Goal: Task Accomplishment & Management: Use online tool/utility

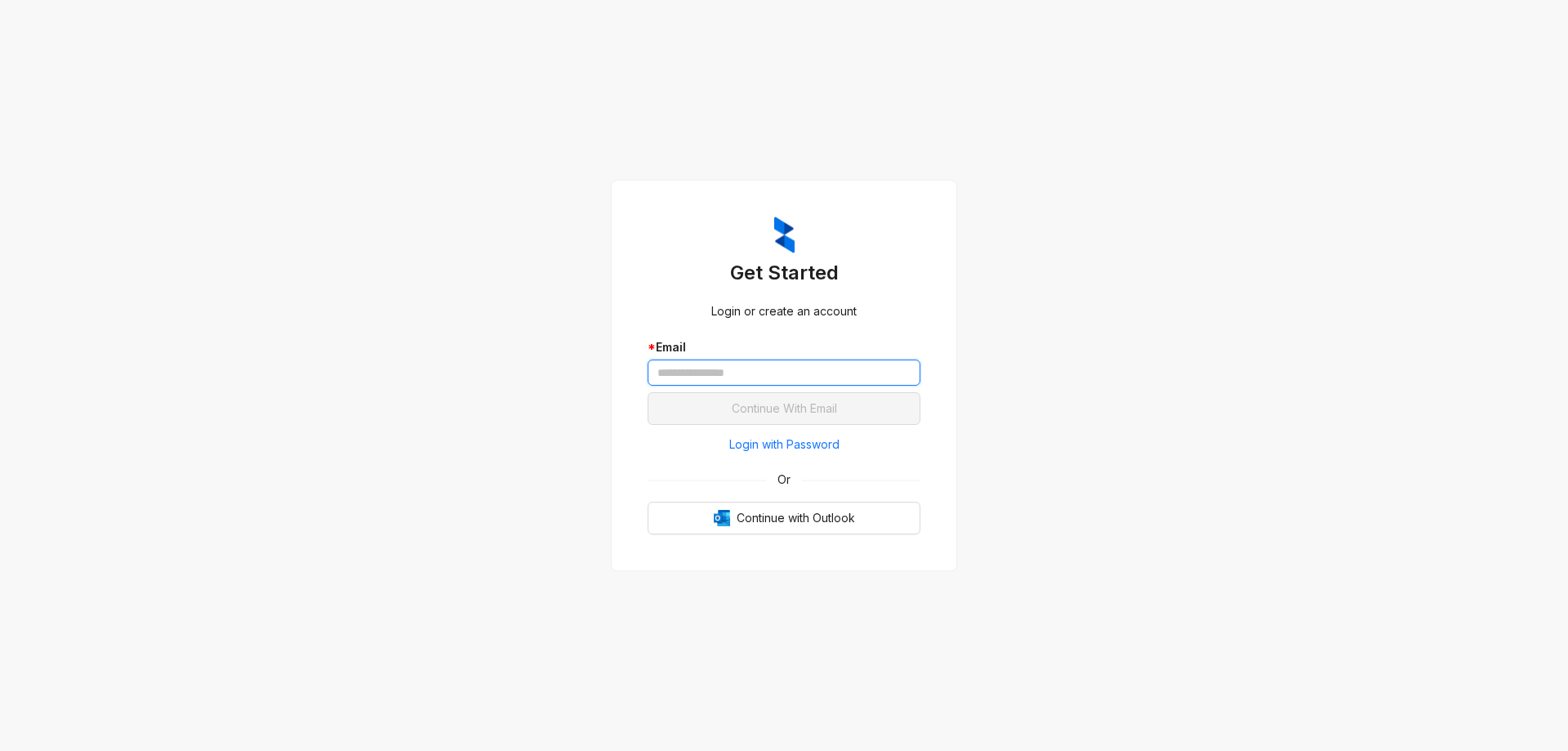
click at [759, 373] on input "text" at bounding box center [784, 373] width 273 height 26
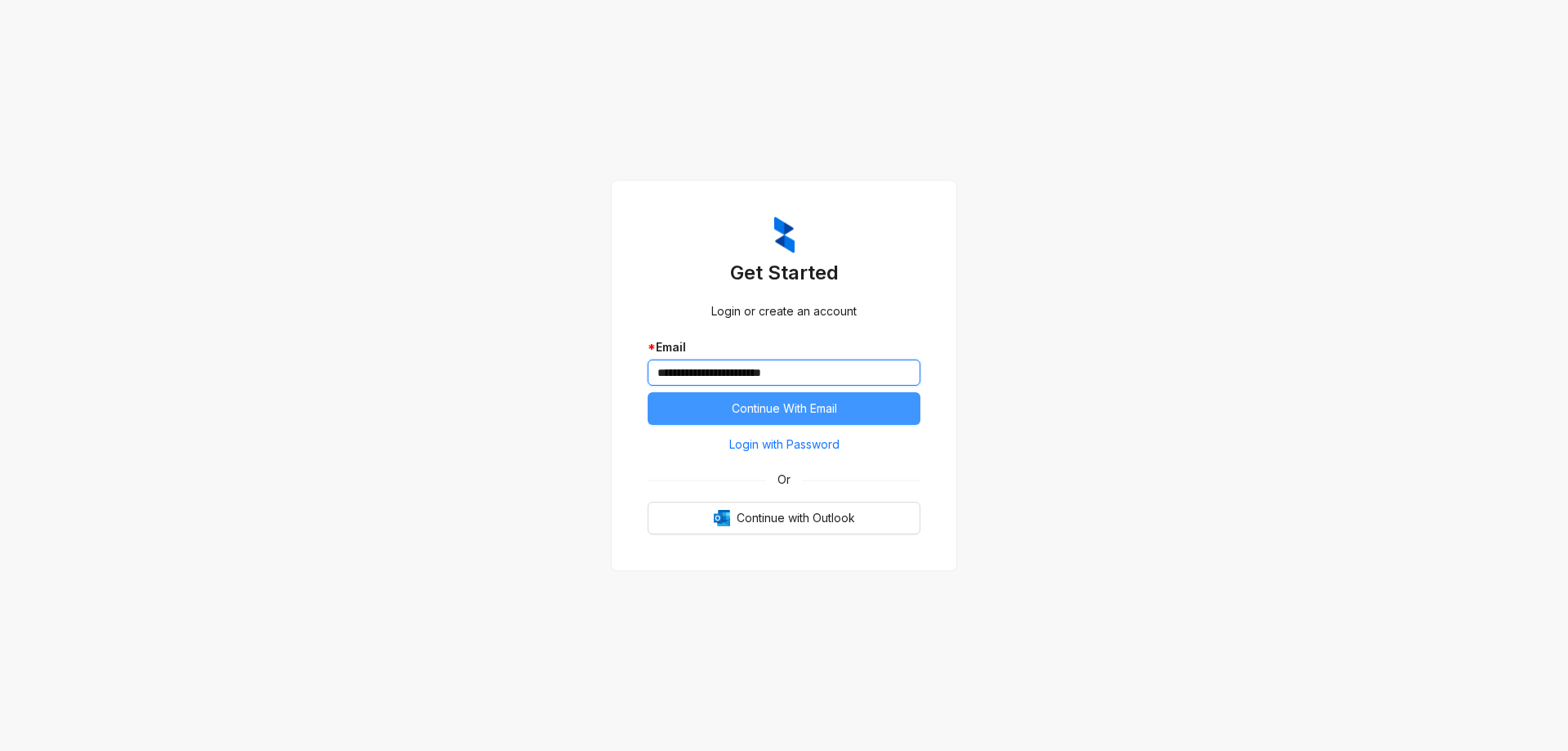
type input "**********"
click at [744, 400] on span "Continue With Email" at bounding box center [784, 409] width 105 height 18
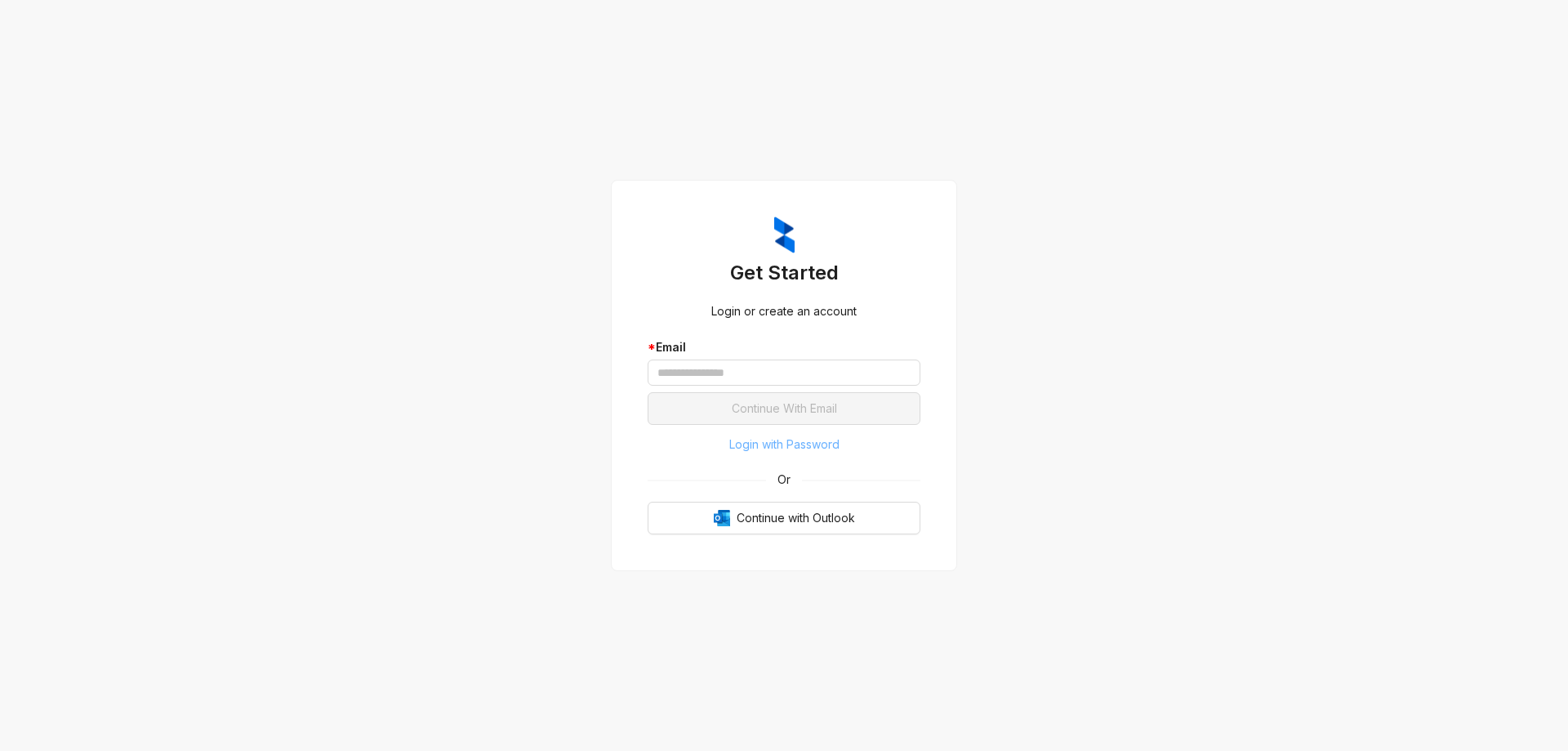
click at [817, 444] on span "Login with Password" at bounding box center [784, 444] width 110 height 18
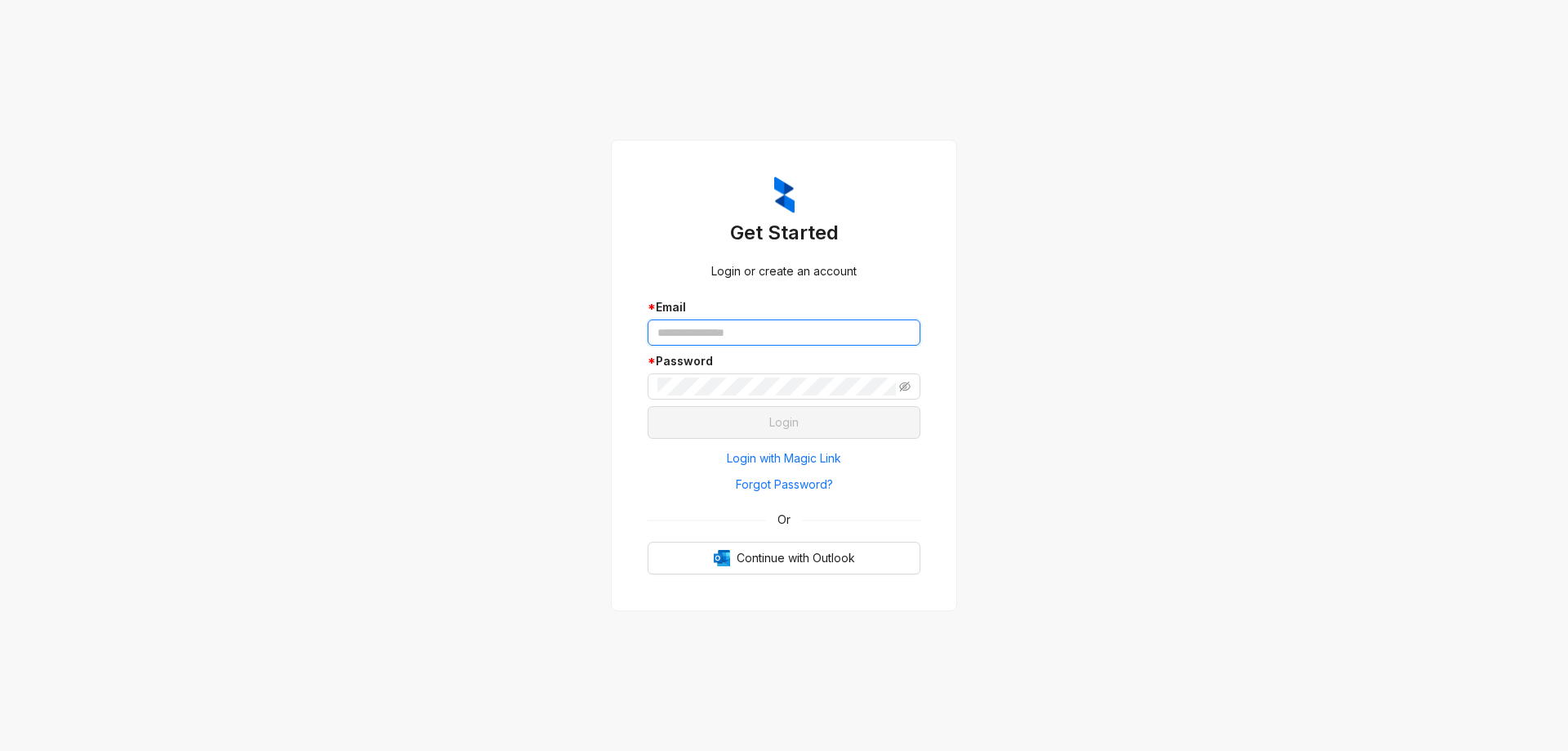
type input "**********"
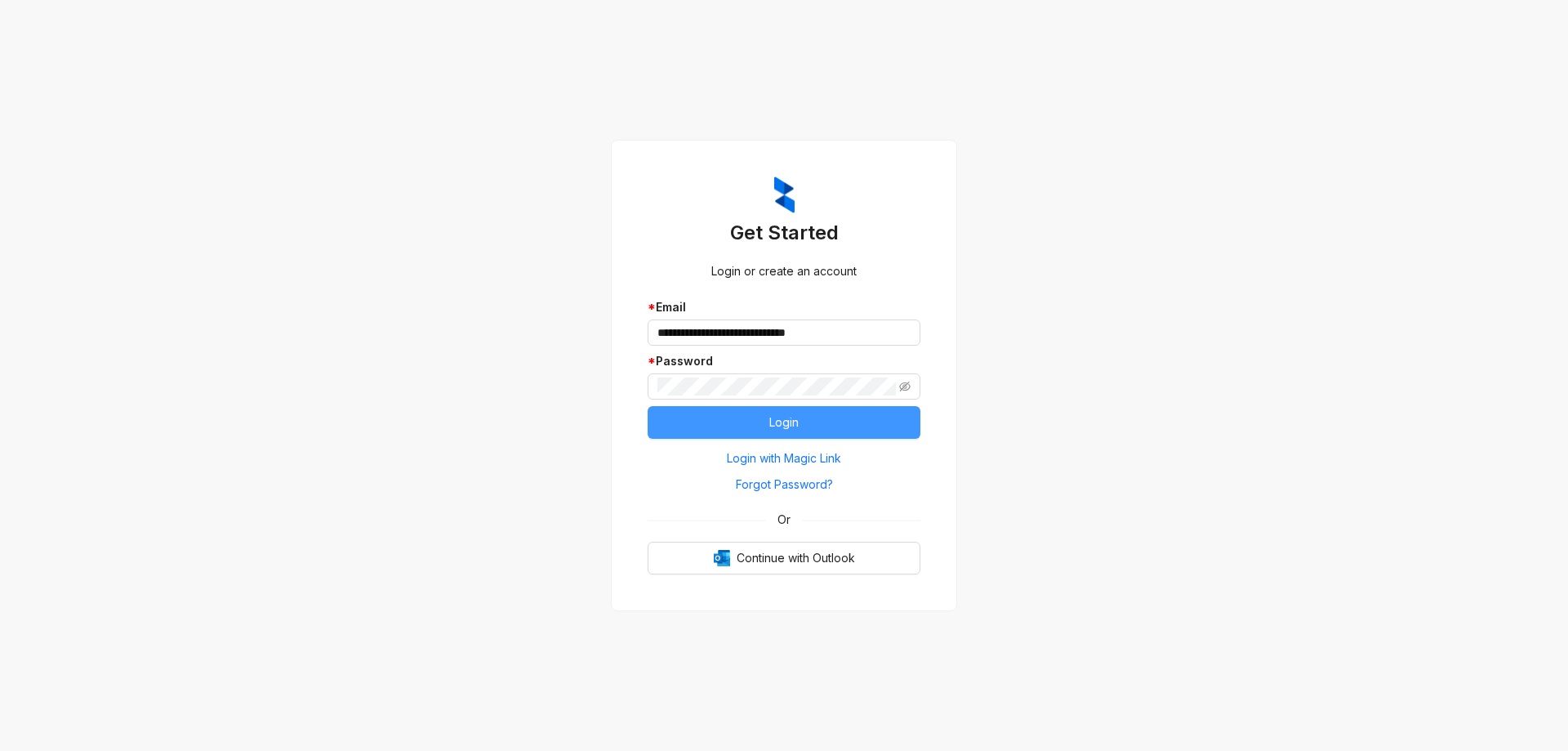
click at [785, 423] on span "Login" at bounding box center [784, 422] width 30 height 18
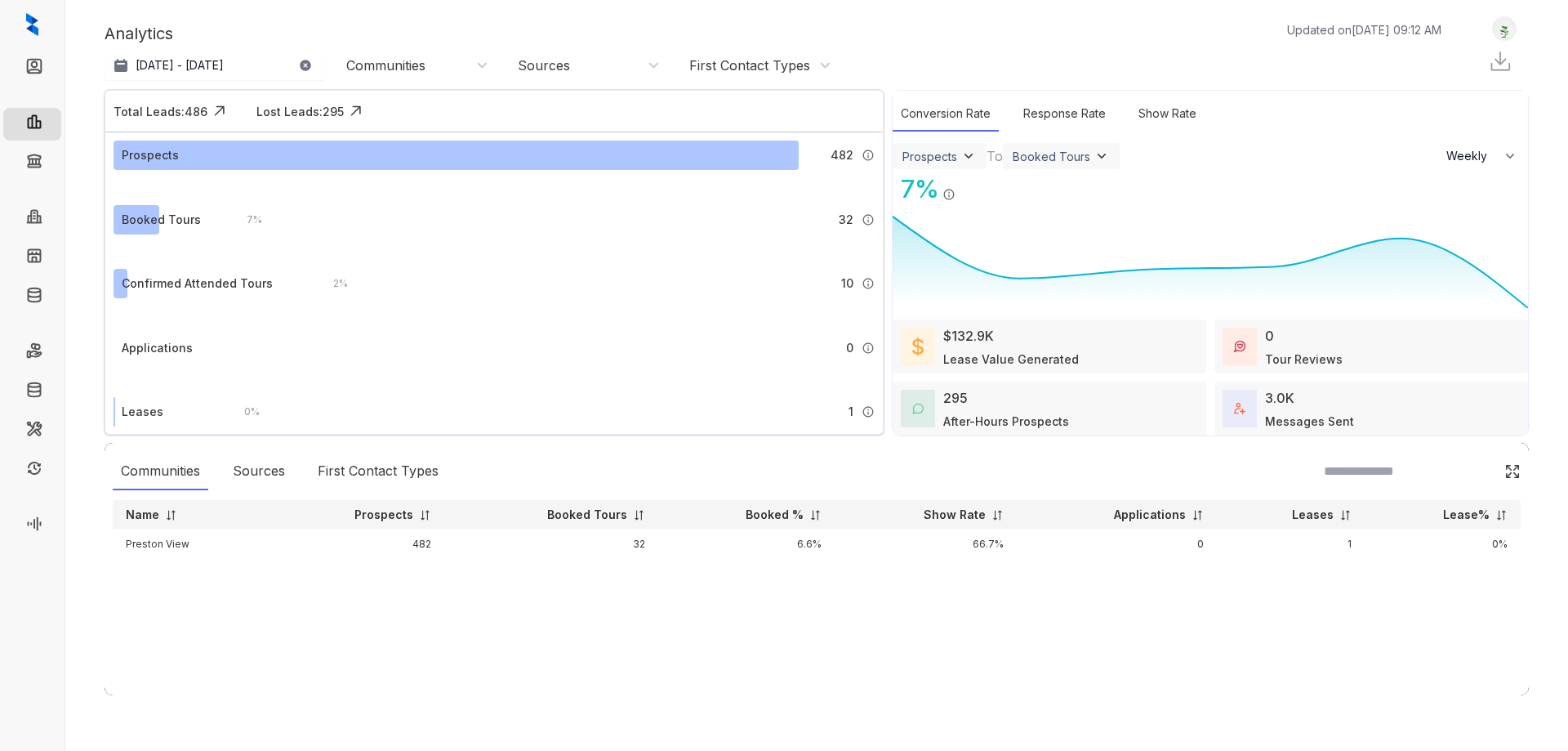
select select "******"
click at [50, 161] on link "Collections" at bounding box center [80, 163] width 59 height 33
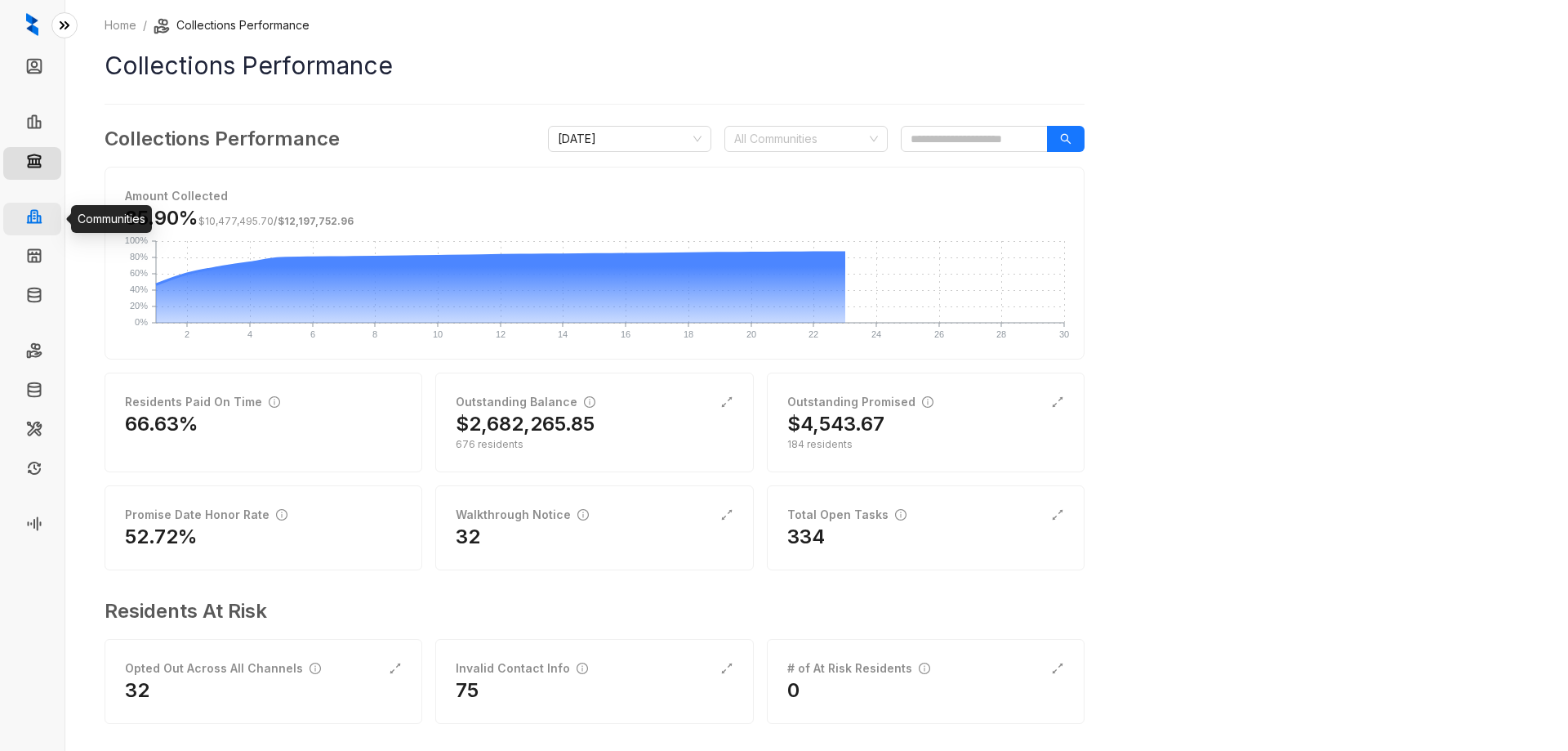
click at [50, 218] on link "Communities" at bounding box center [84, 219] width 68 height 33
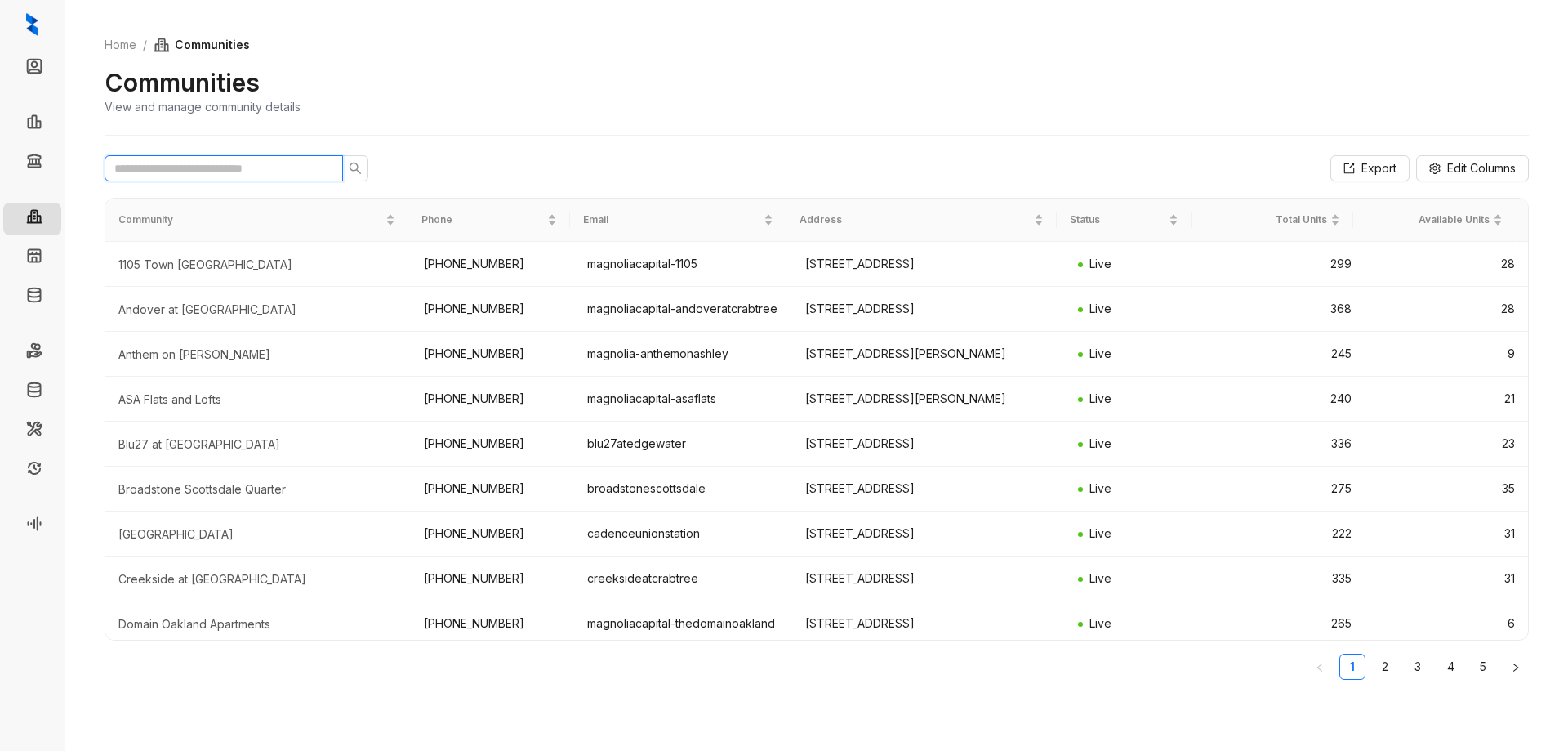
click at [190, 163] on input "text" at bounding box center [218, 168] width 206 height 18
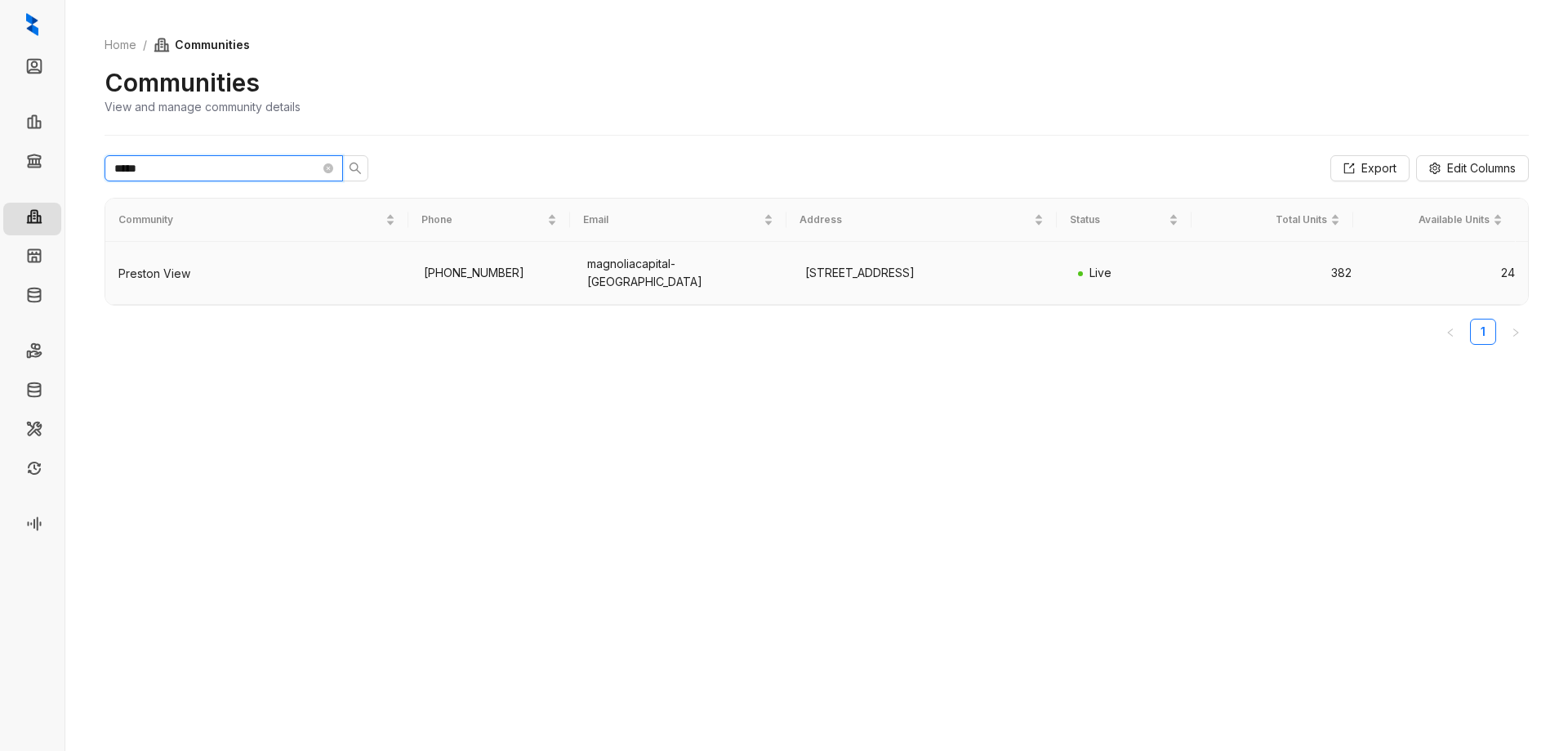
type input "*****"
click at [171, 265] on div "Preston View" at bounding box center [258, 274] width 279 height 16
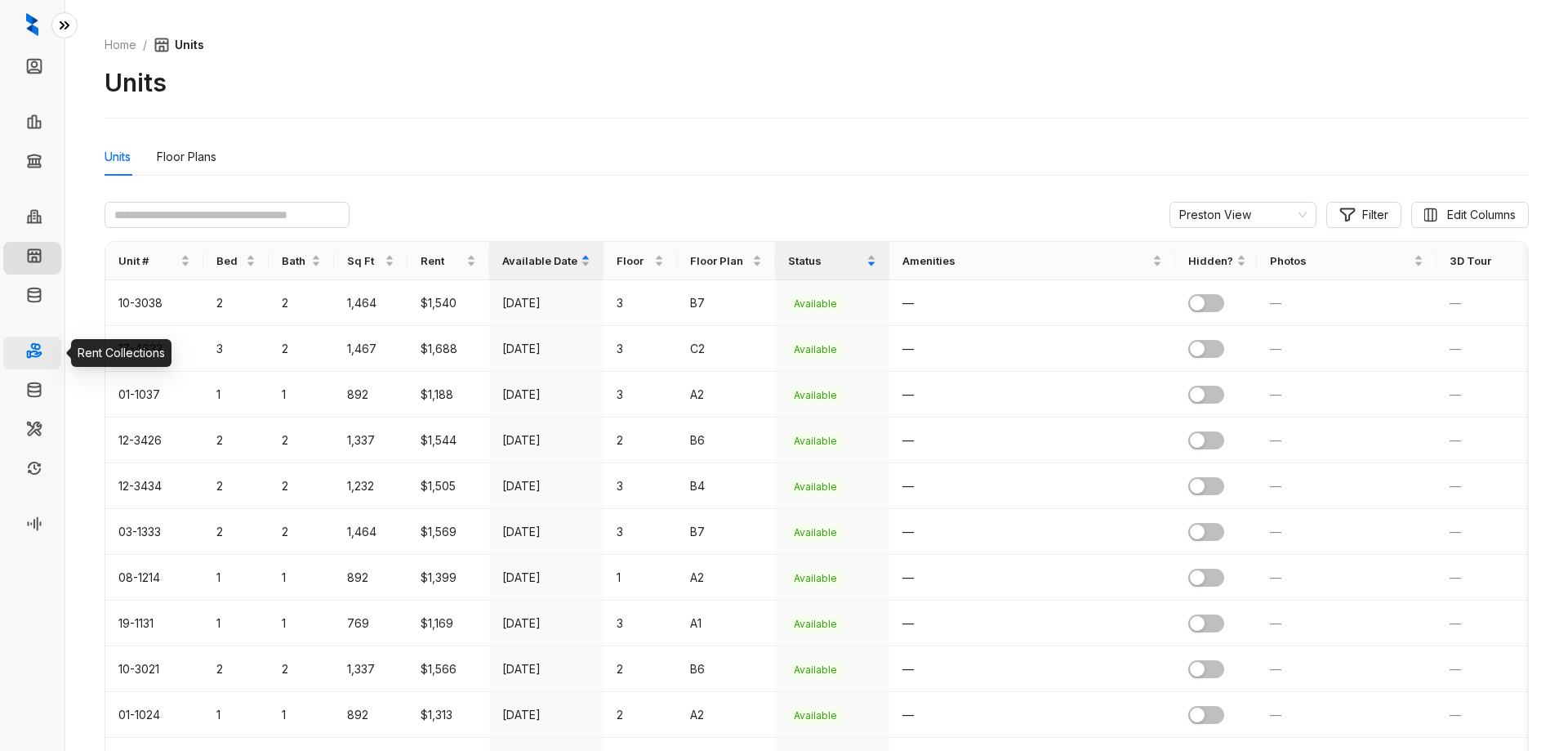
click at [50, 350] on link "Rent Collections" at bounding box center [94, 353] width 87 height 33
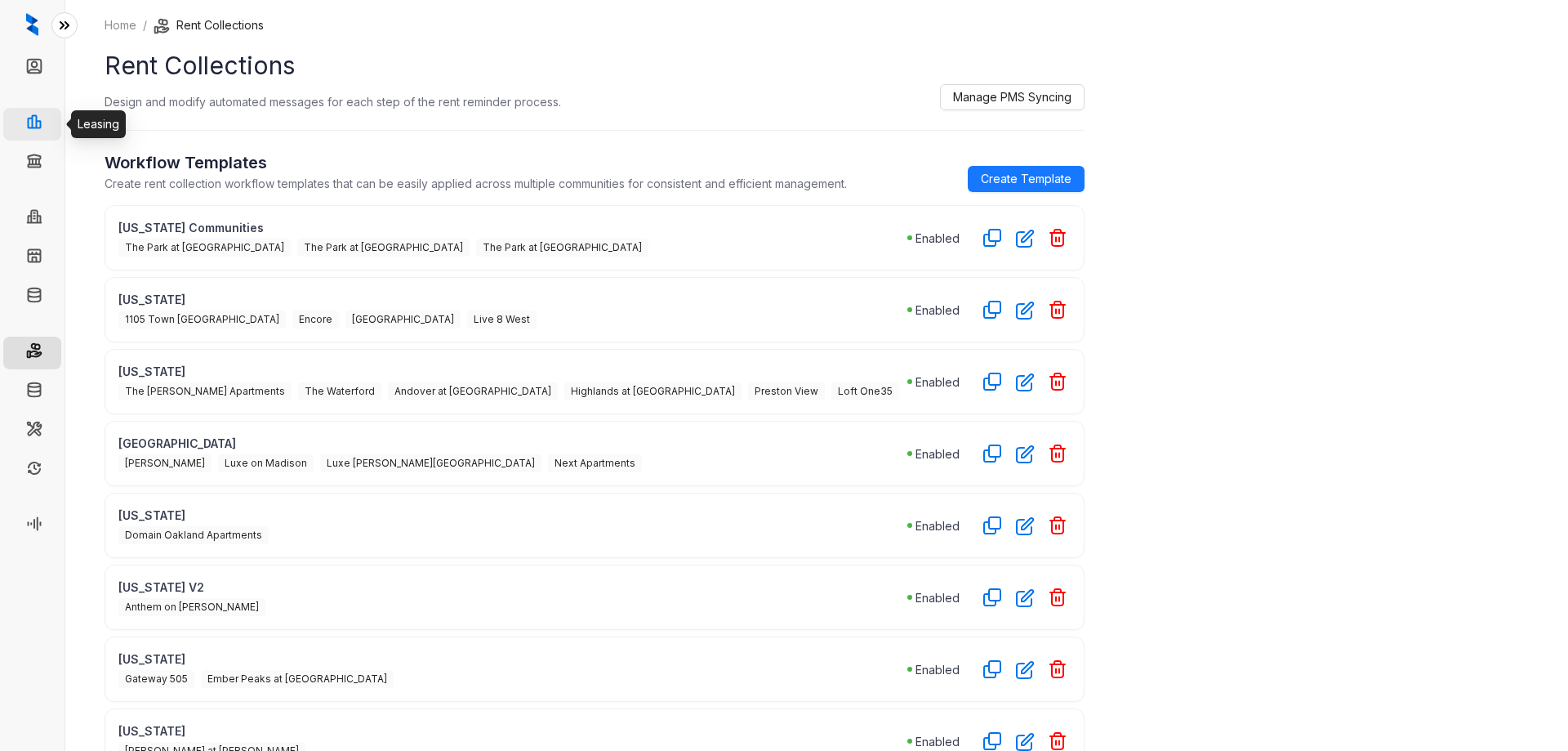
click at [50, 120] on link "Leasing" at bounding box center [71, 124] width 42 height 33
select select "******"
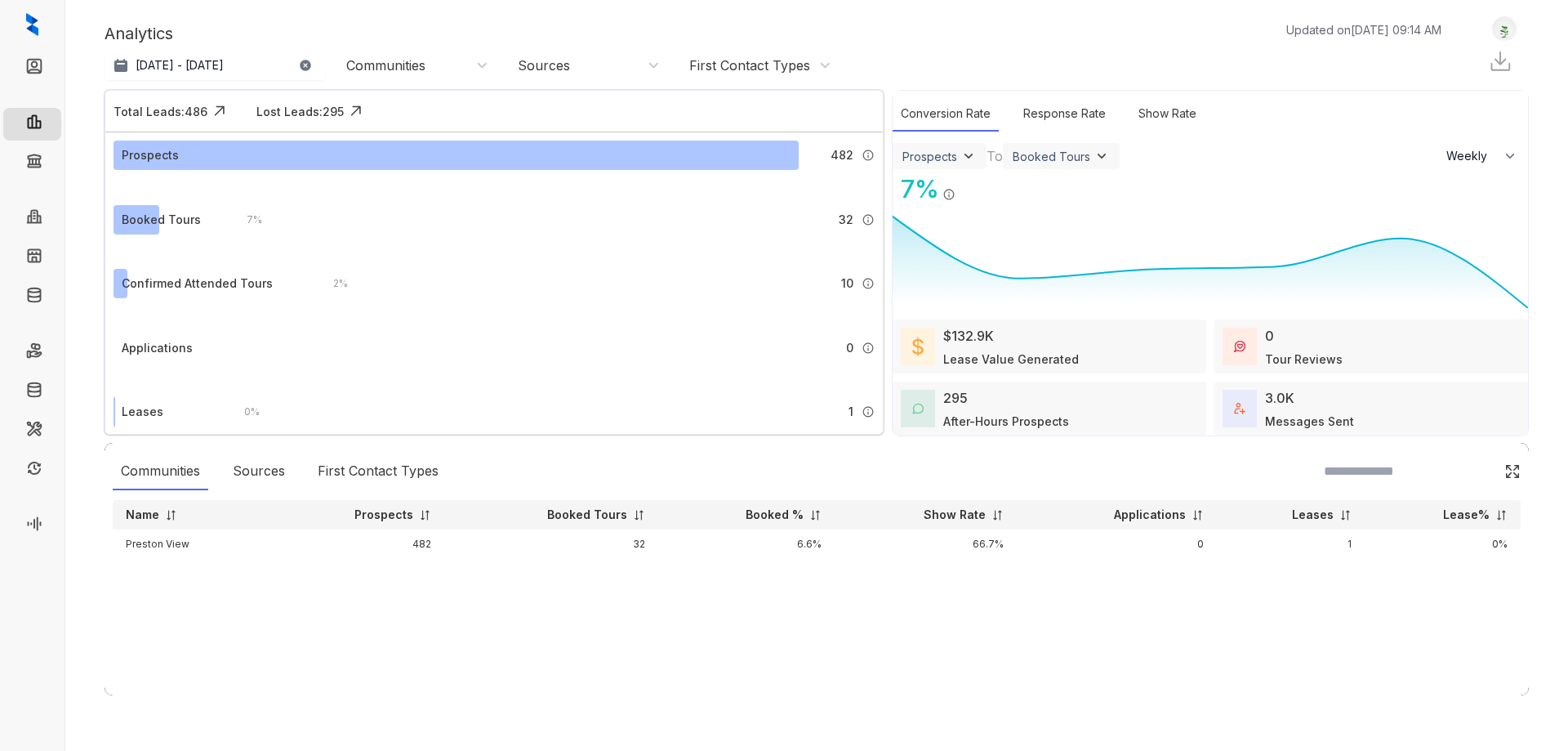
click at [396, 60] on div "Communities" at bounding box center [386, 65] width 79 height 18
click at [363, 188] on button "Filter" at bounding box center [363, 188] width 45 height 27
click at [818, 62] on div "First Contact Types" at bounding box center [760, 65] width 142 height 18
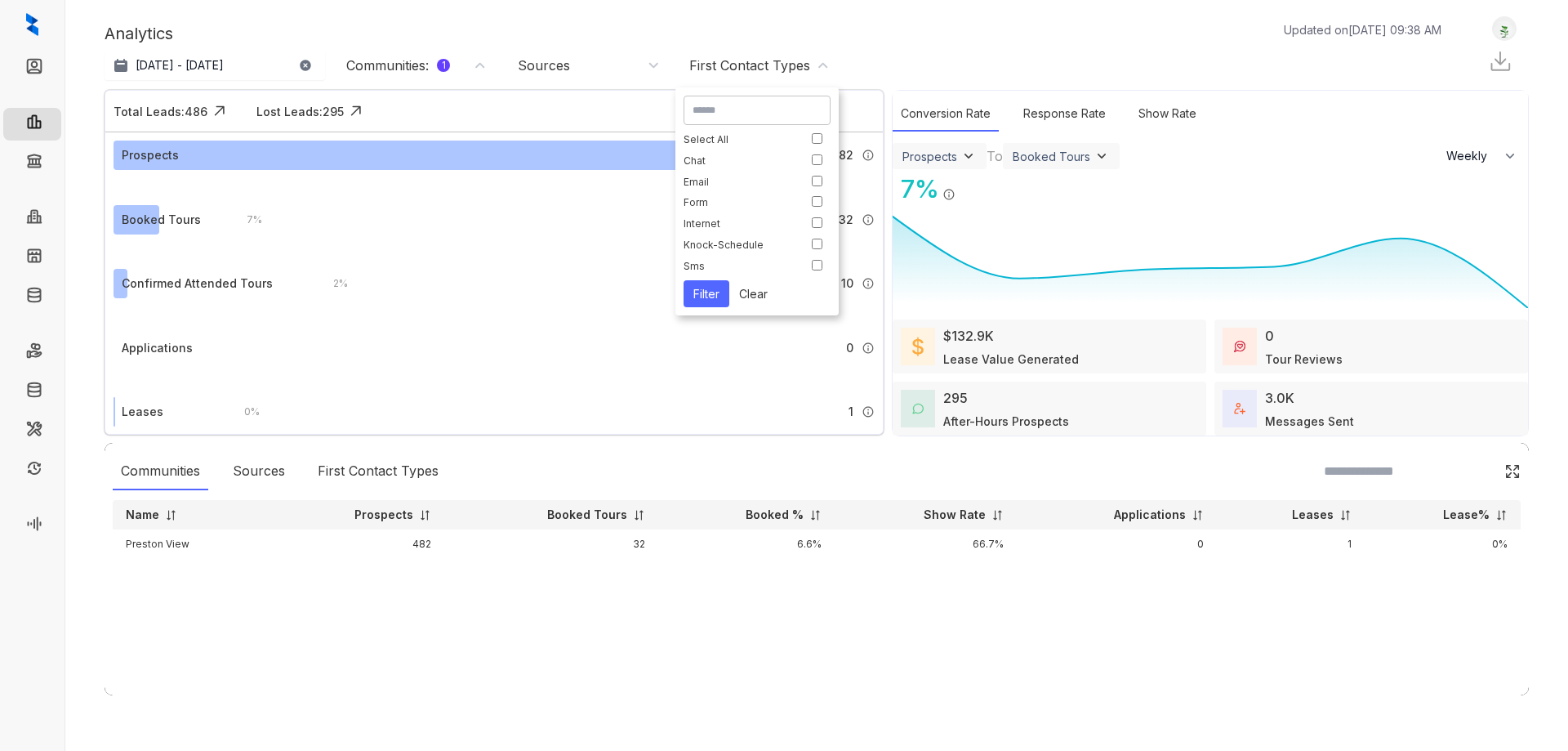
click at [1013, 41] on div "Analytics Updated on [DATE] 09:38 AM" at bounding box center [781, 34] width 1353 height 25
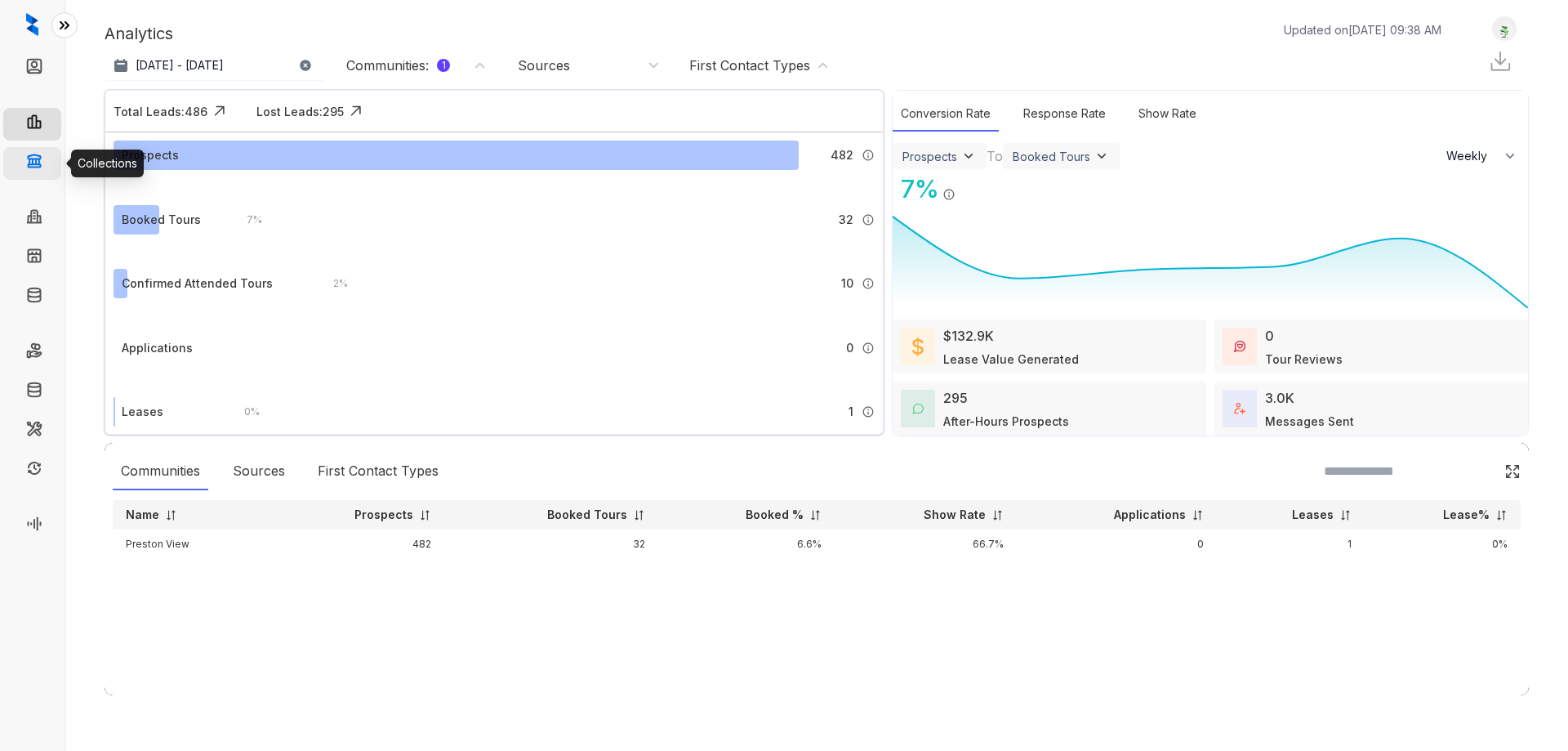
click at [50, 157] on link "Collections" at bounding box center [80, 163] width 59 height 33
click at [50, 157] on link "Collections" at bounding box center [80, 163] width 59 height 33
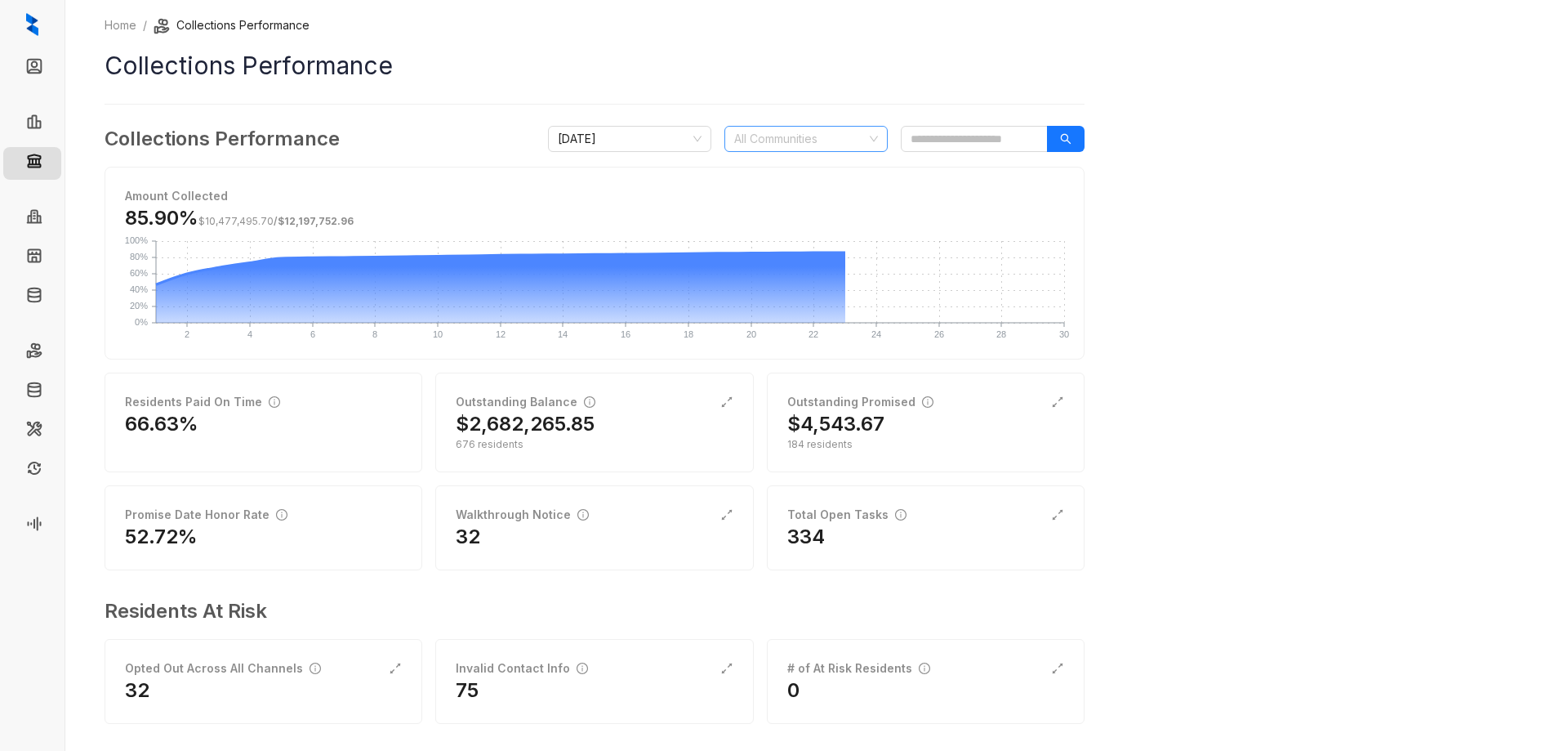
click at [873, 138] on div "All Communities" at bounding box center [806, 139] width 163 height 26
type input "*****"
click at [793, 167] on div "Preston View" at bounding box center [806, 171] width 137 height 18
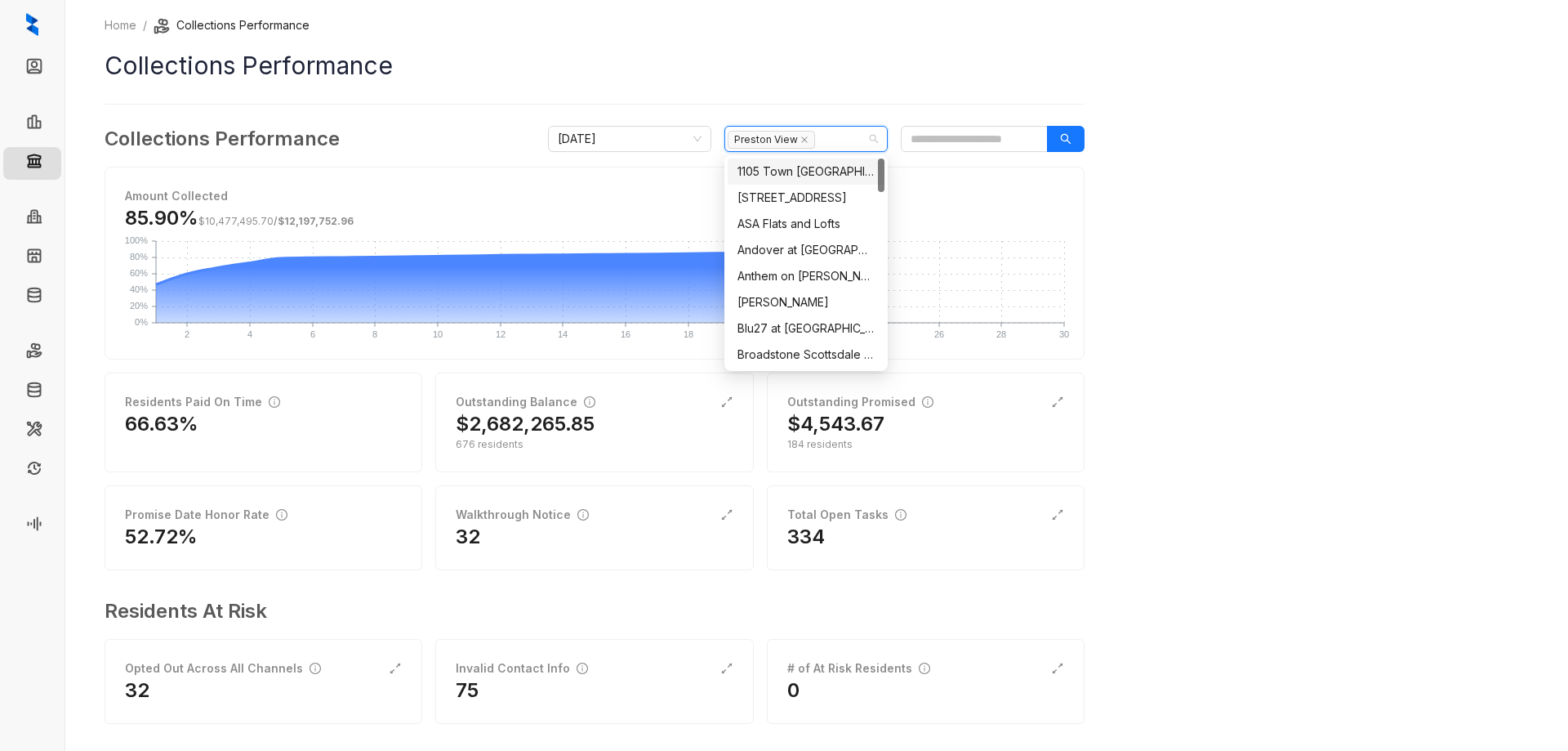
click at [1215, 136] on div "Home / Collections Performance Collections Performance Collections Performance …" at bounding box center [816, 375] width 1502 height 751
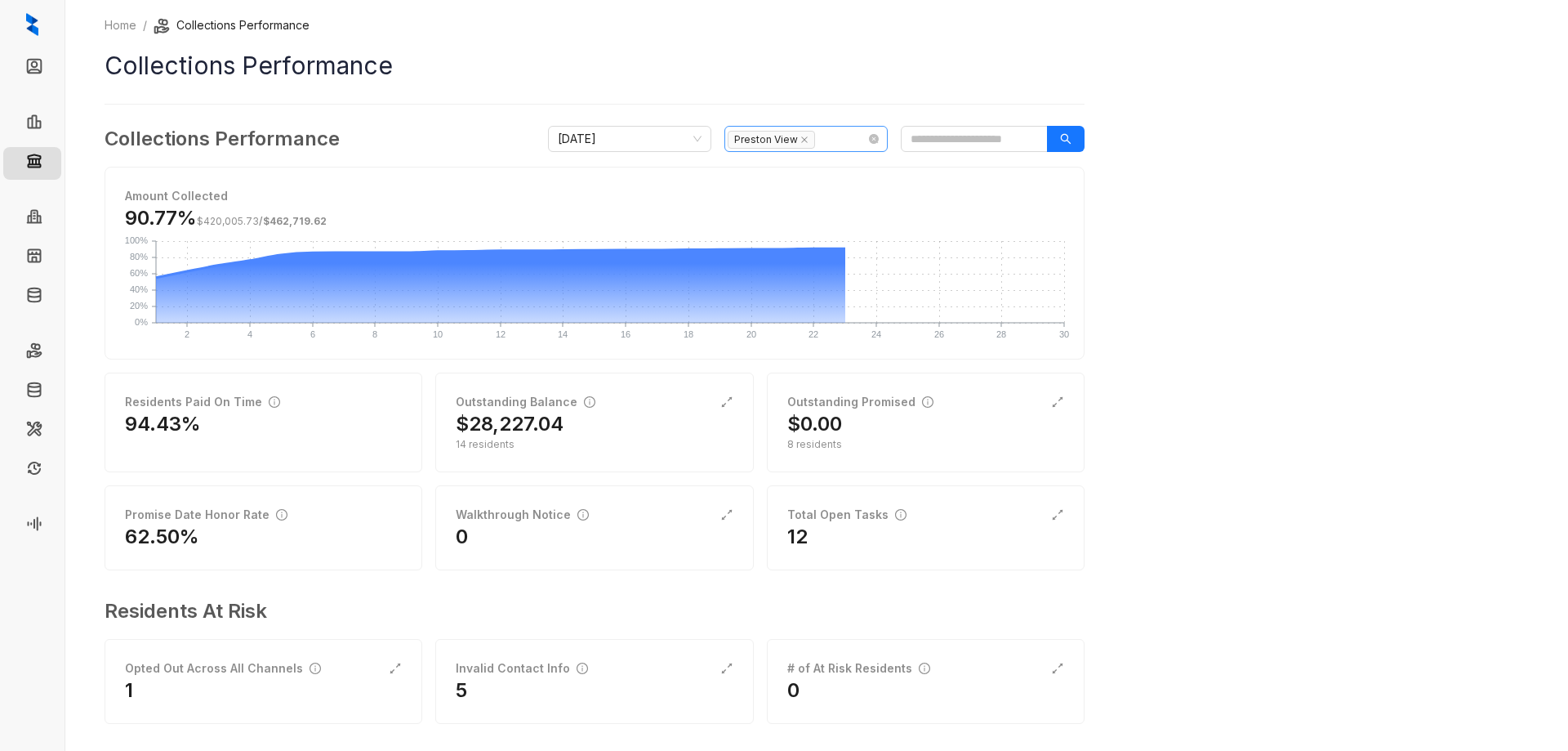
click at [842, 133] on div "Preston View" at bounding box center [797, 139] width 139 height 23
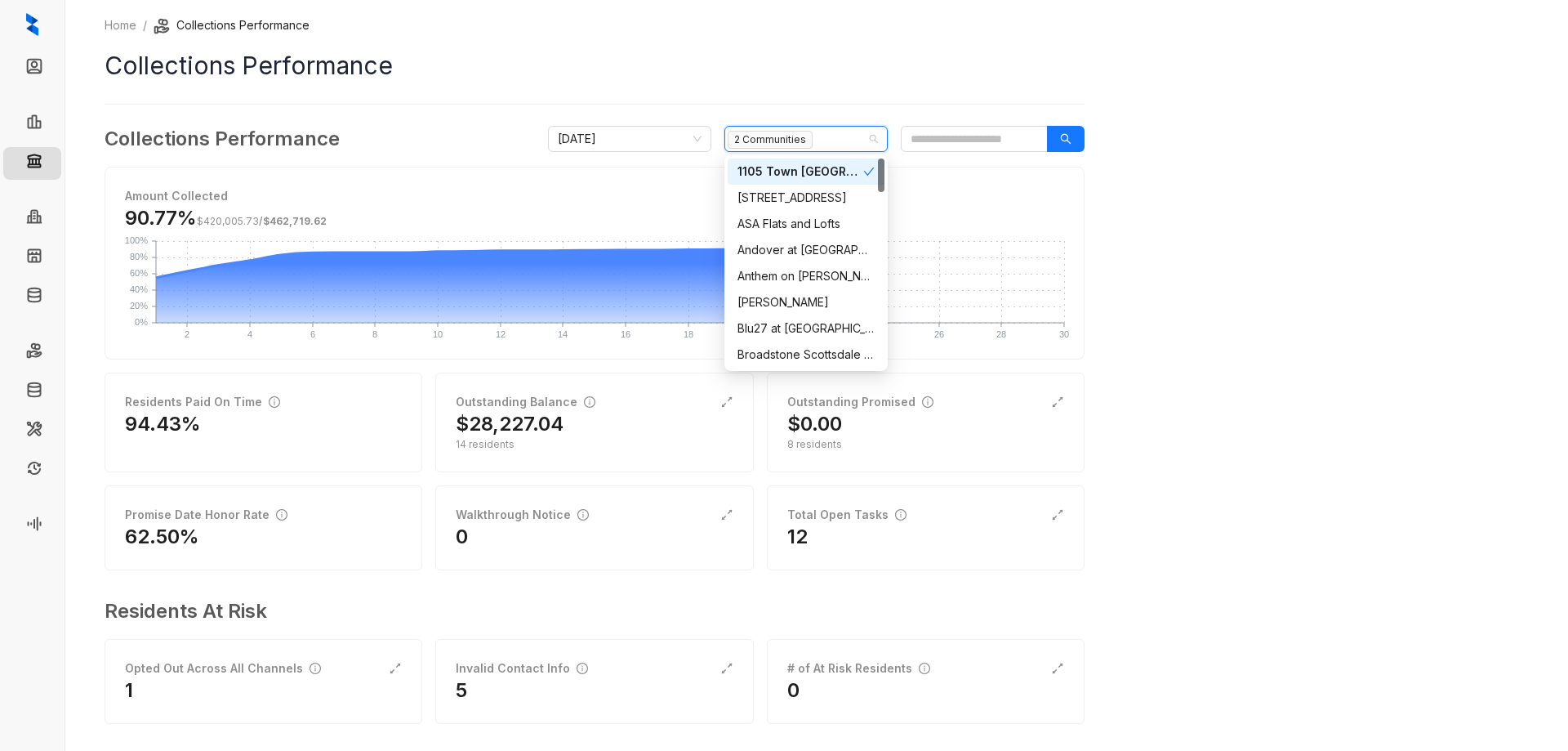
click at [864, 175] on icon "check" at bounding box center [868, 171] width 12 height 12
click at [980, 136] on input "search" at bounding box center [974, 139] width 147 height 26
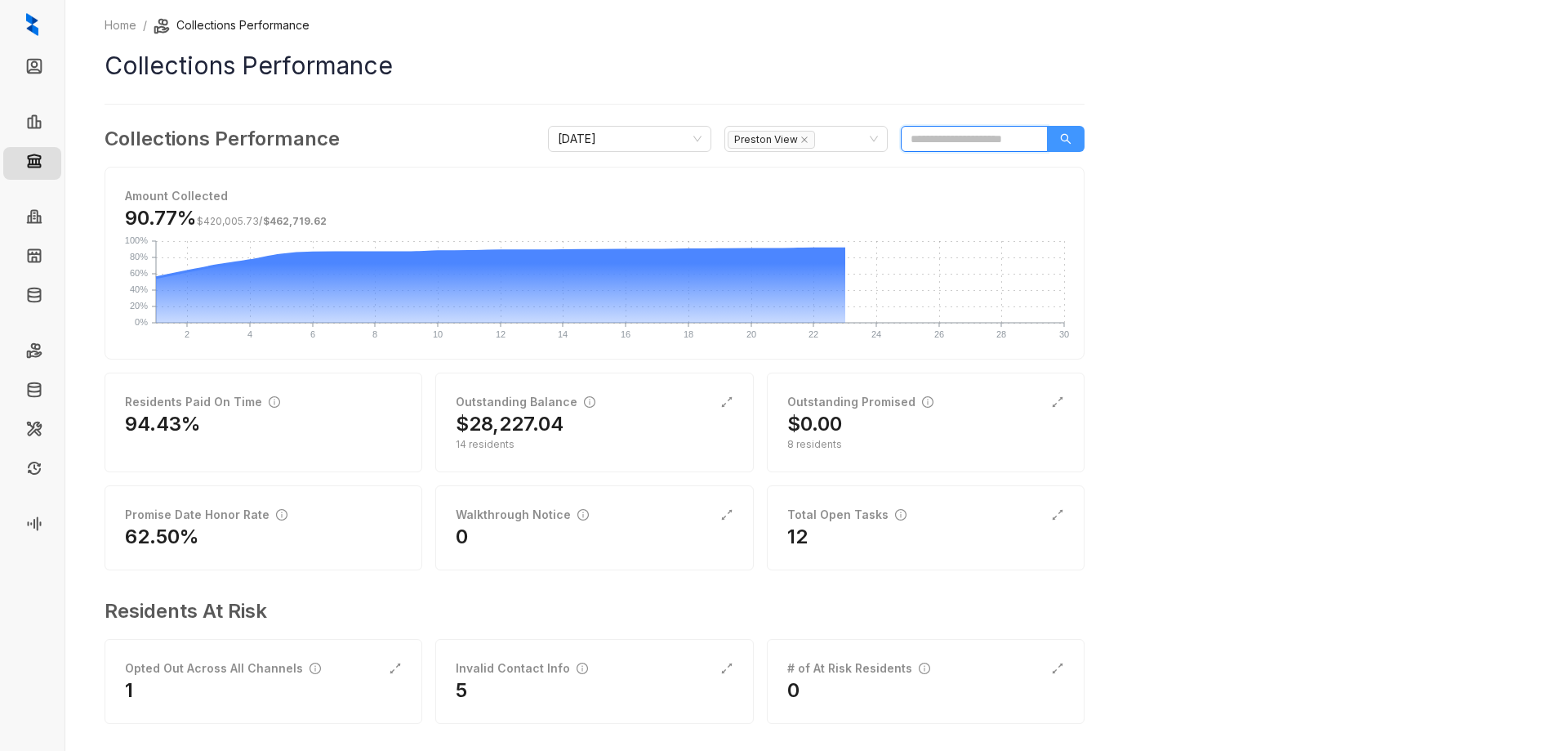
click at [1069, 137] on icon "search" at bounding box center [1065, 139] width 12 height 12
click at [945, 514] on div "Total Open Tasks" at bounding box center [925, 514] width 277 height 18
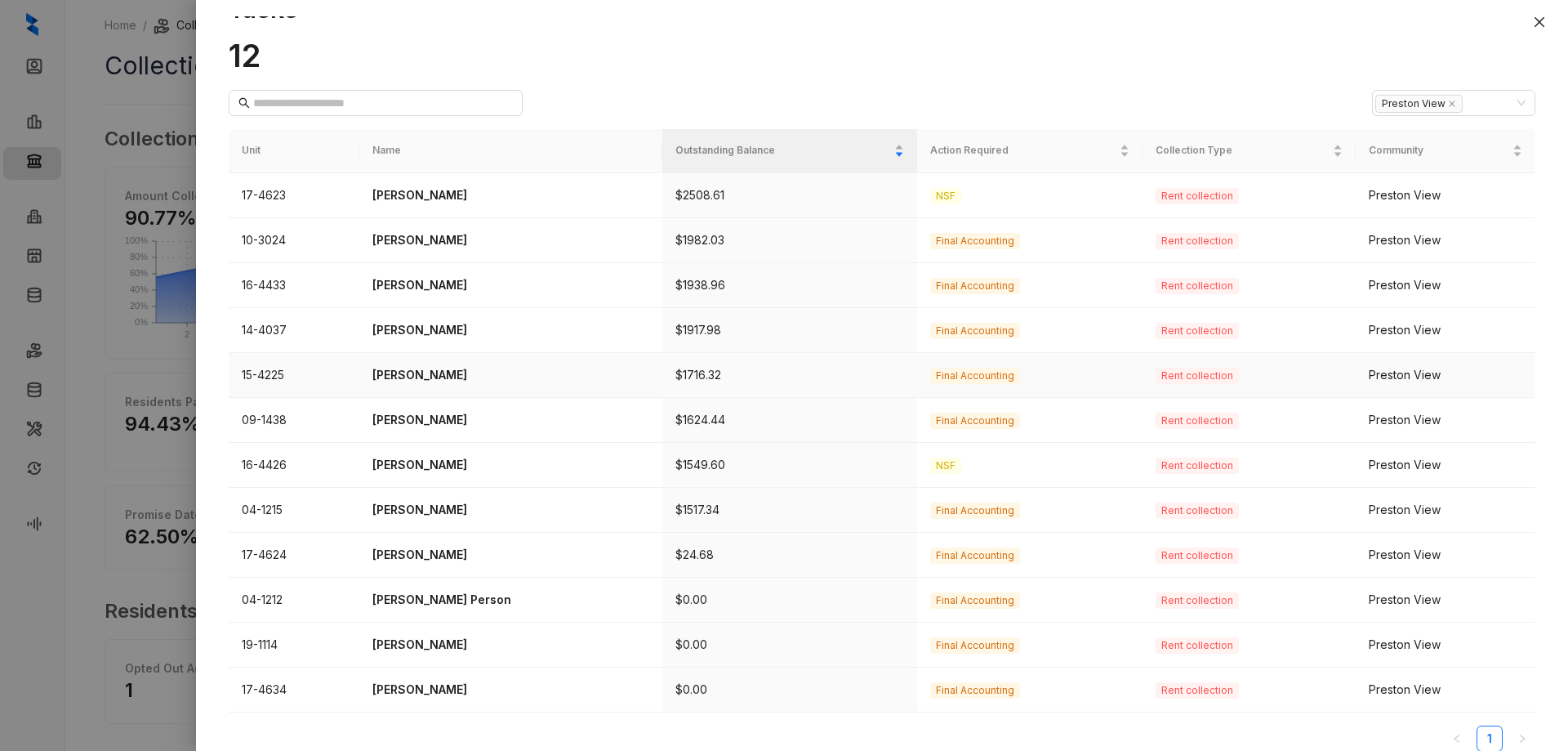
scroll to position [55, 0]
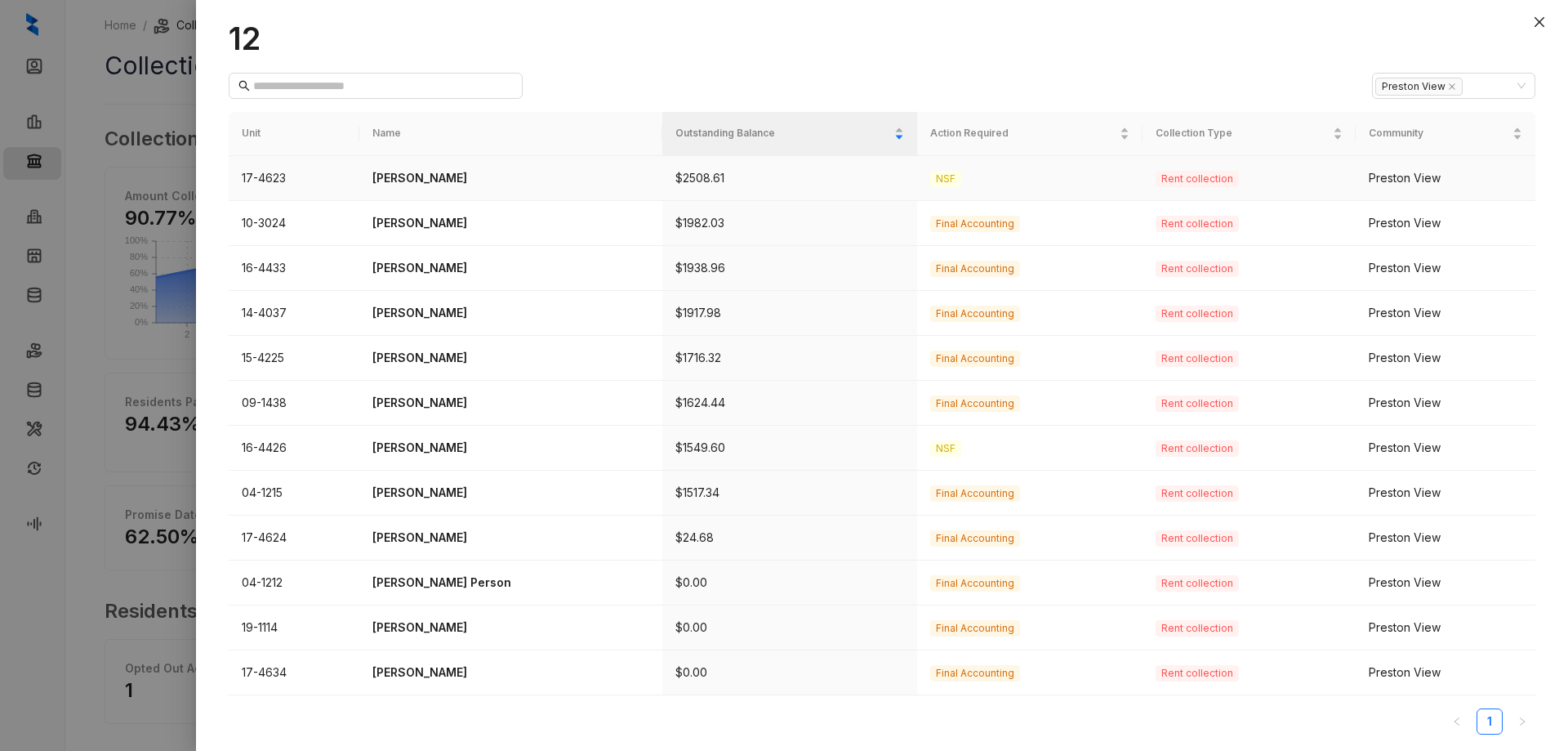
click at [345, 178] on td "17-4623" at bounding box center [293, 178] width 131 height 45
click at [1155, 179] on span "Rent collection" at bounding box center [1196, 179] width 83 height 16
click at [757, 171] on p "$2508.61" at bounding box center [789, 178] width 228 height 18
click at [402, 176] on p "[PERSON_NAME]" at bounding box center [511, 178] width 277 height 18
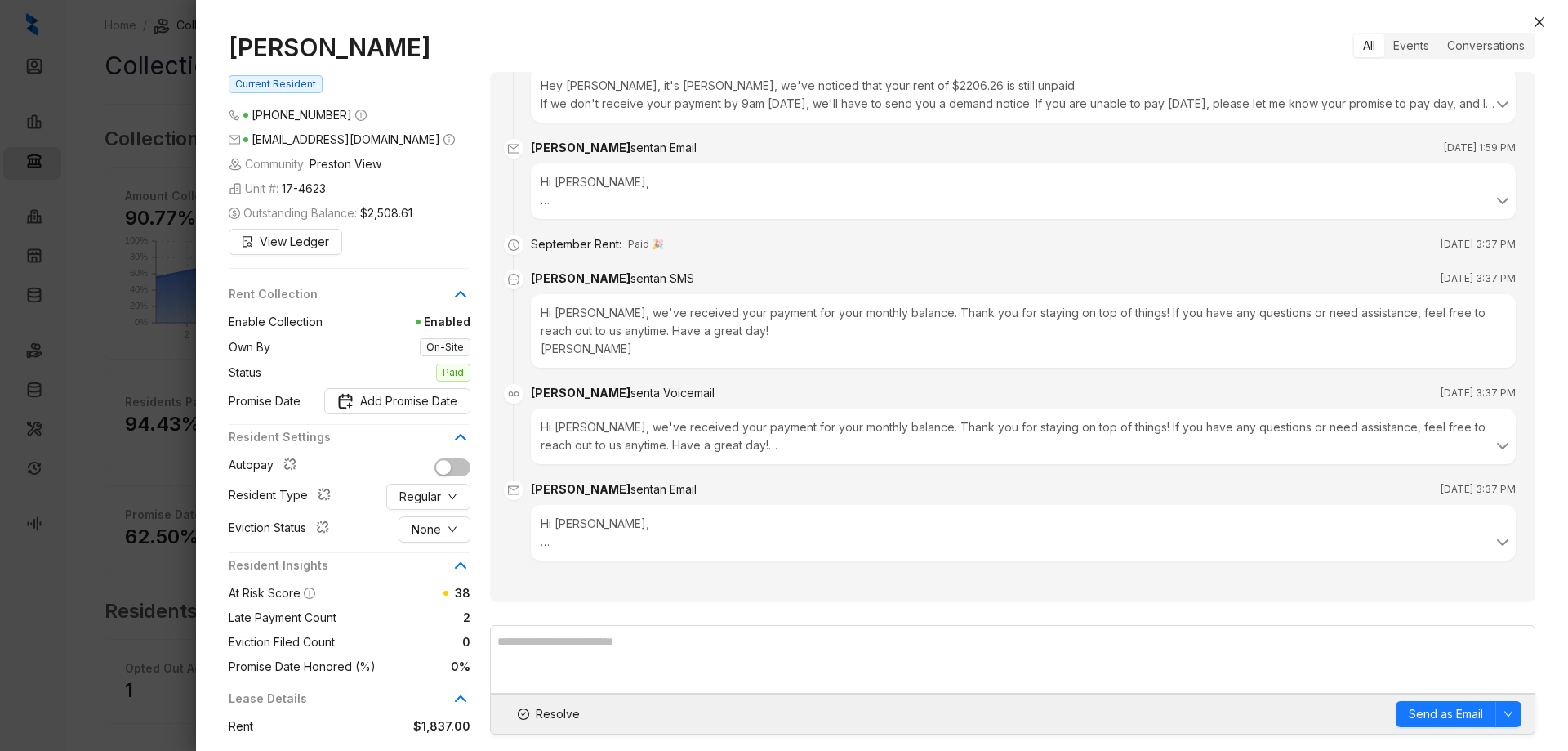
scroll to position [993, 0]
click at [1493, 536] on icon at bounding box center [1503, 542] width 20 height 20
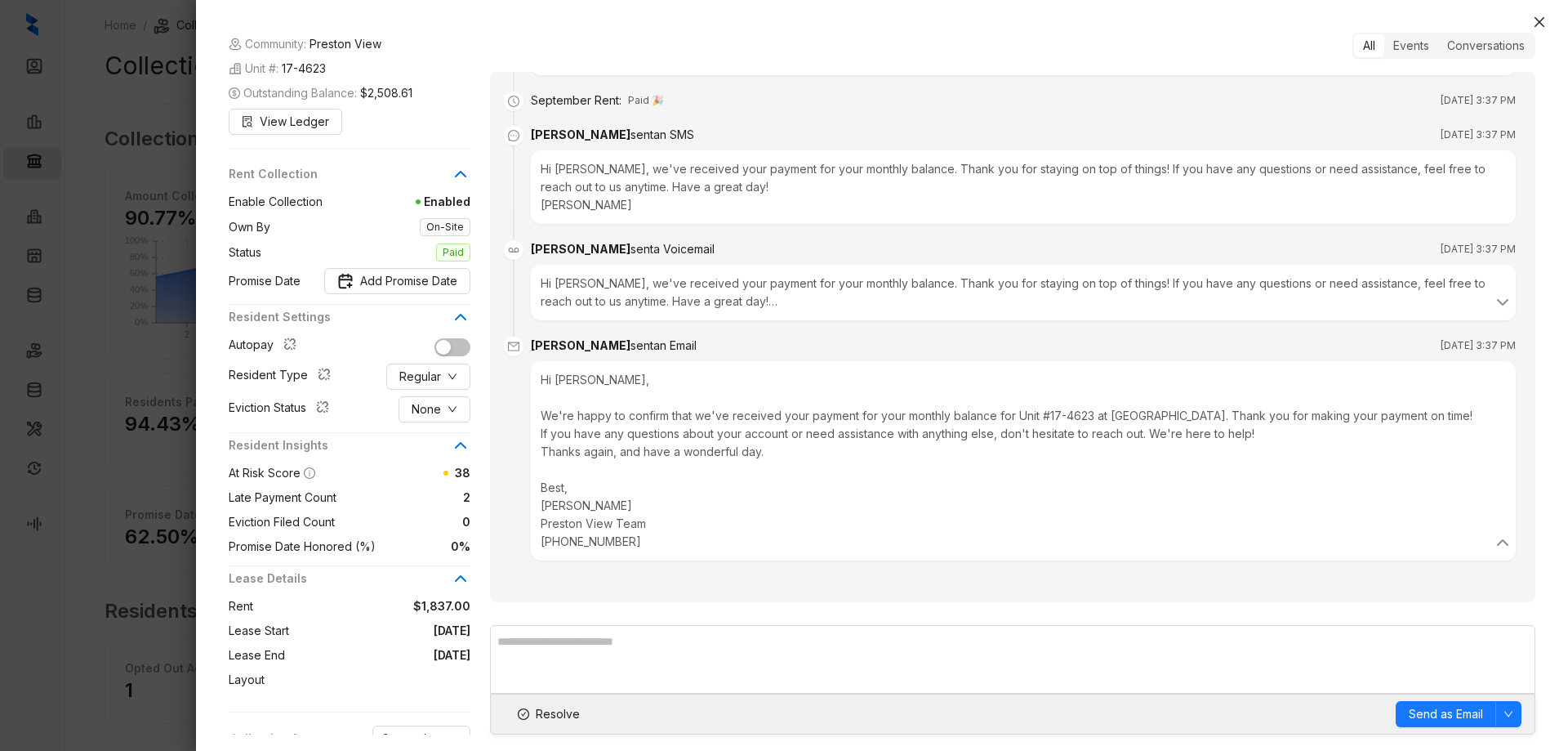
scroll to position [0, 0]
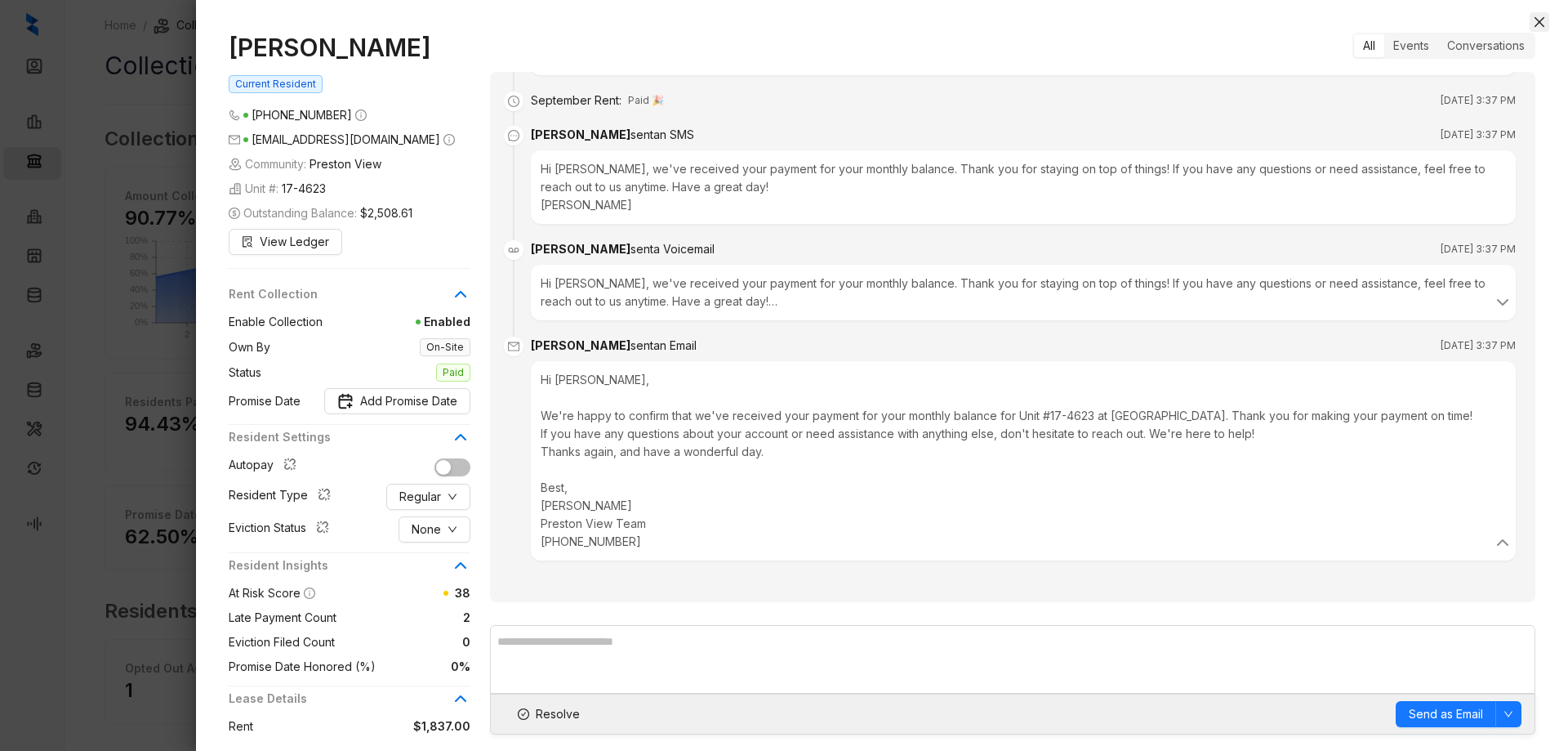
click at [1541, 18] on icon "close" at bounding box center [1539, 22] width 13 height 13
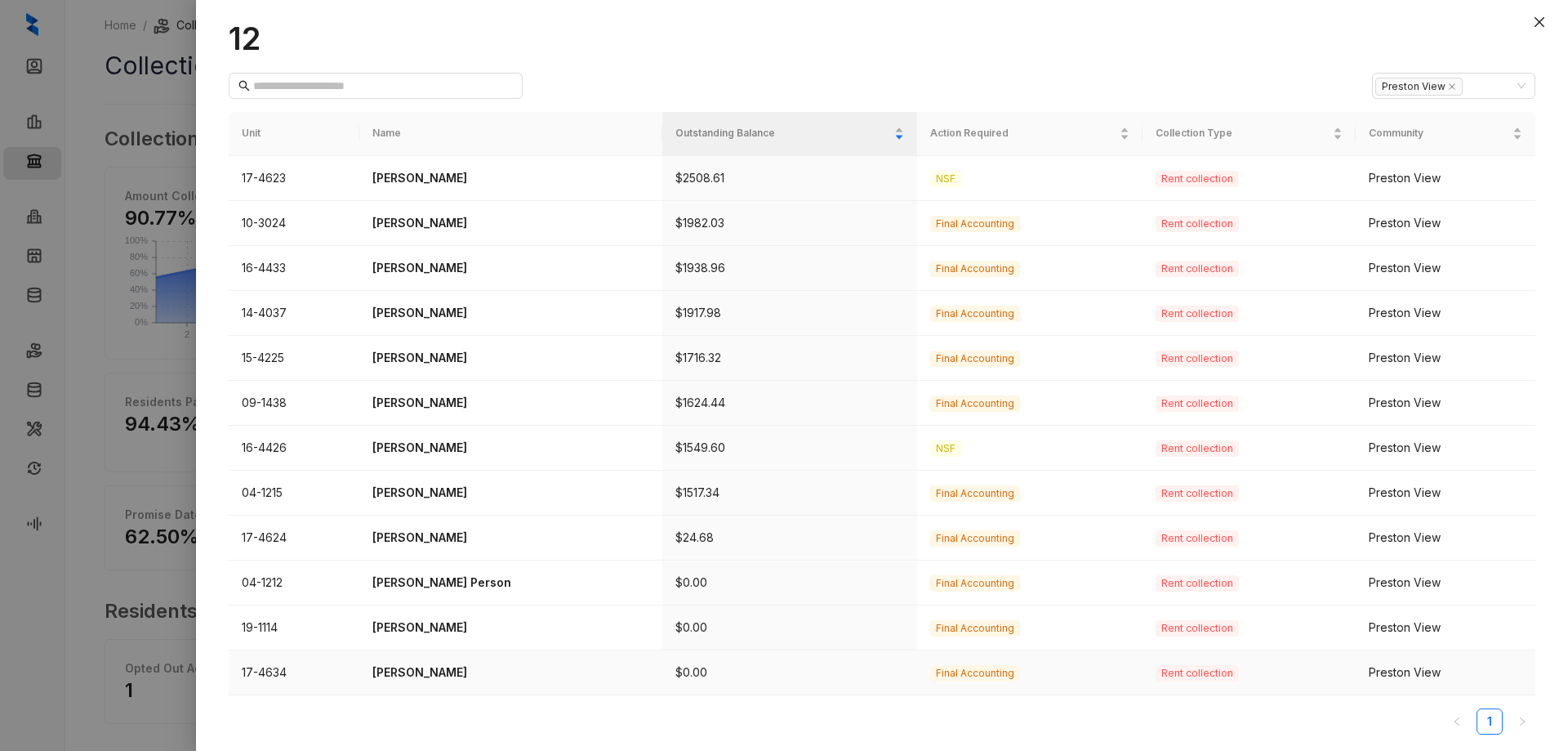
click at [434, 672] on p "[PERSON_NAME]" at bounding box center [511, 673] width 277 height 18
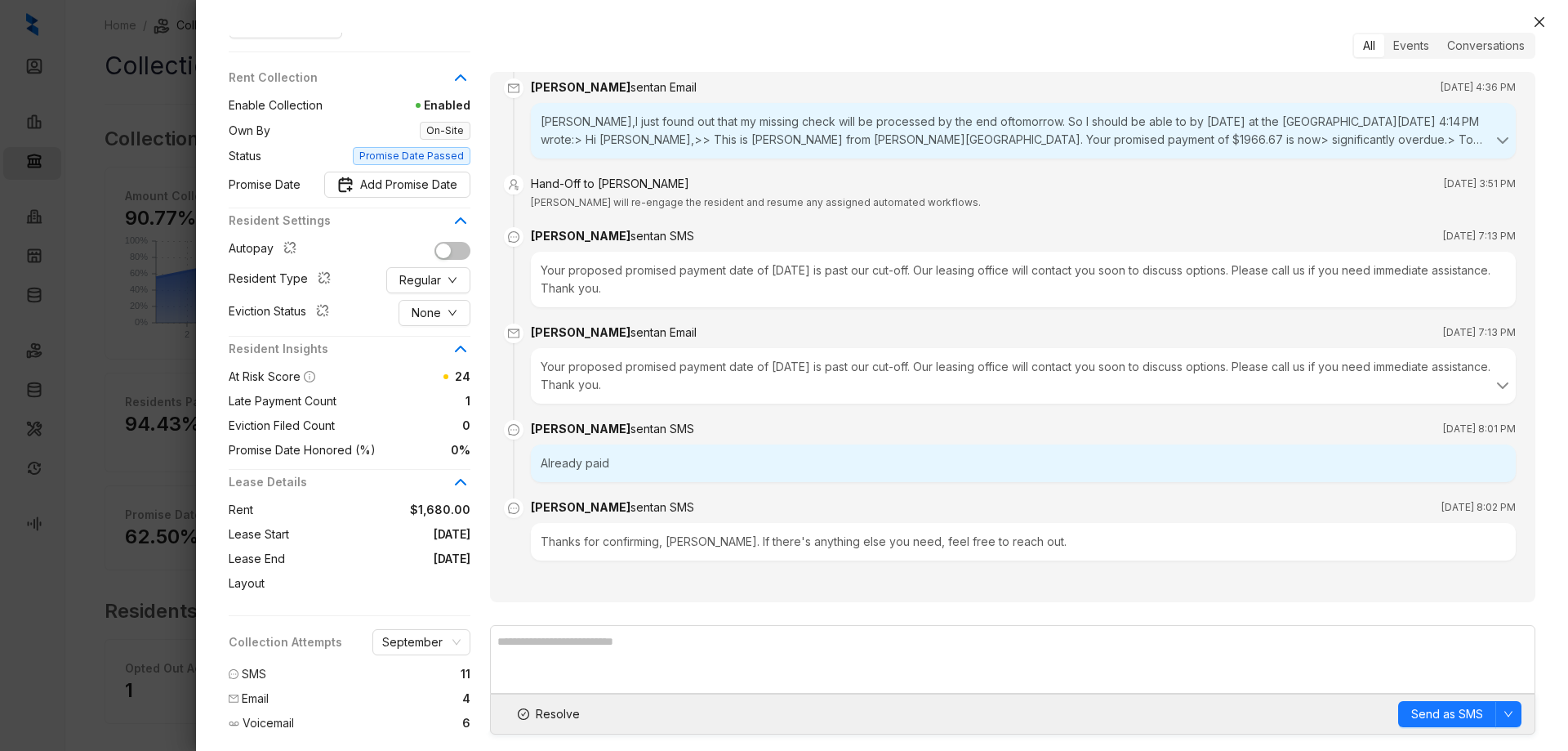
scroll to position [245, 0]
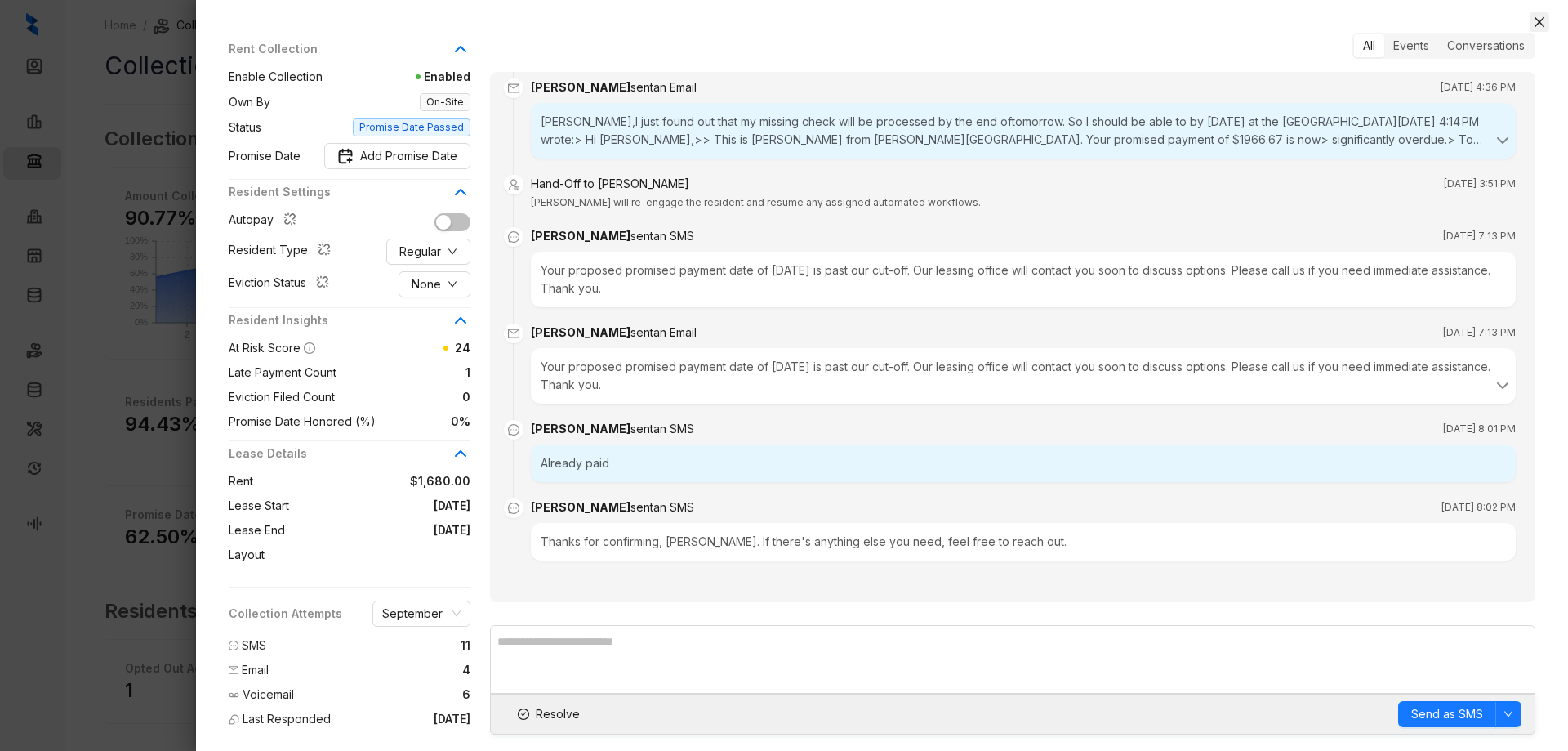
click at [1544, 16] on icon "close" at bounding box center [1539, 22] width 13 height 13
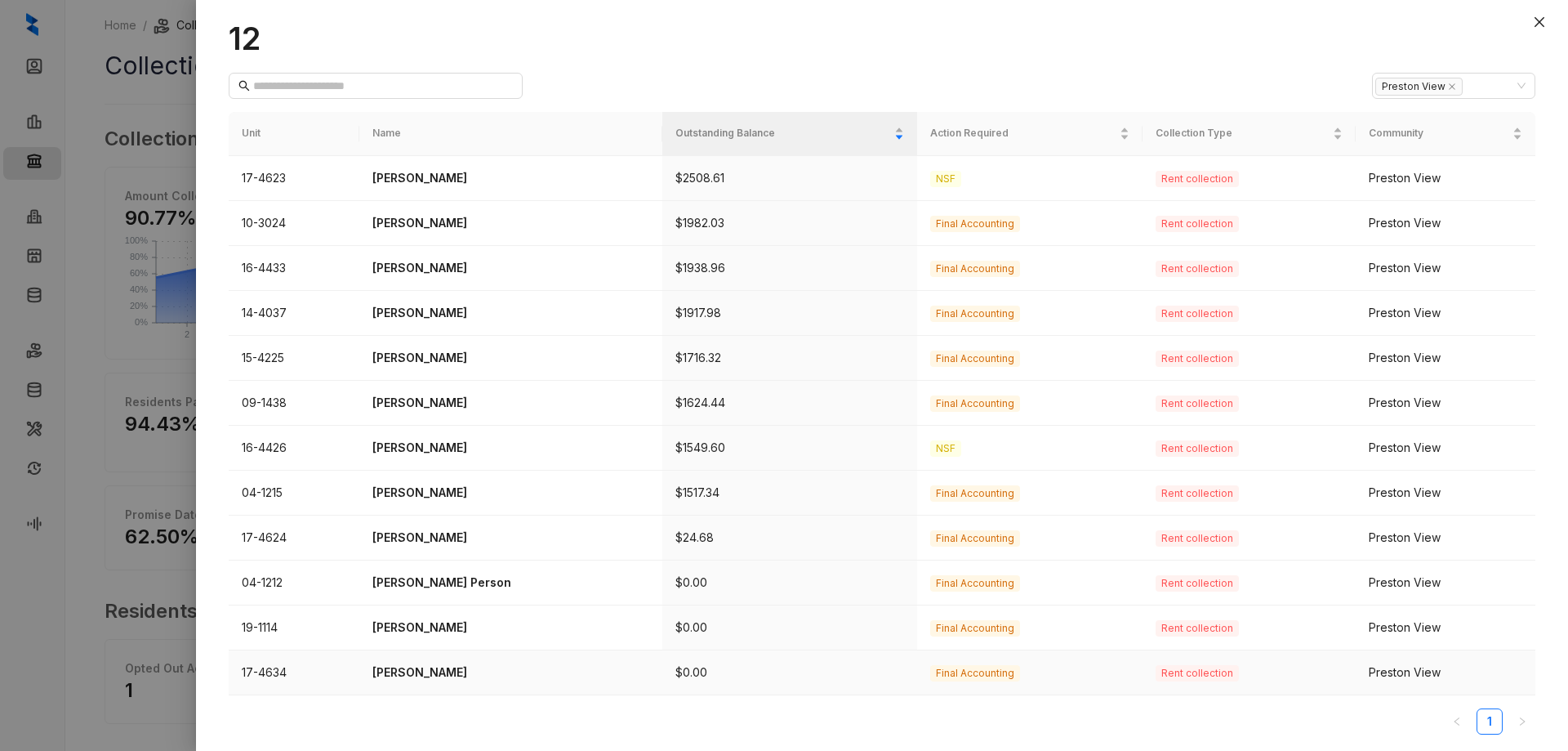
click at [408, 674] on p "[PERSON_NAME]" at bounding box center [511, 673] width 277 height 18
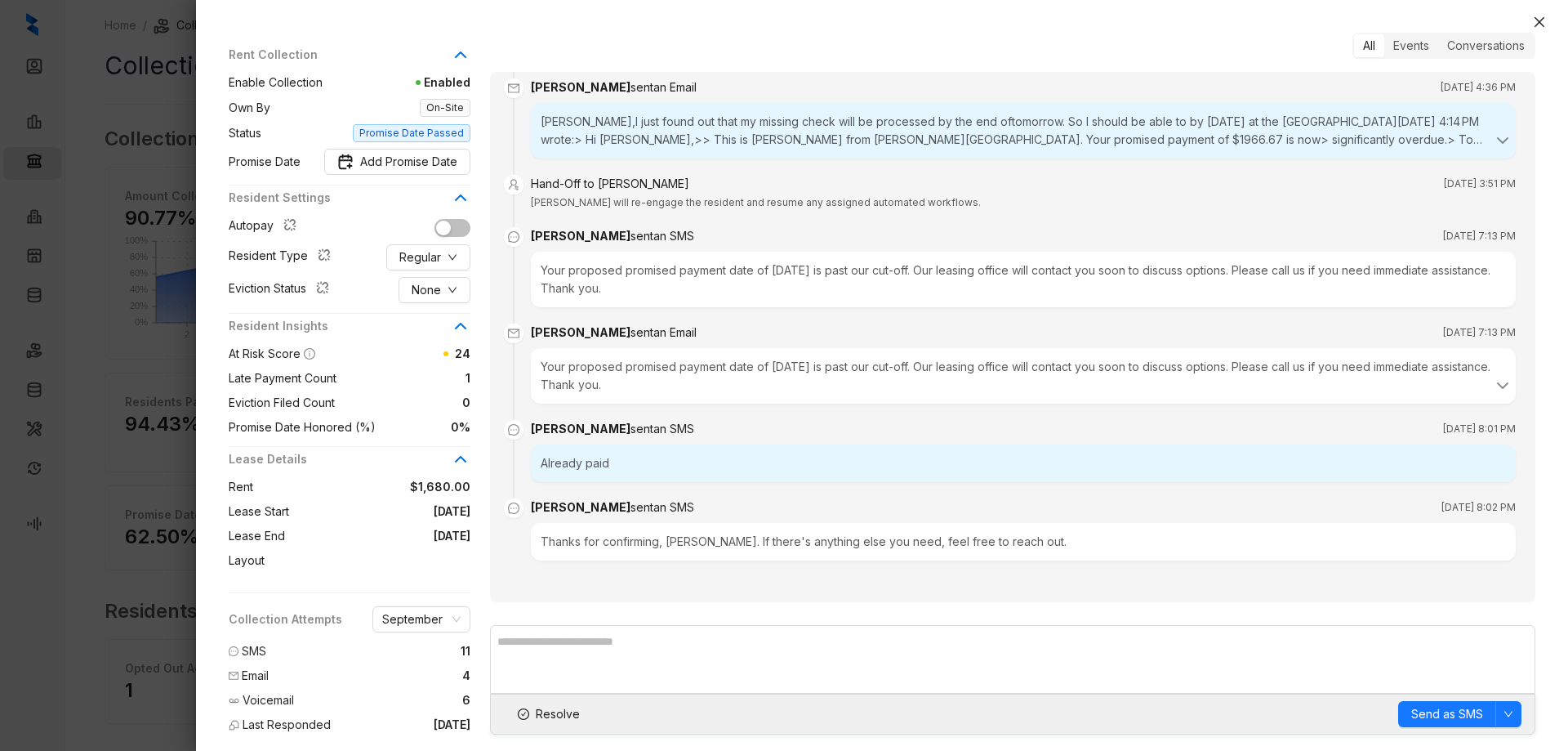
scroll to position [245, 0]
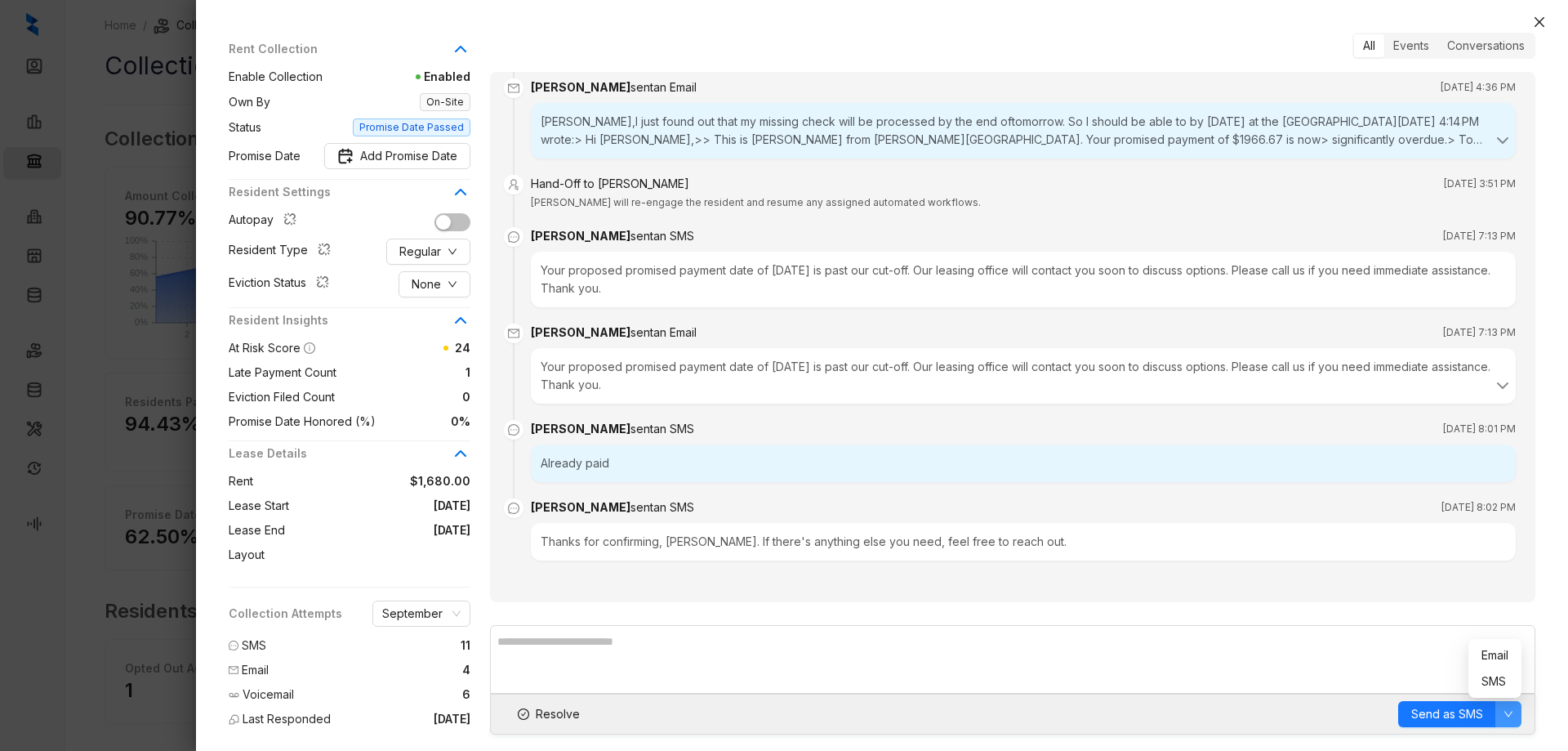
click at [1514, 713] on button "button" at bounding box center [1509, 714] width 26 height 26
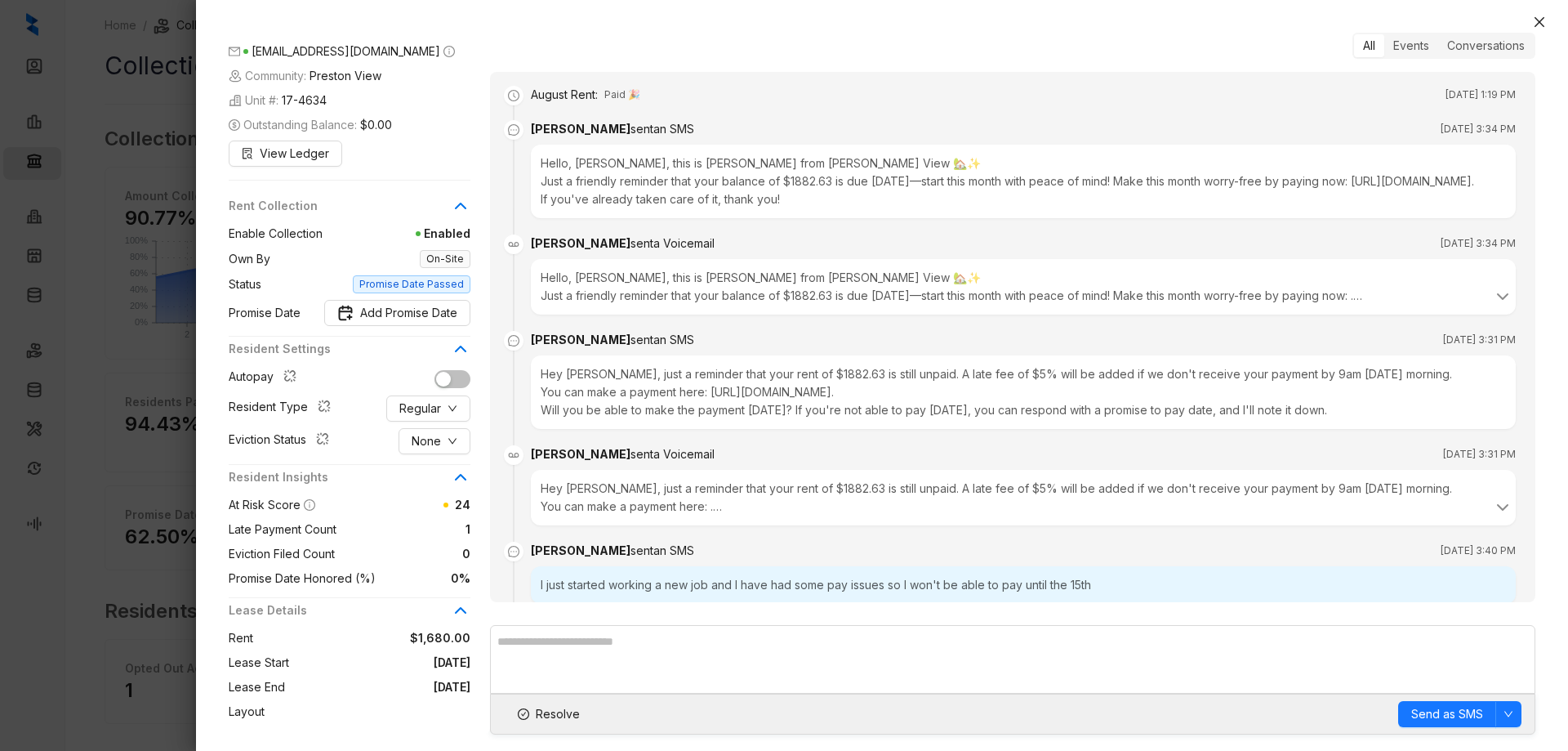
scroll to position [0, 0]
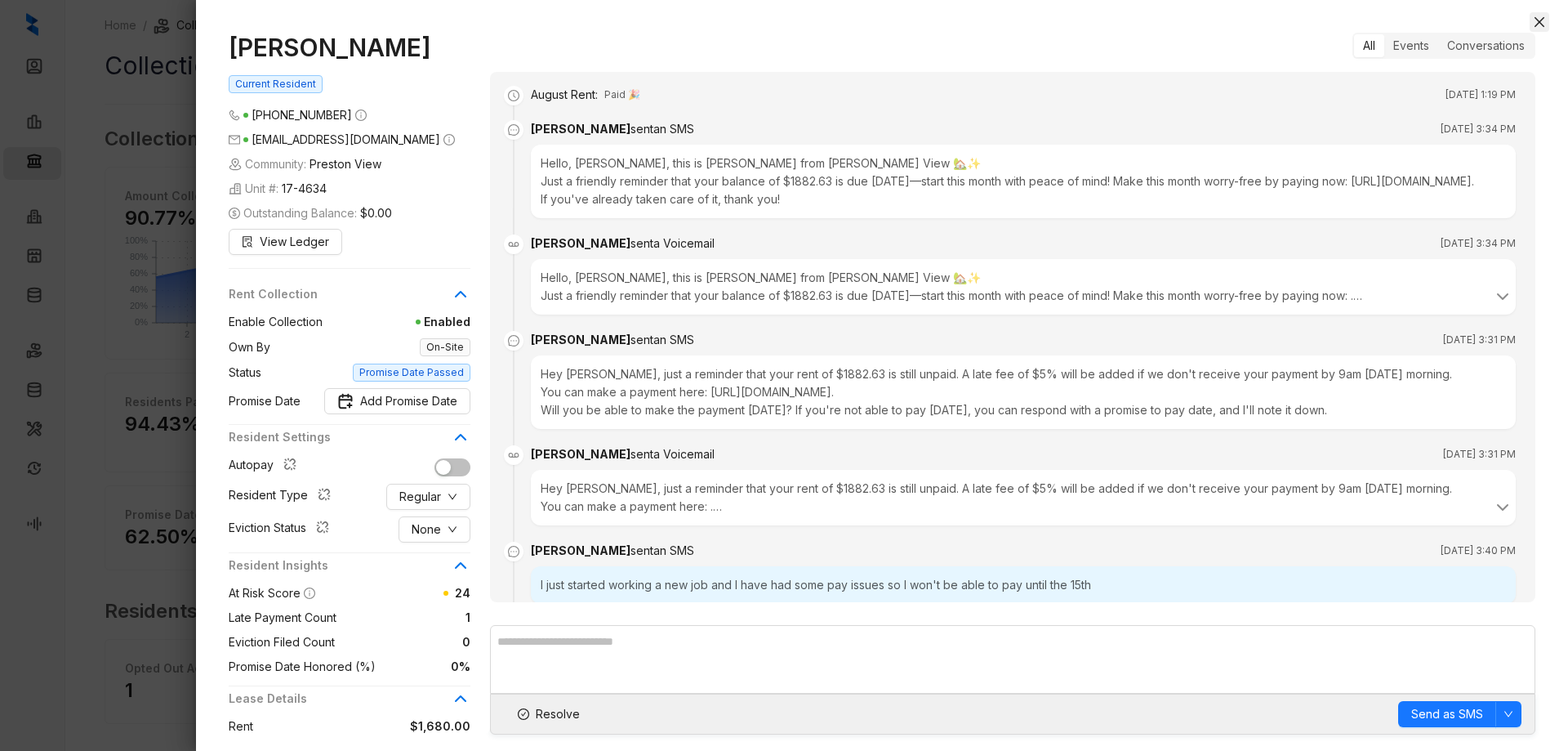
click at [1539, 21] on icon "close" at bounding box center [1539, 22] width 13 height 13
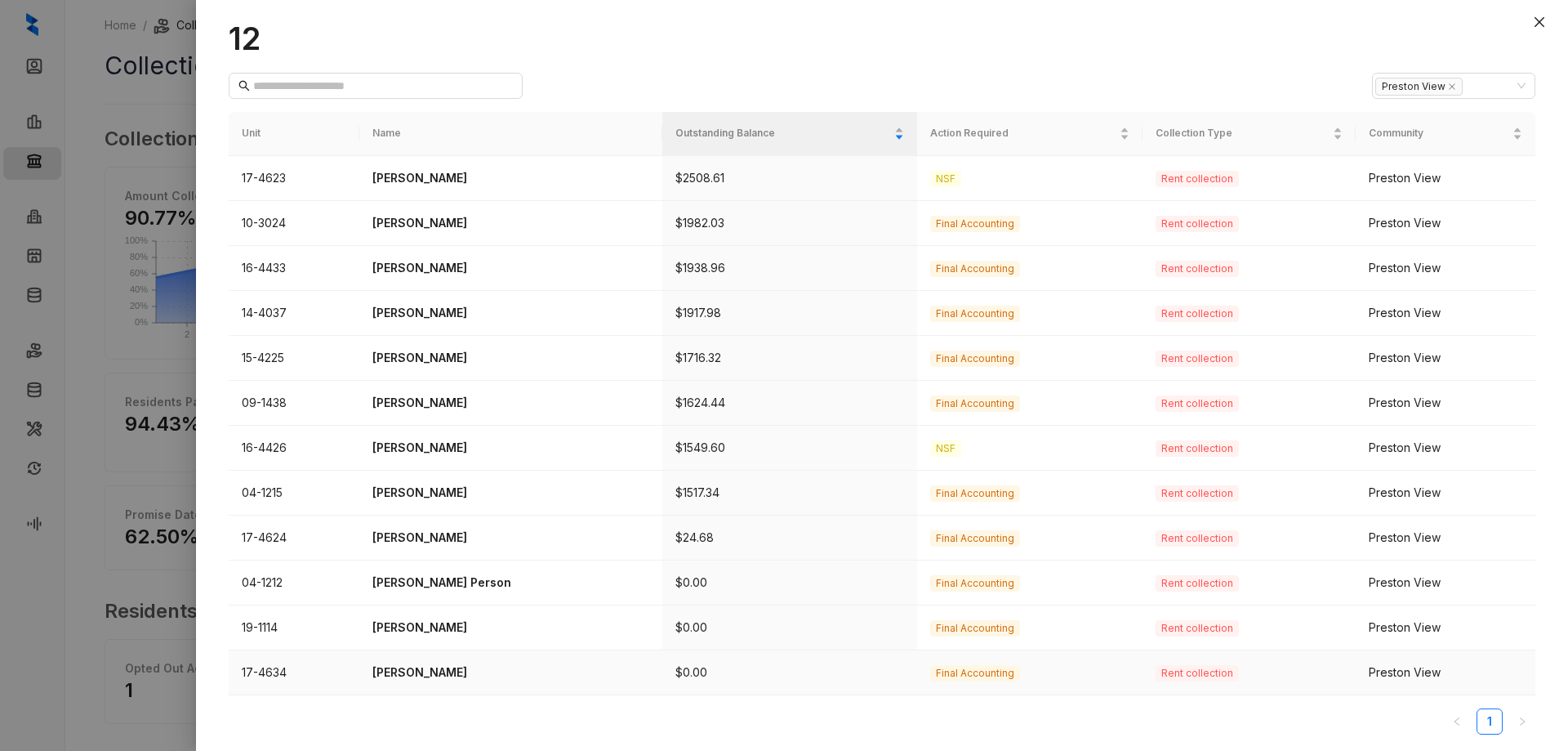
click at [1387, 678] on div "Preston View" at bounding box center [1445, 673] width 153 height 18
drag, startPoint x: 323, startPoint y: 674, endPoint x: 320, endPoint y: 682, distance: 8.5
click at [320, 682] on td "17-4634" at bounding box center [293, 673] width 131 height 45
click at [406, 674] on p "[PERSON_NAME]" at bounding box center [511, 673] width 277 height 18
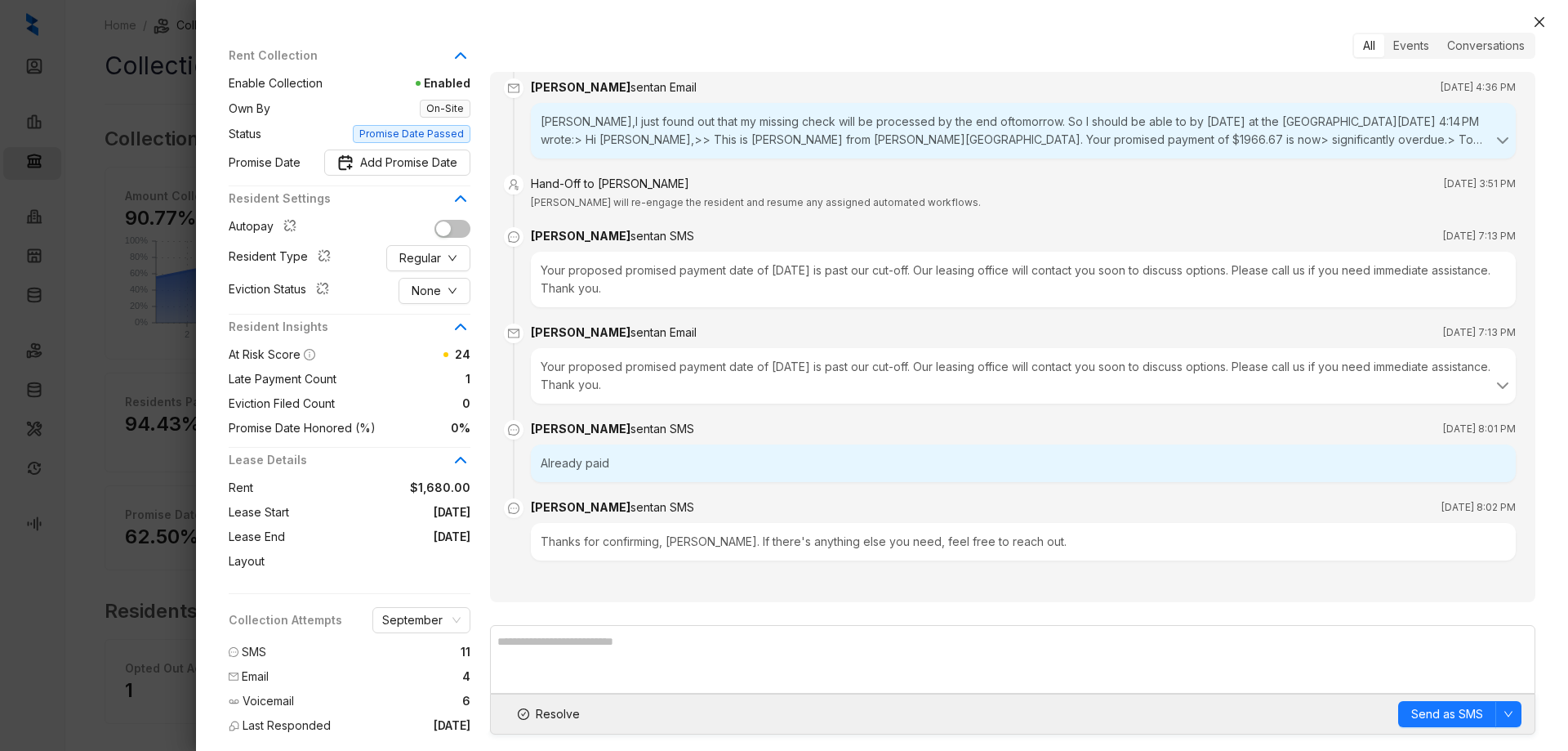
scroll to position [245, 0]
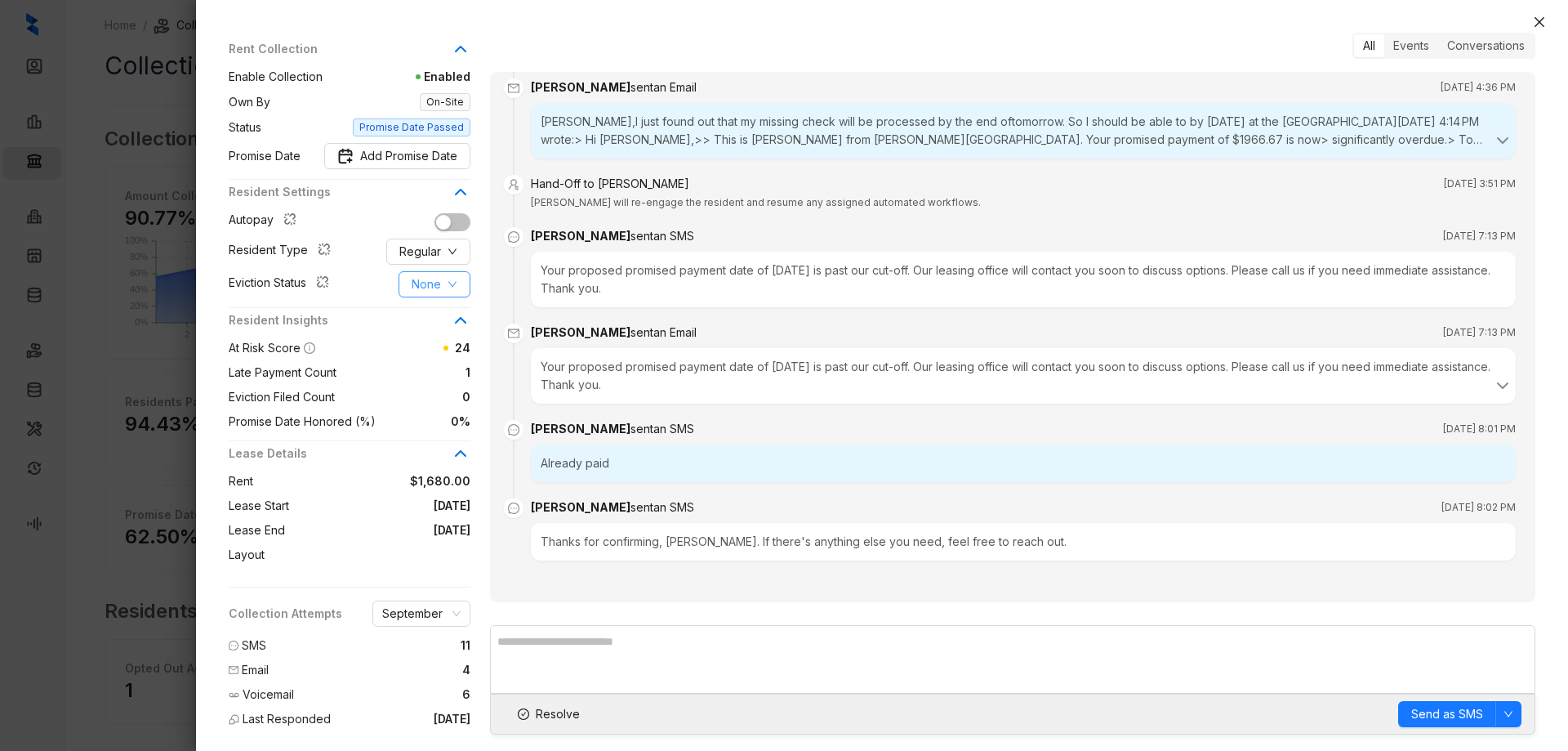
click at [443, 286] on button "None" at bounding box center [434, 284] width 72 height 26
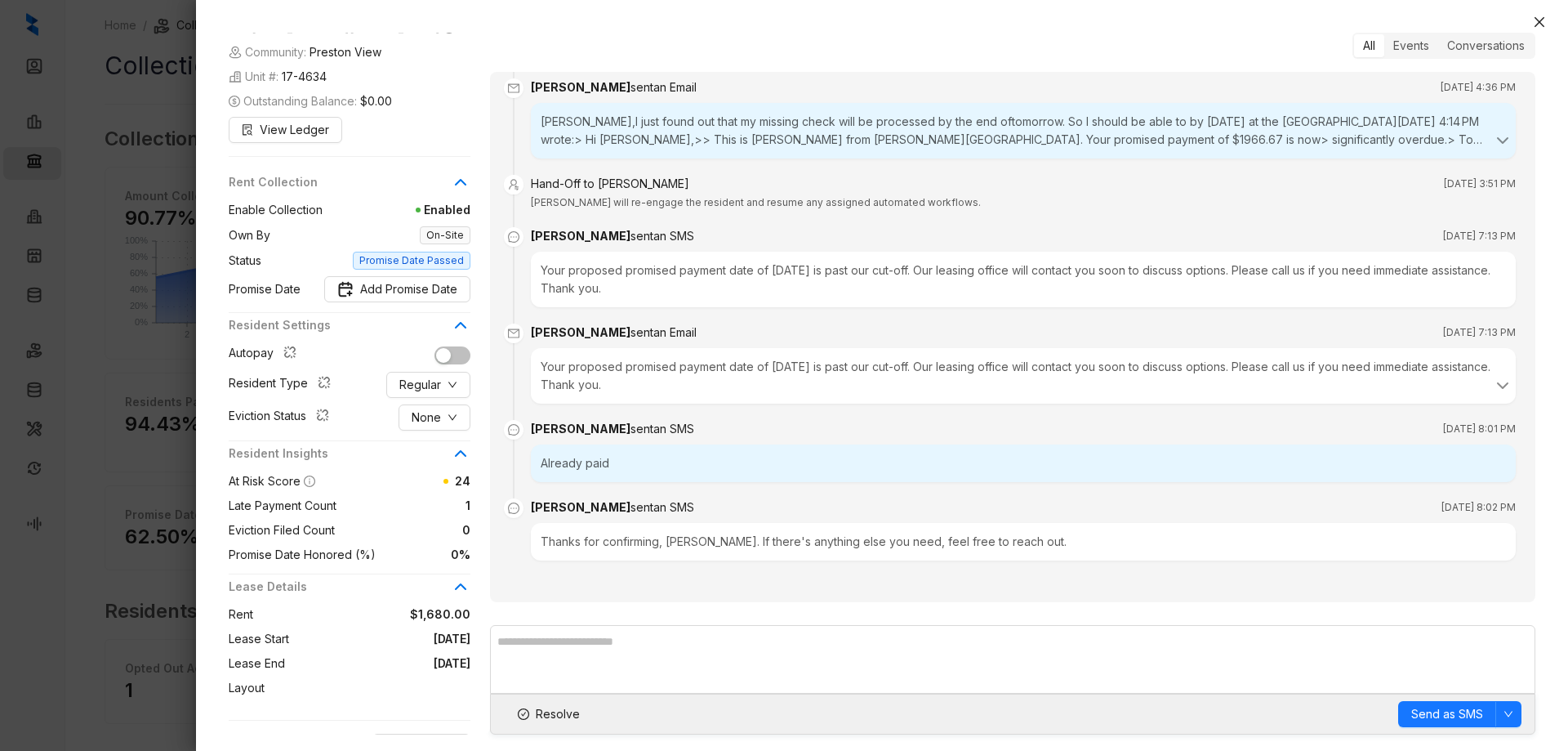
scroll to position [0, 0]
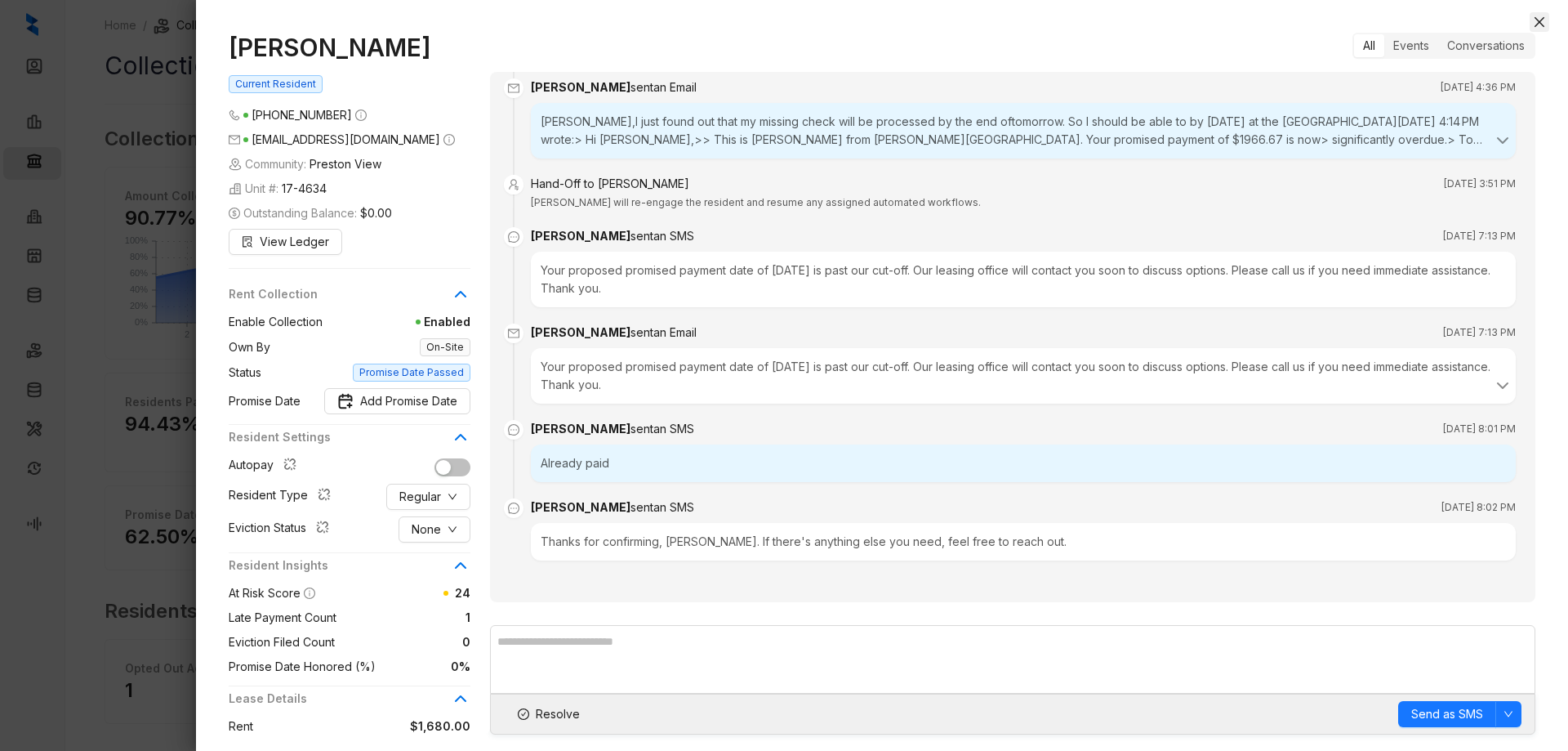
click at [1540, 14] on button "Close" at bounding box center [1539, 22] width 20 height 20
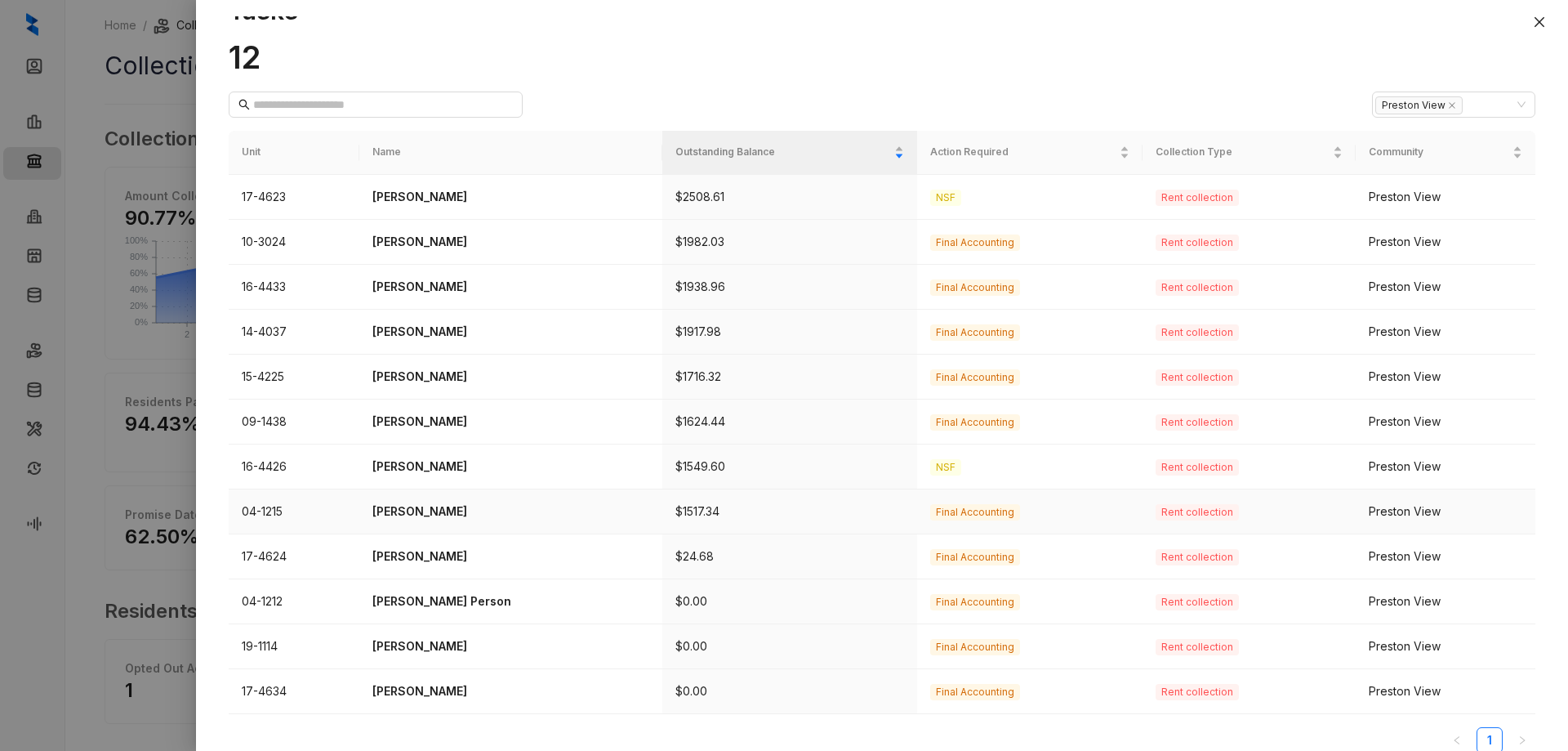
scroll to position [55, 0]
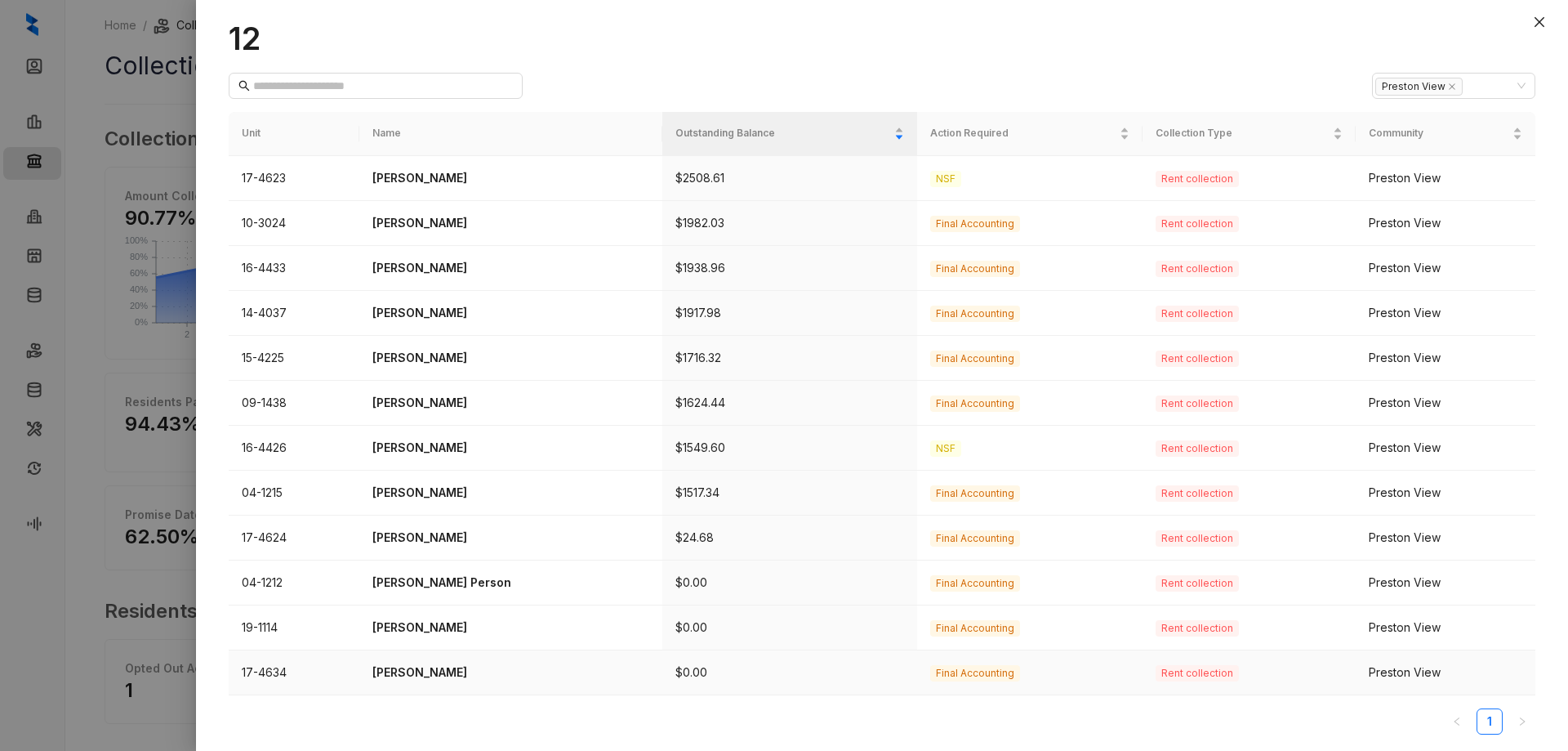
click at [397, 672] on p "[PERSON_NAME]" at bounding box center [511, 673] width 277 height 18
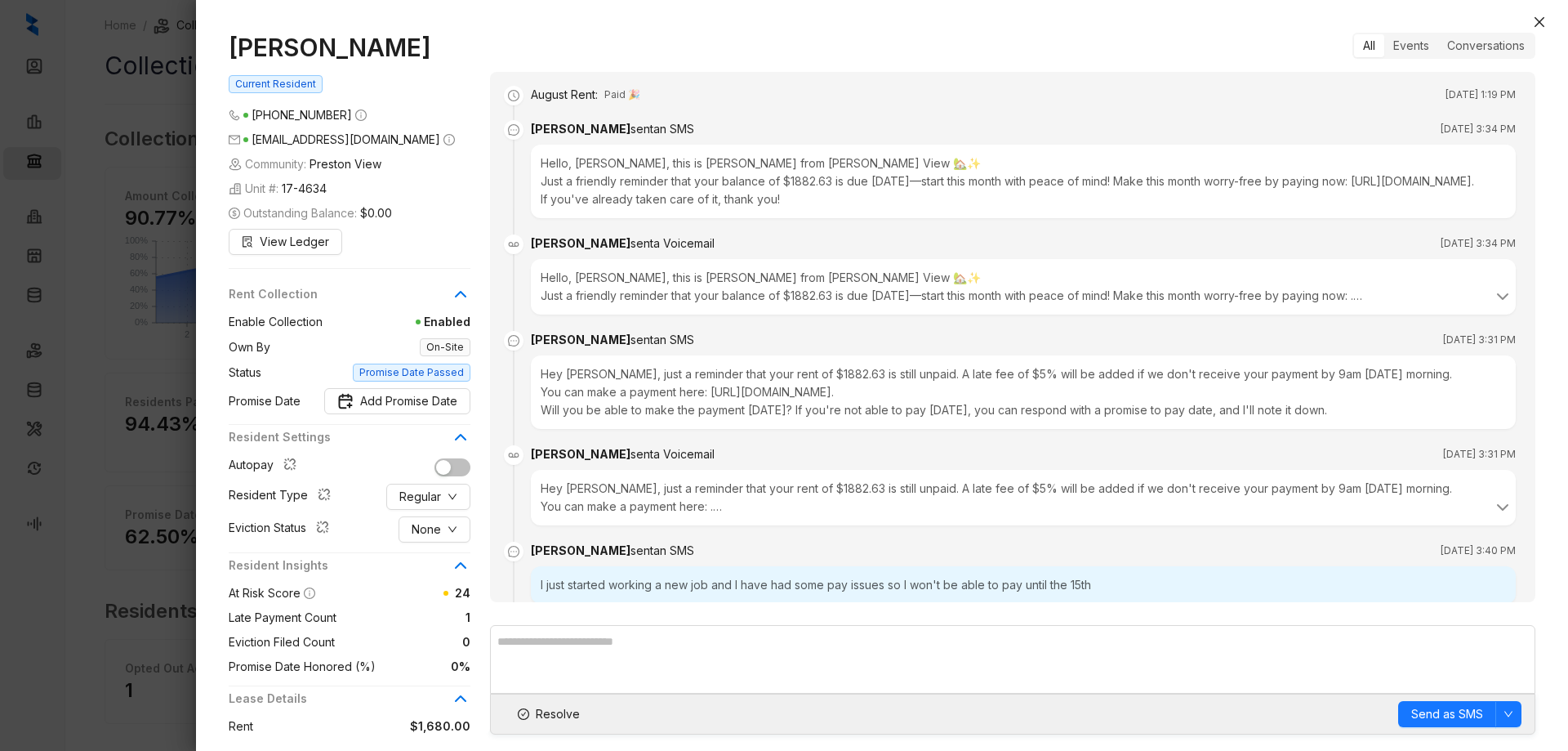
scroll to position [2566, 0]
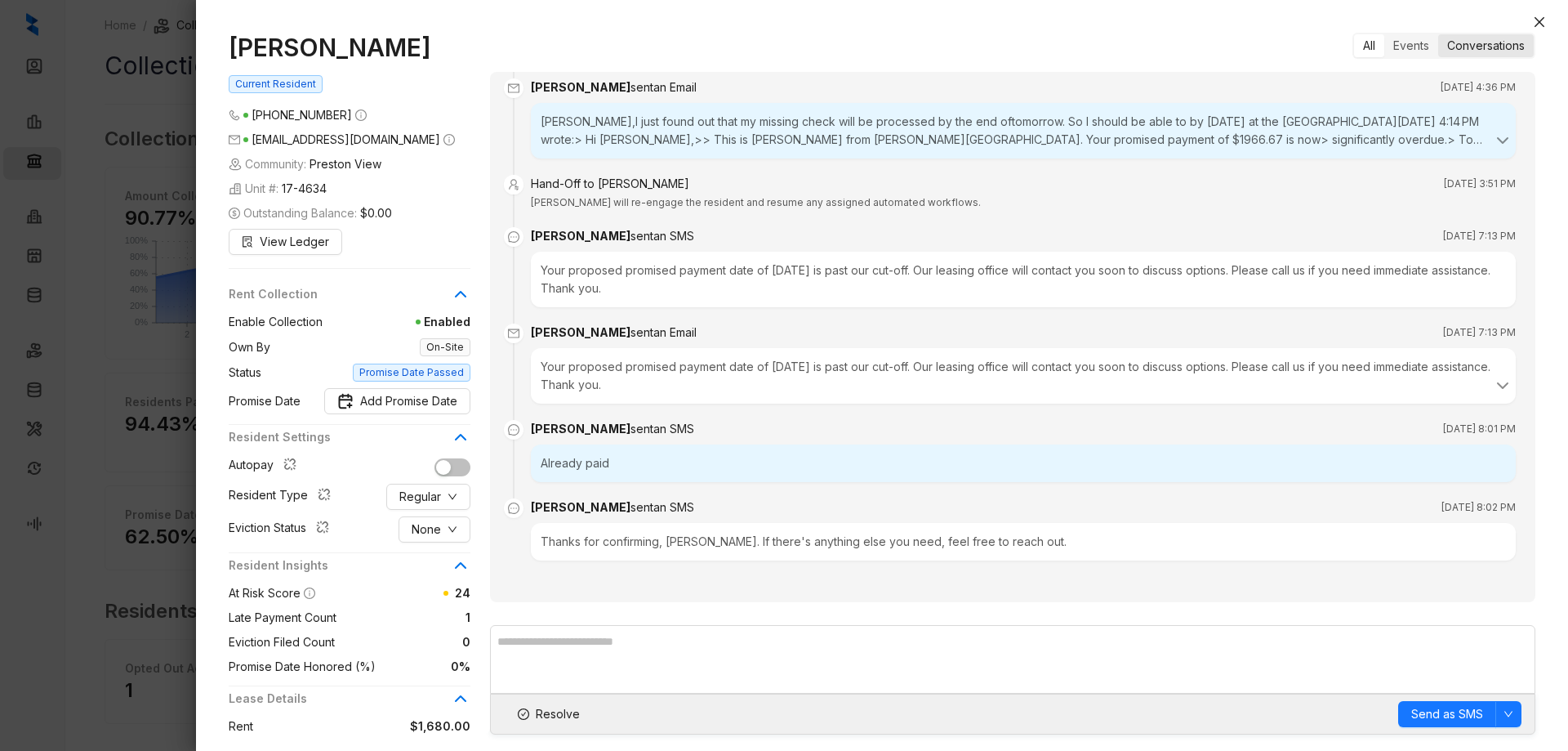
click at [1472, 39] on div "Conversations" at bounding box center [1486, 46] width 96 height 23
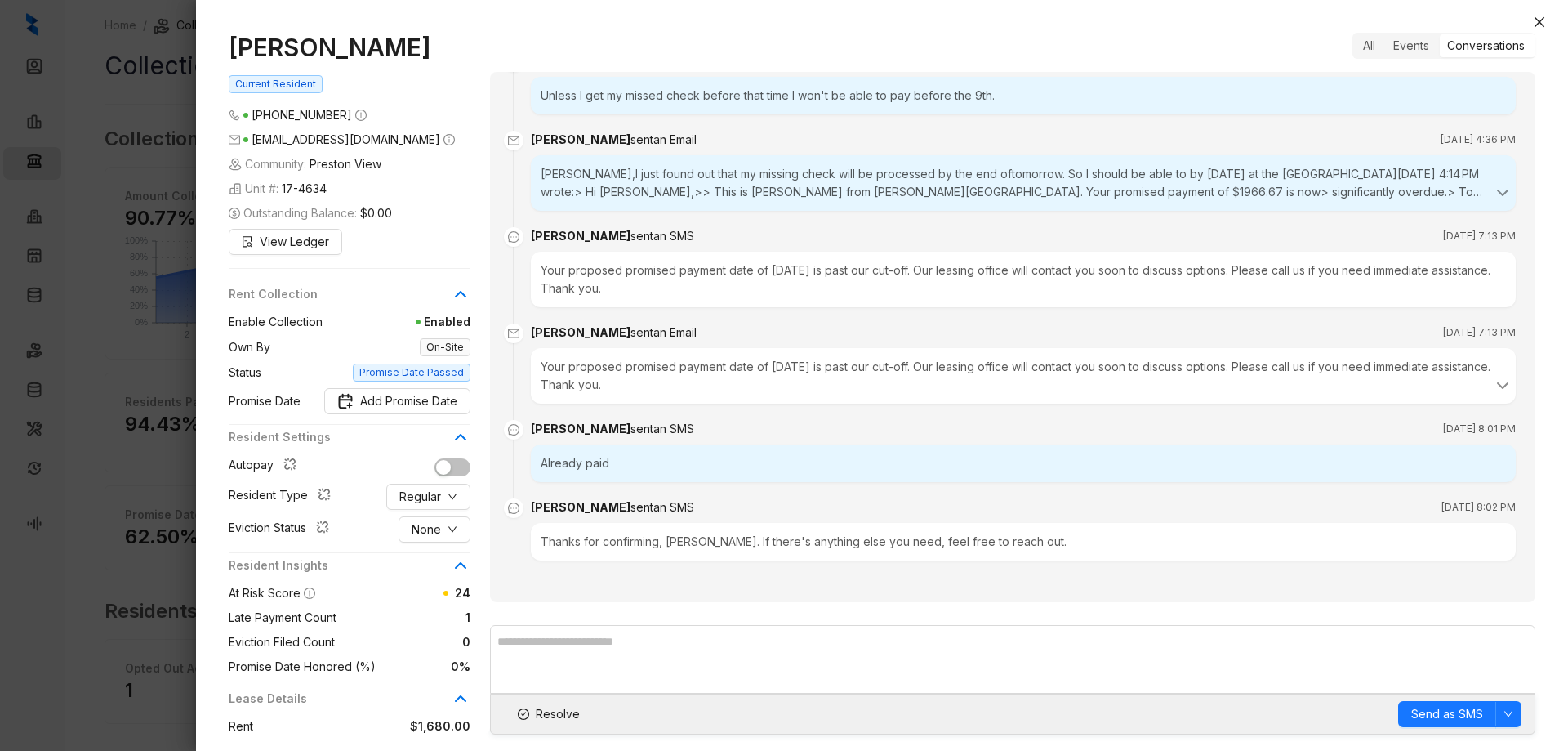
scroll to position [2480, 0]
click at [1415, 49] on div "Events" at bounding box center [1411, 46] width 54 height 23
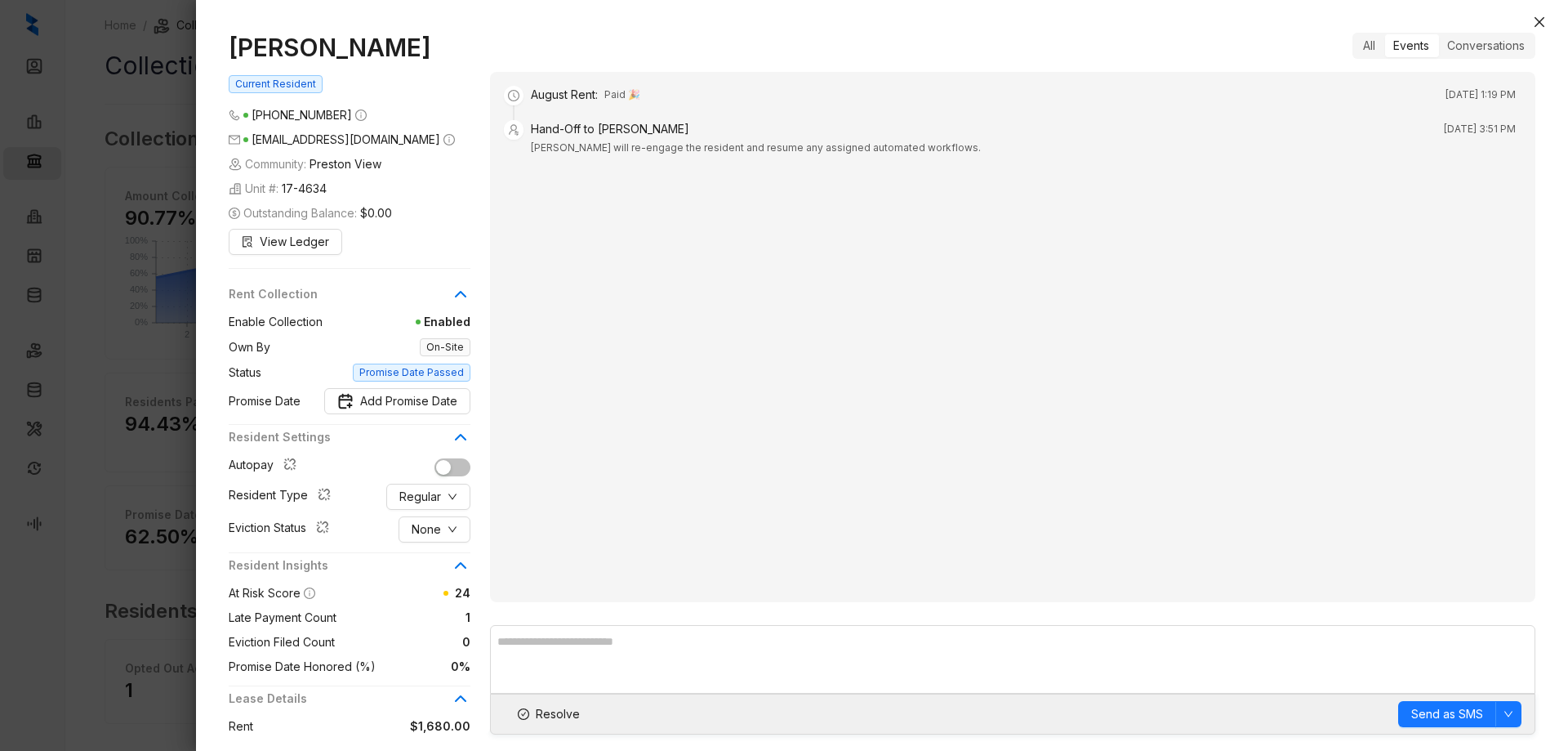
scroll to position [0, 0]
click at [299, 79] on span "Current Resident" at bounding box center [275, 84] width 94 height 18
click at [1543, 18] on icon "close" at bounding box center [1539, 22] width 10 height 10
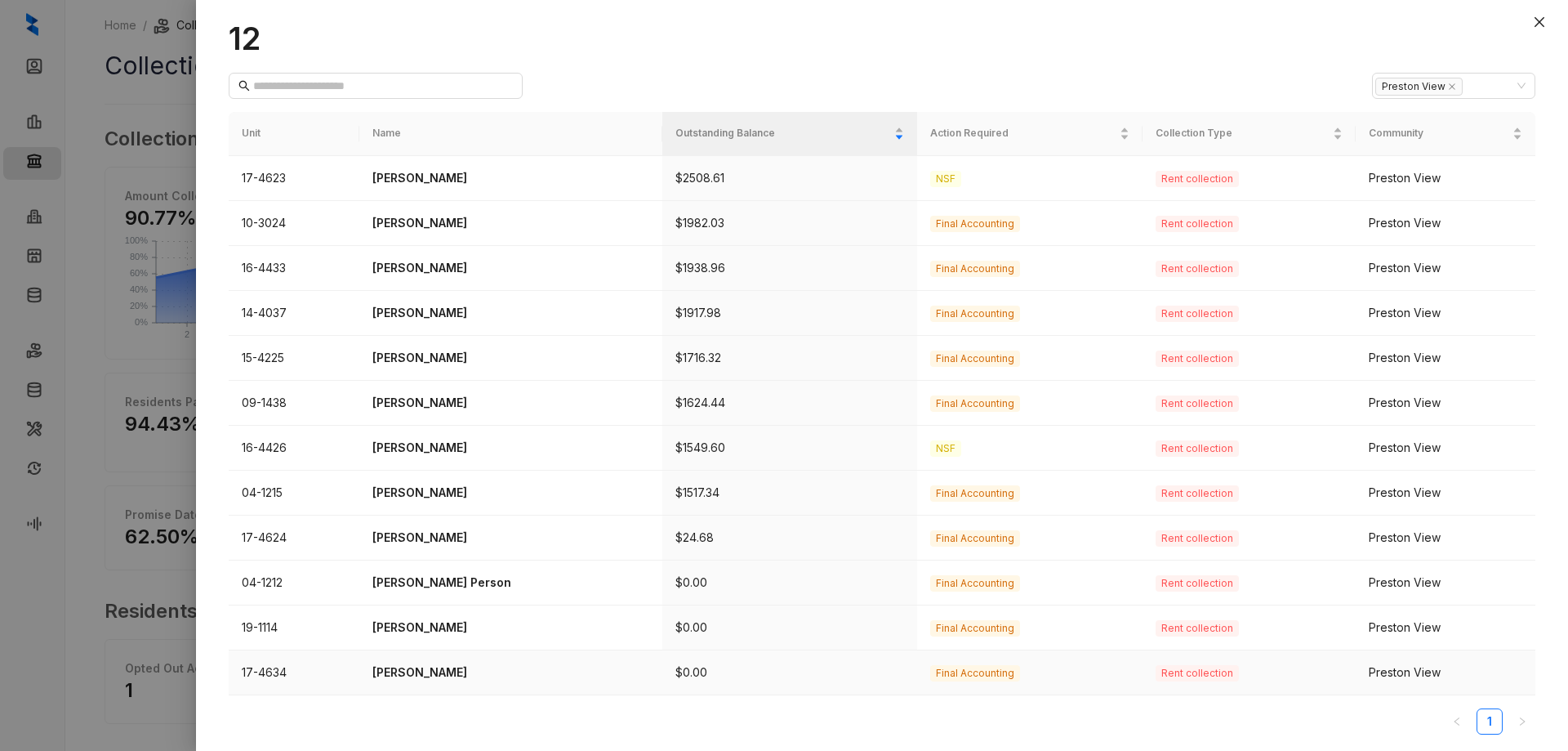
click at [252, 674] on td "17-4634" at bounding box center [293, 673] width 131 height 45
click at [1504, 672] on div "Preston View" at bounding box center [1445, 673] width 153 height 18
click at [414, 671] on p "[PERSON_NAME]" at bounding box center [511, 673] width 277 height 18
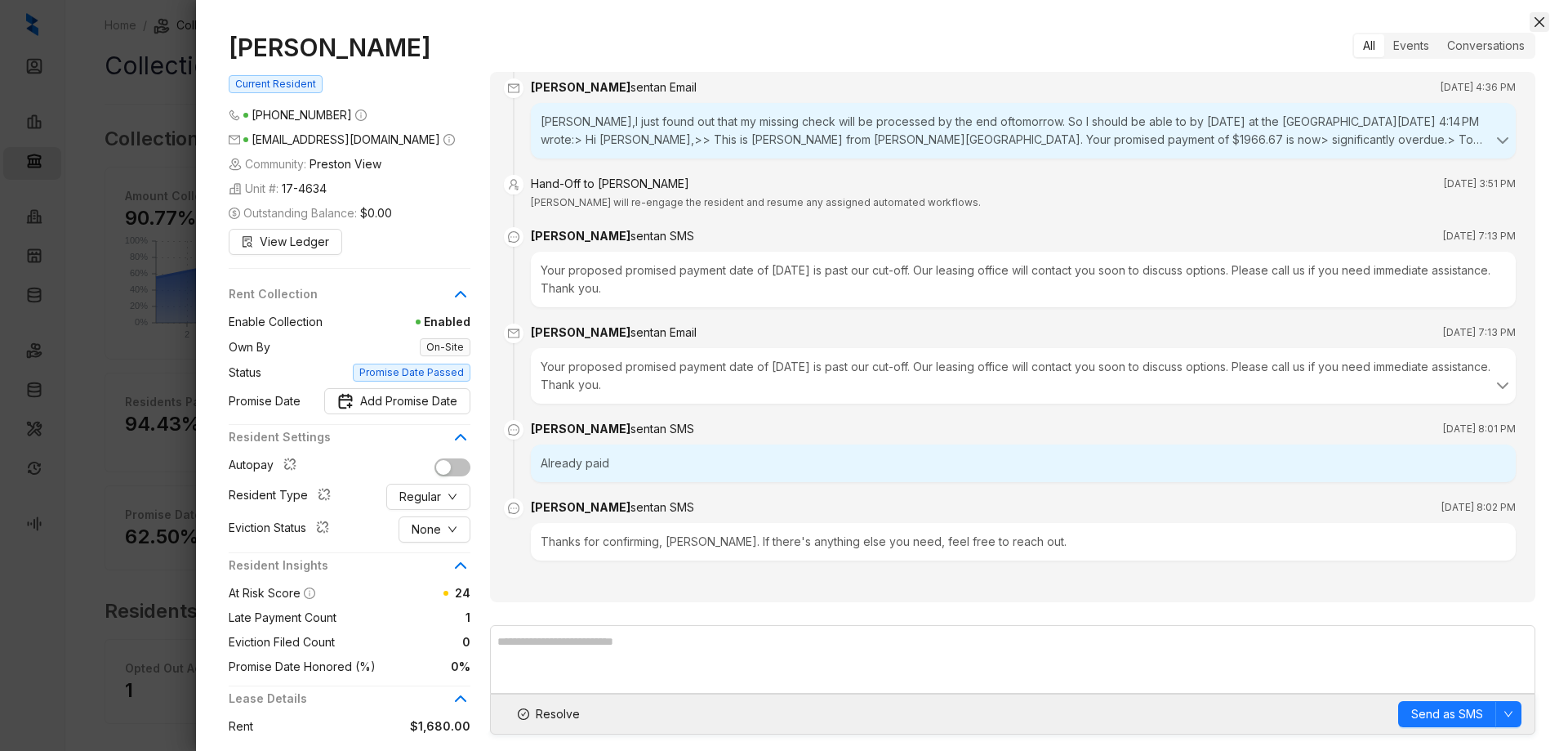
click at [1543, 16] on icon "close" at bounding box center [1539, 22] width 13 height 13
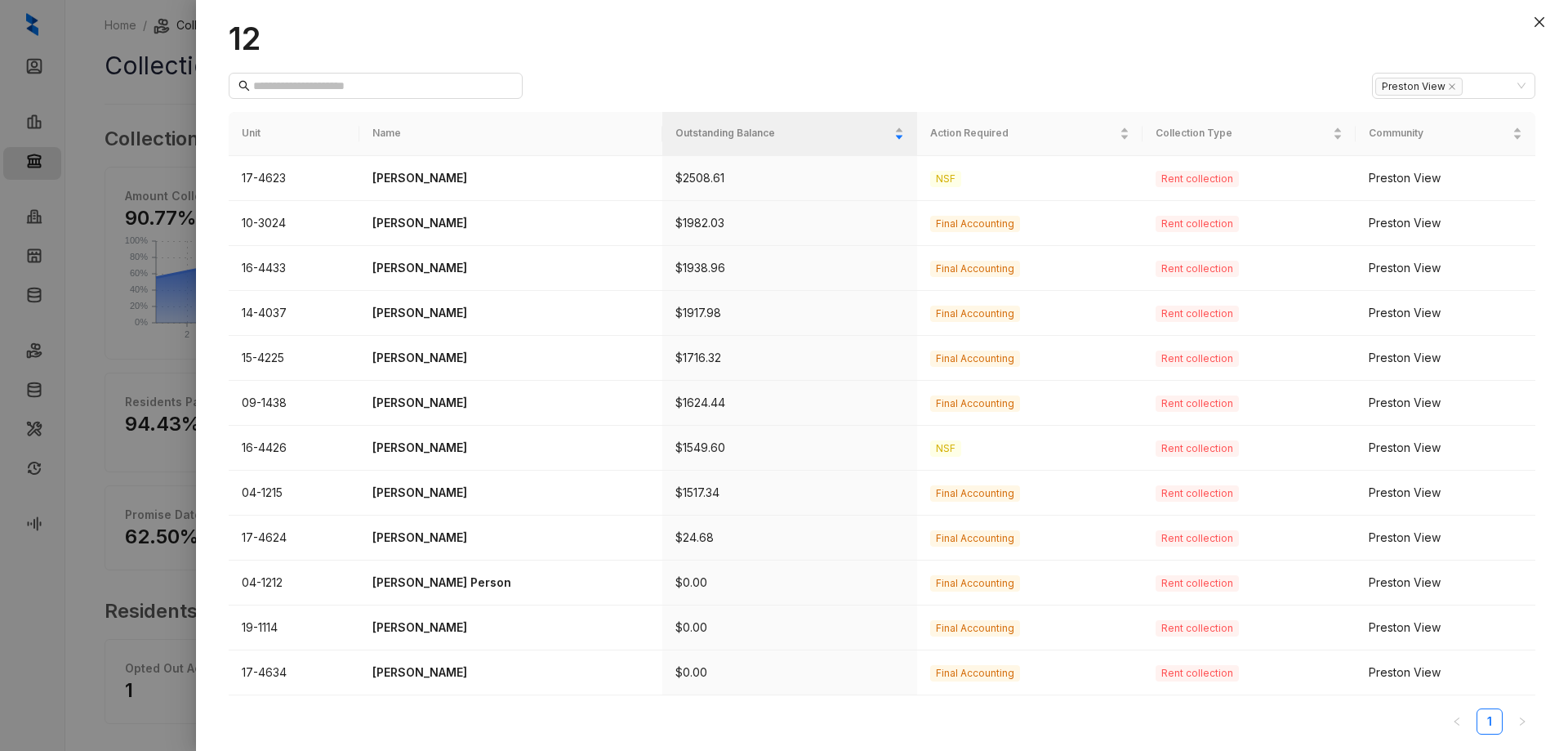
click at [247, 37] on h1 "12" at bounding box center [882, 39] width 1307 height 38
click at [1540, 22] on icon "close" at bounding box center [1539, 22] width 10 height 10
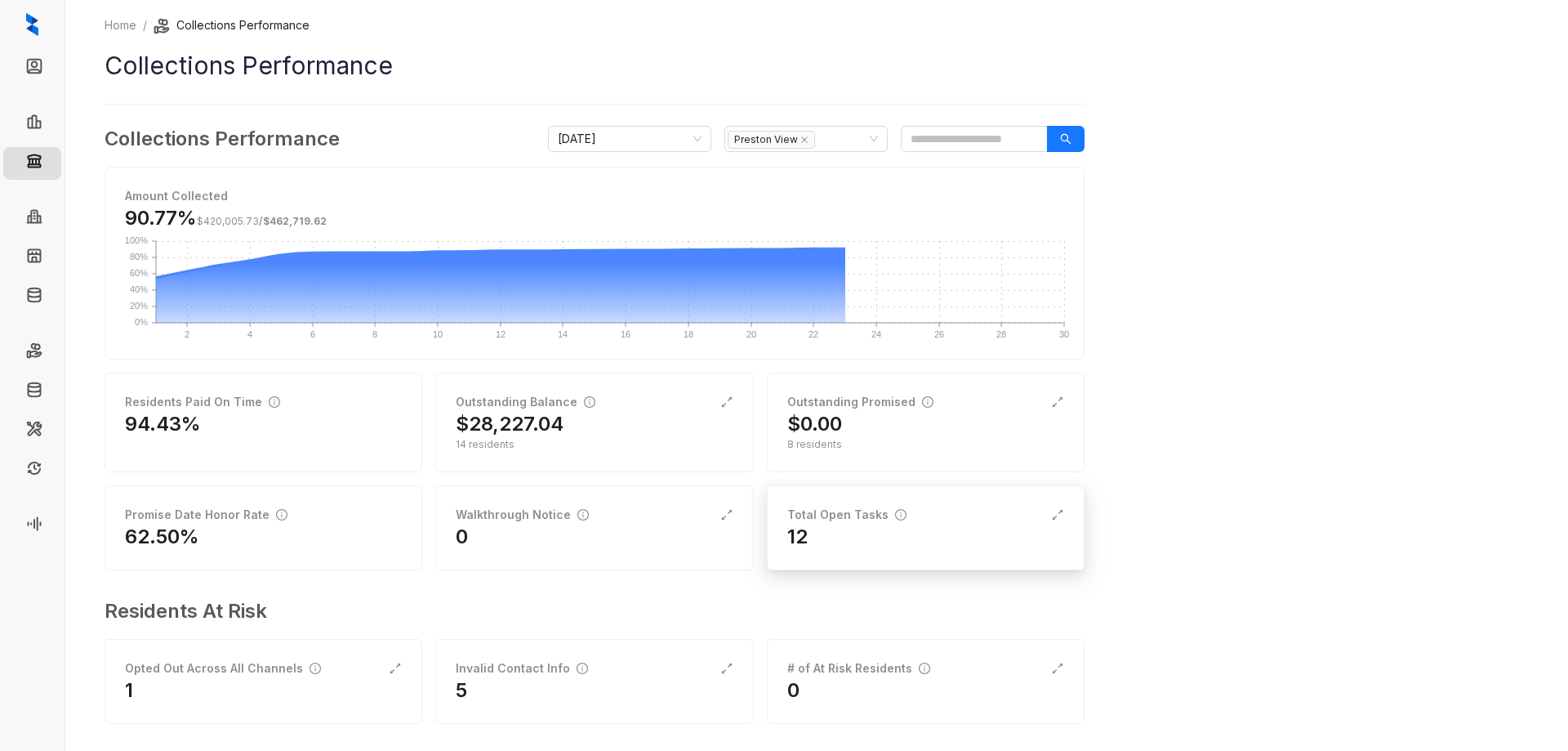
click at [914, 522] on div "Total Open Tasks" at bounding box center [925, 514] width 277 height 18
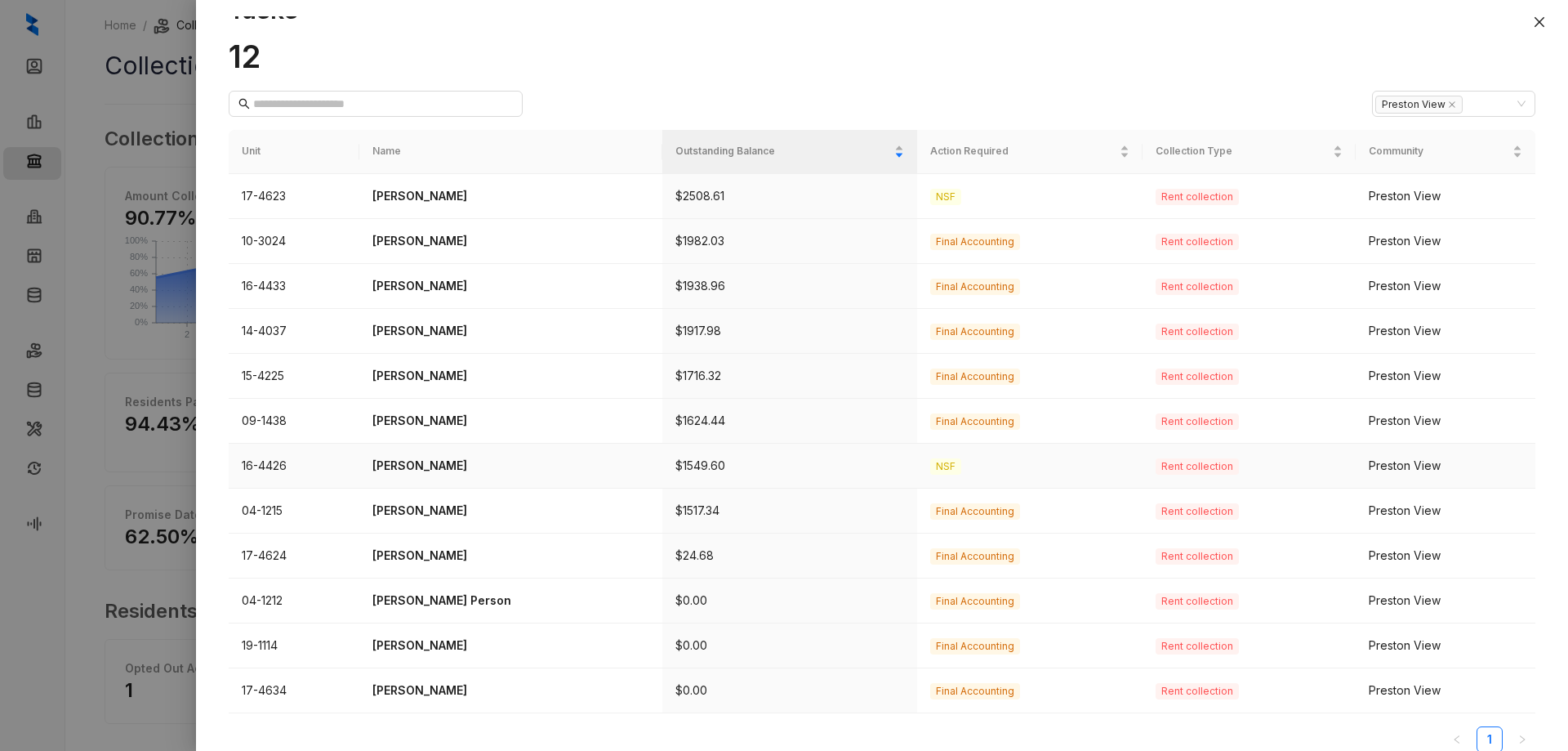
scroll to position [55, 0]
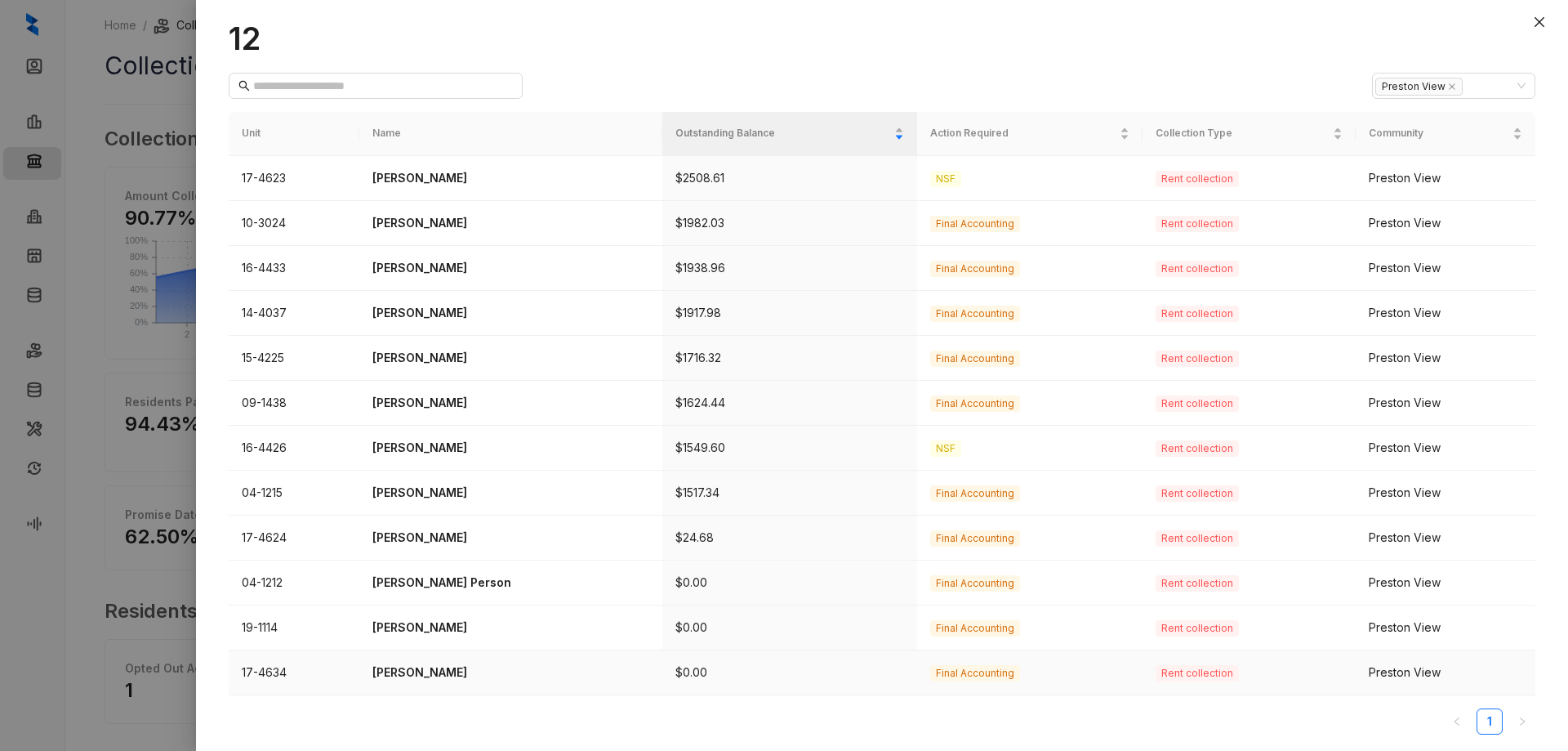
click at [416, 669] on p "[PERSON_NAME]" at bounding box center [511, 673] width 277 height 18
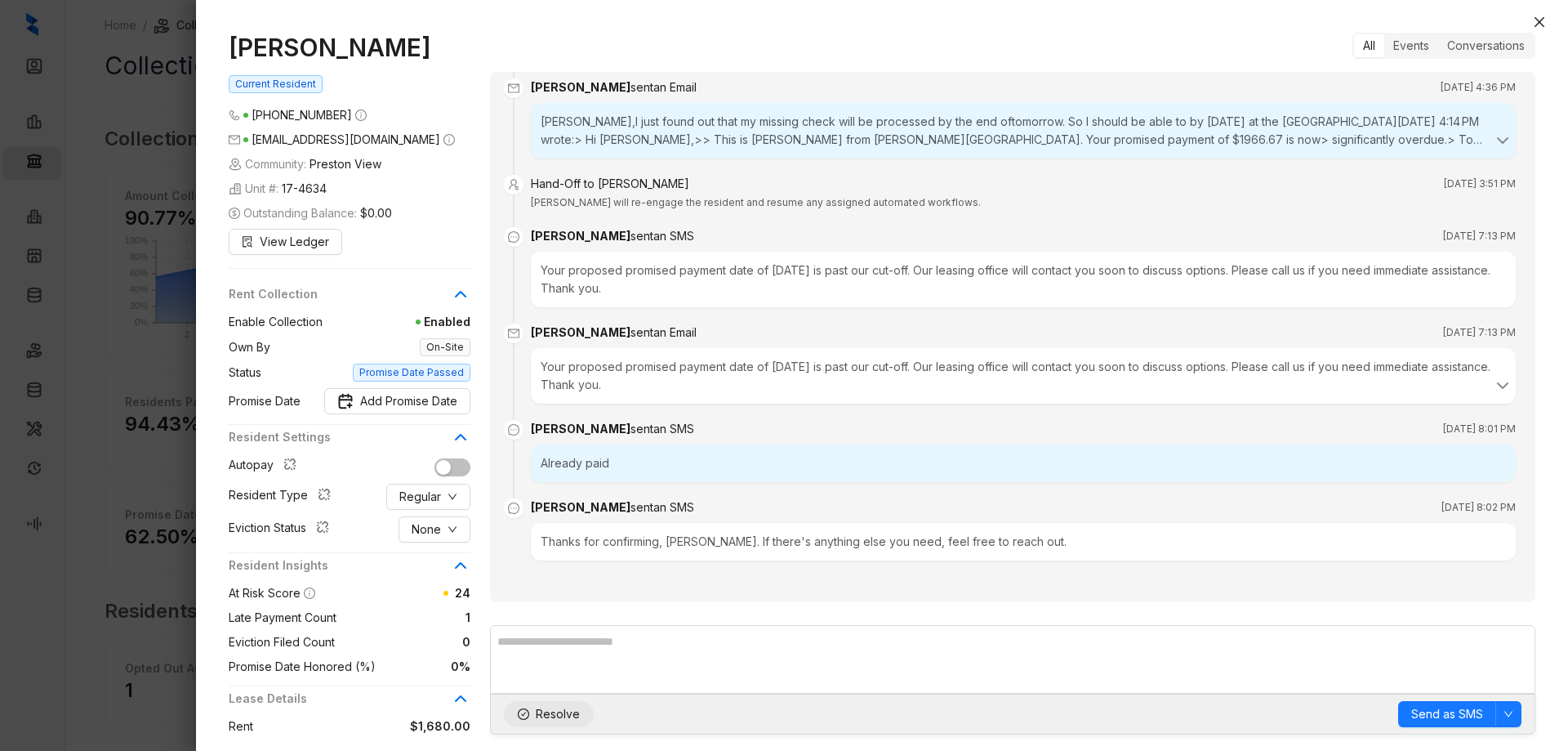
click at [524, 712] on icon "check-circle" at bounding box center [523, 714] width 12 height 12
click at [1542, 18] on icon "close" at bounding box center [1539, 22] width 10 height 10
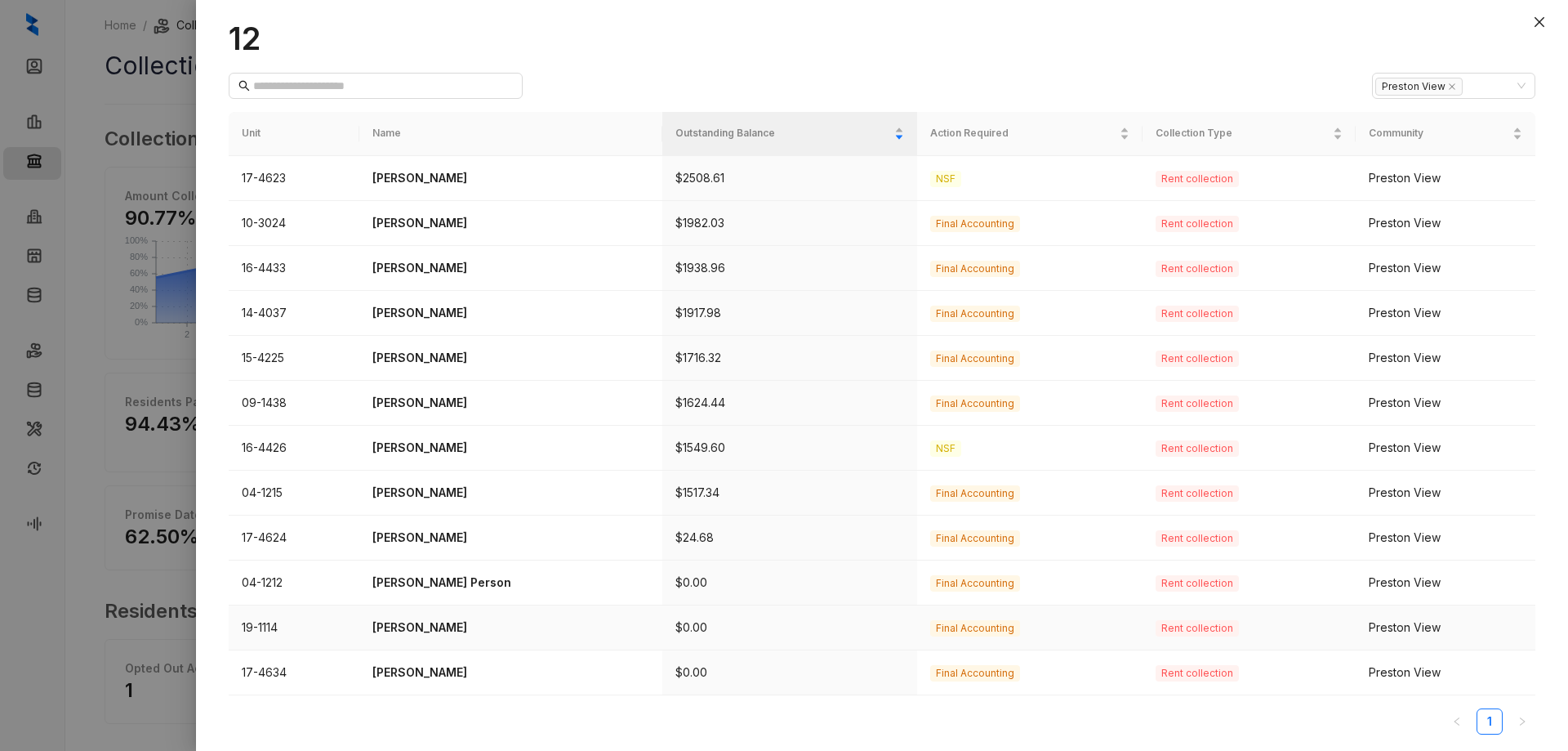
click at [429, 625] on p "[PERSON_NAME]" at bounding box center [511, 627] width 277 height 18
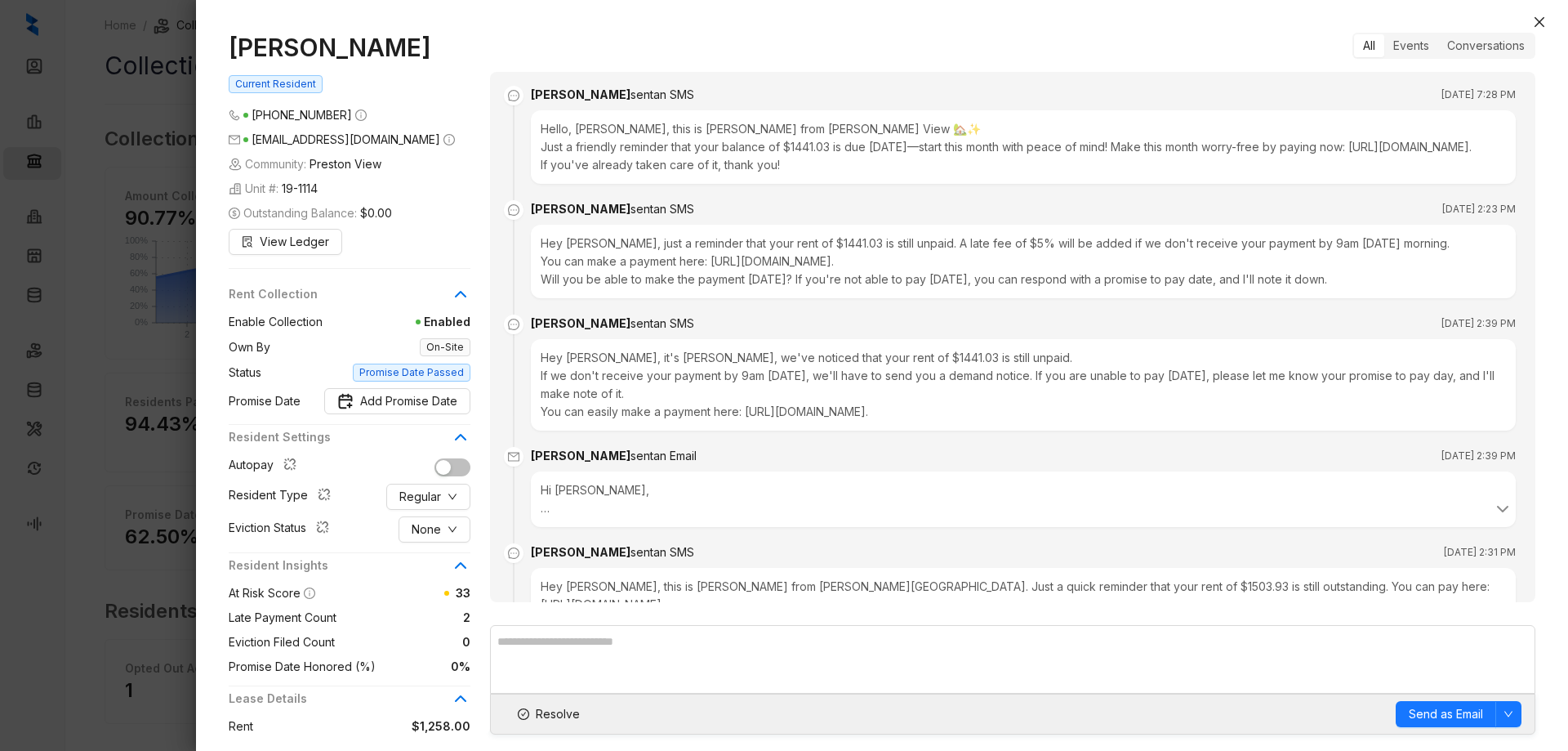
scroll to position [2881, 0]
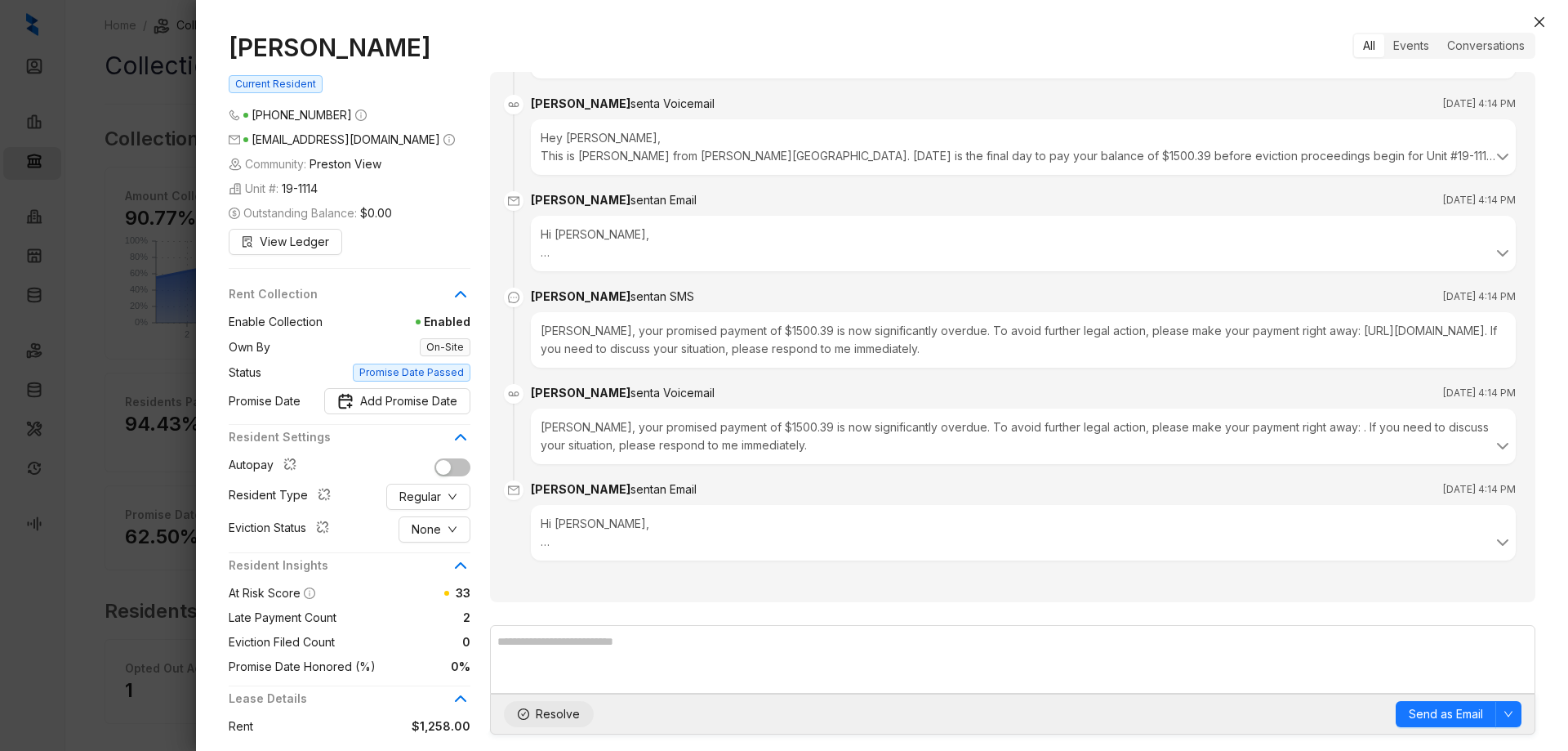
click at [522, 713] on icon "check-circle" at bounding box center [523, 714] width 12 height 12
click at [1538, 17] on icon "close" at bounding box center [1539, 22] width 13 height 13
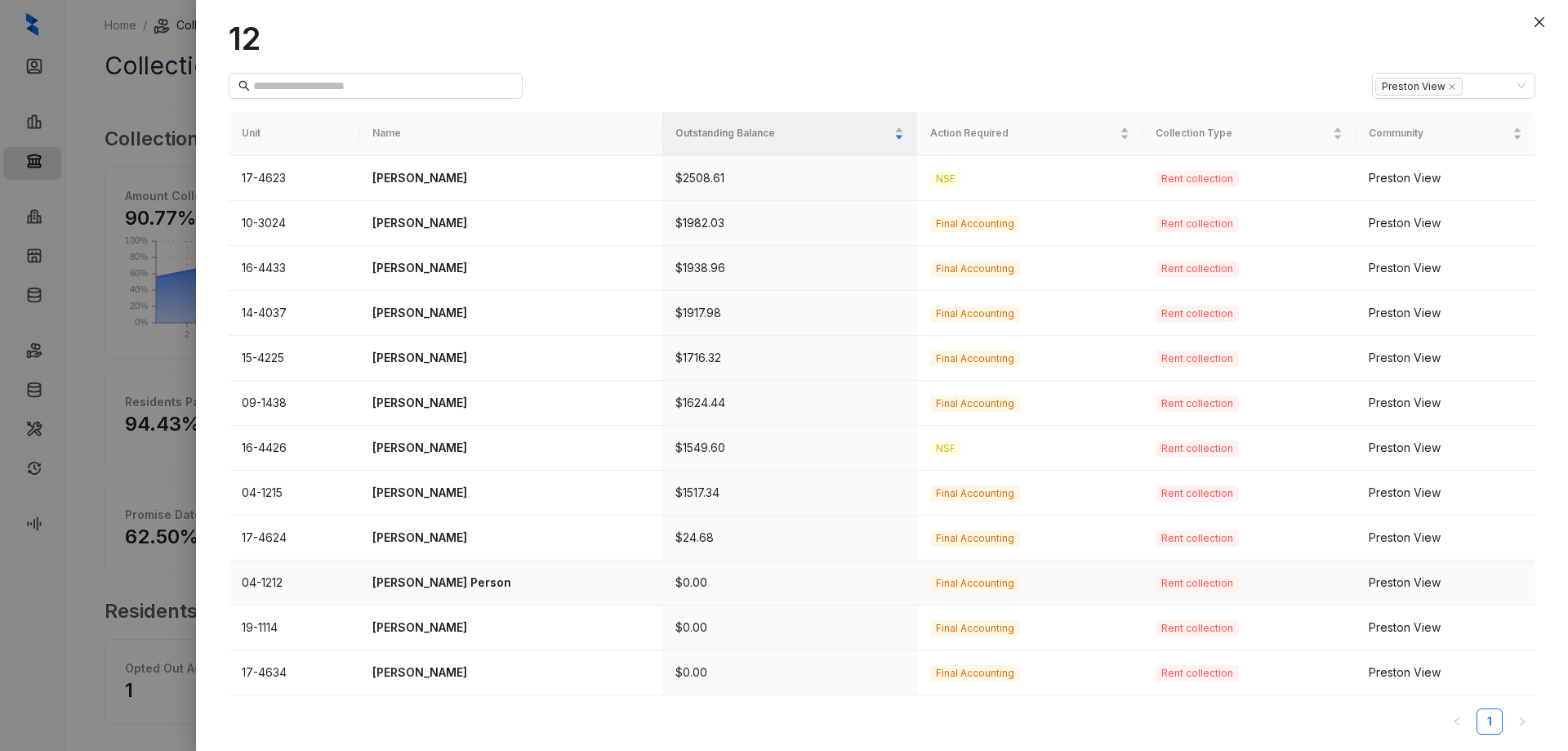
click at [410, 584] on p "[PERSON_NAME] Person" at bounding box center [511, 583] width 277 height 18
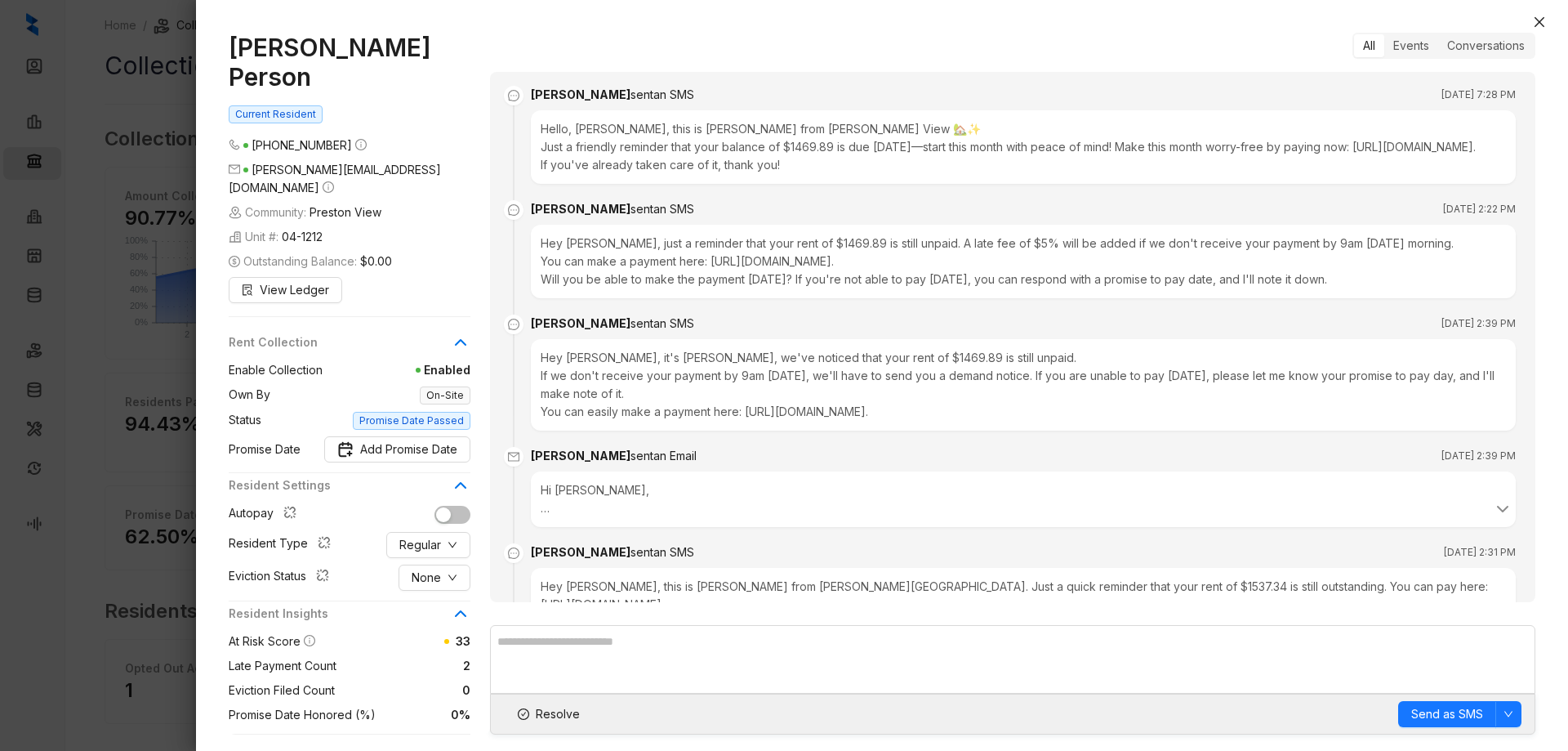
scroll to position [3037, 0]
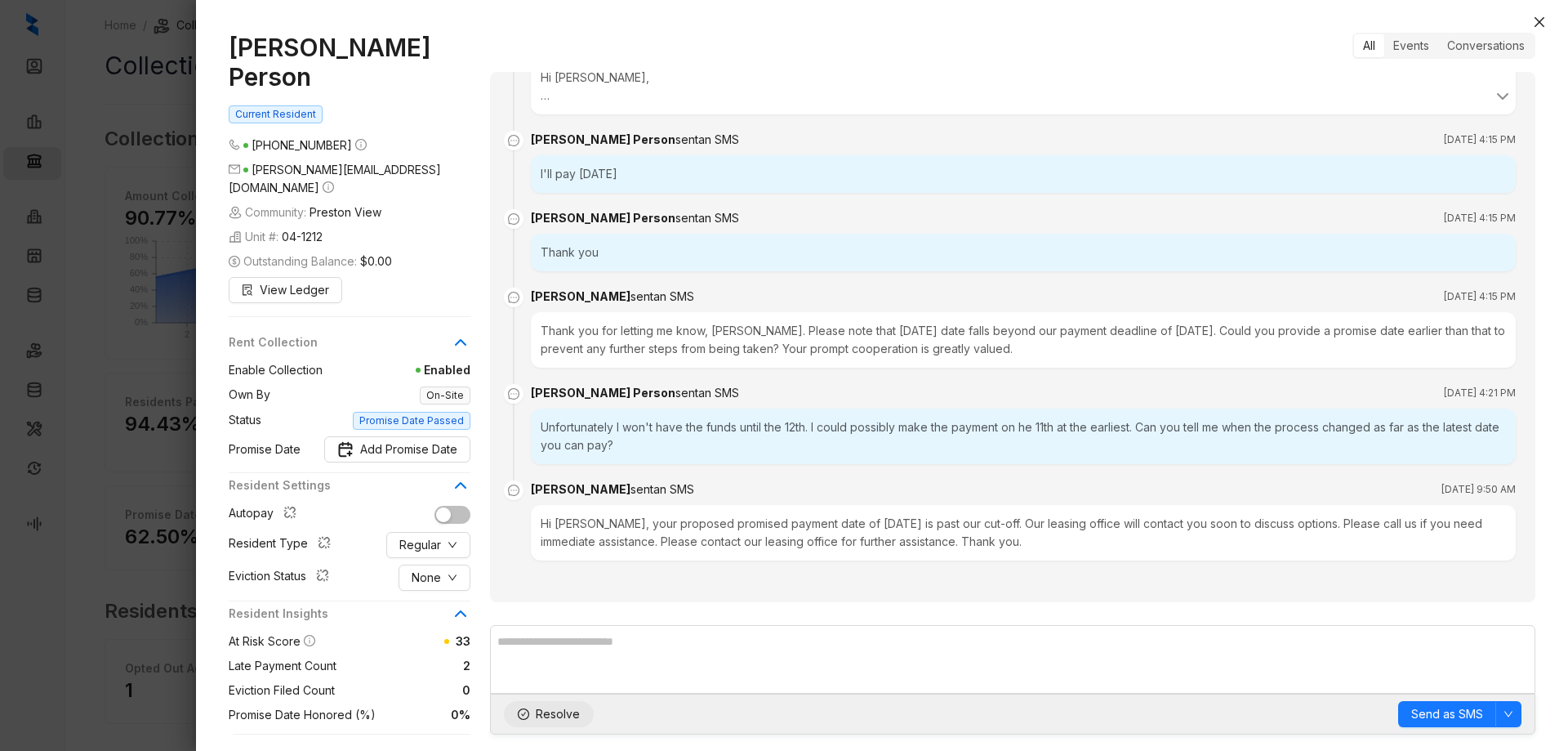
click at [525, 711] on icon "check-circle" at bounding box center [523, 714] width 12 height 12
click at [1537, 21] on icon "close" at bounding box center [1539, 22] width 10 height 10
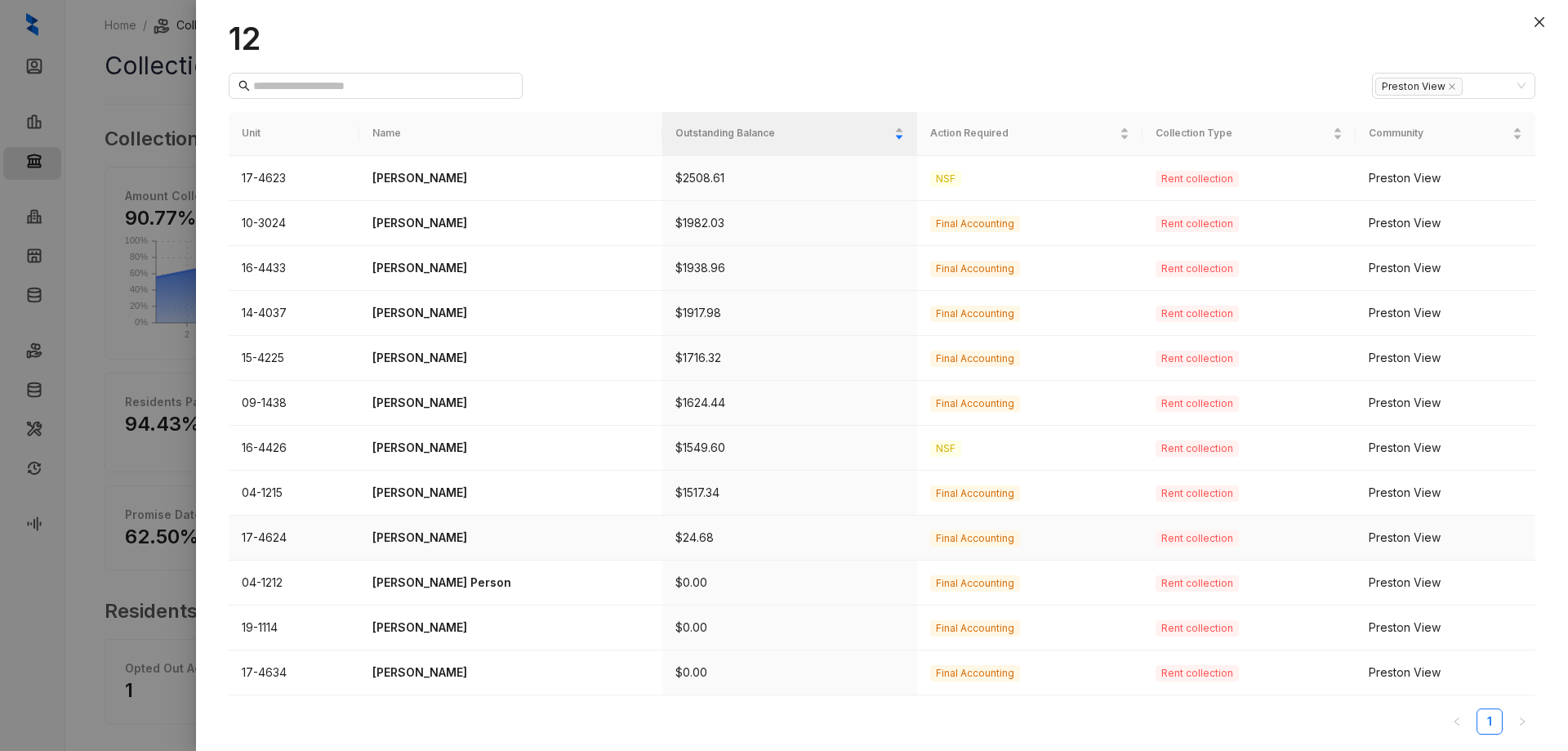
click at [402, 537] on p "[PERSON_NAME]" at bounding box center [511, 537] width 277 height 18
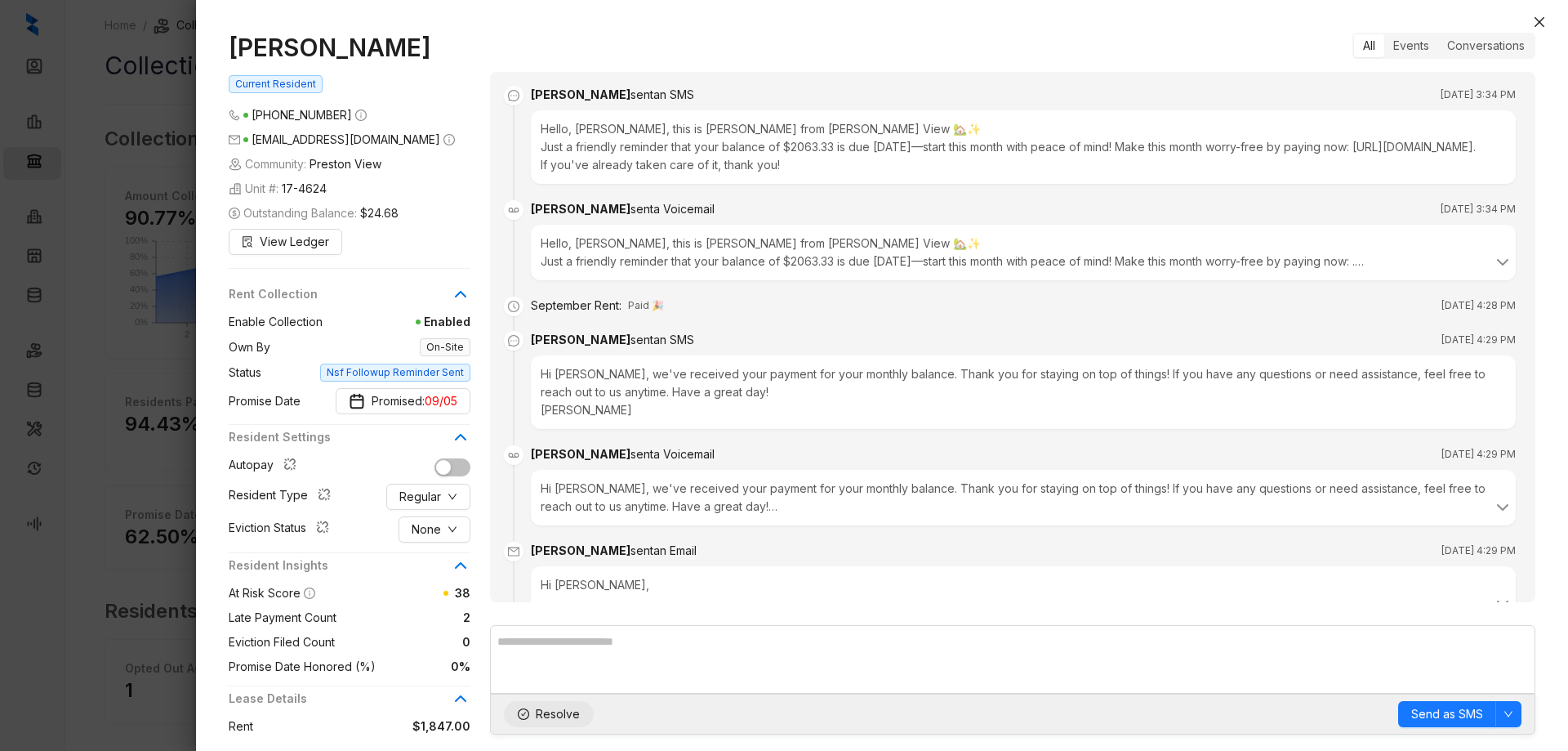
click at [524, 715] on icon "check-circle" at bounding box center [523, 714] width 12 height 12
click at [1537, 15] on button "Close" at bounding box center [1539, 22] width 20 height 20
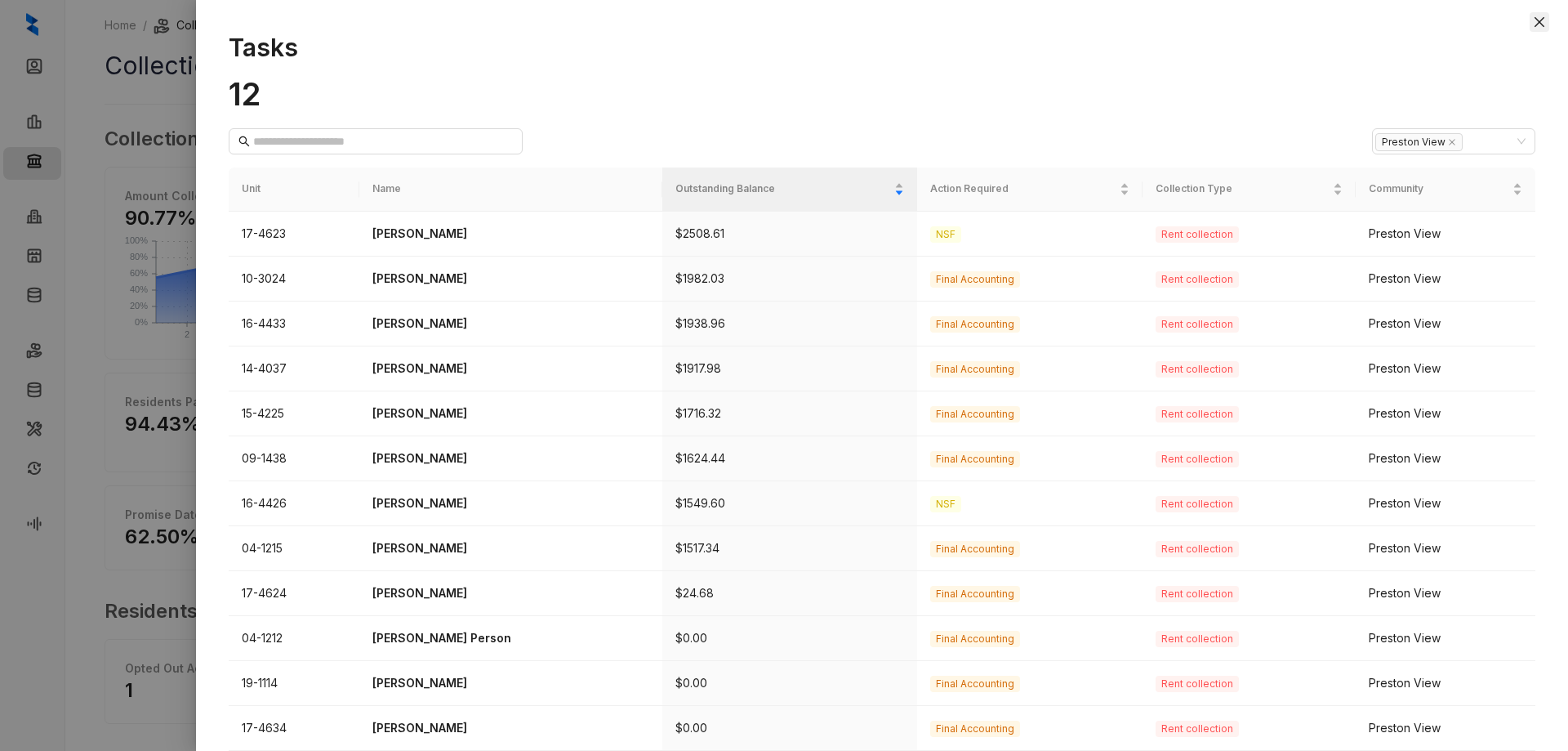
click at [1537, 18] on icon "close" at bounding box center [1539, 22] width 13 height 13
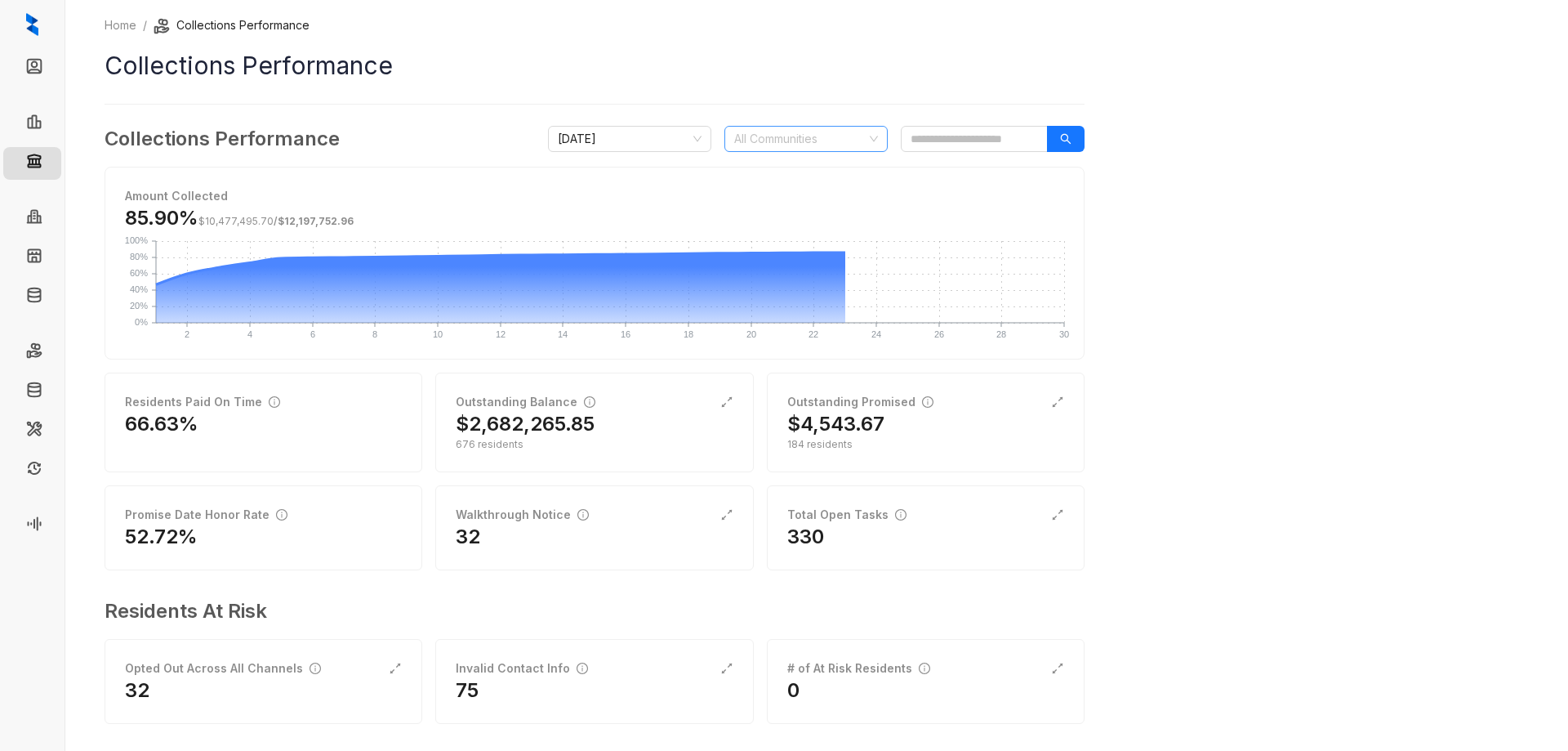
click at [798, 138] on div at bounding box center [797, 139] width 139 height 23
type input "****"
click at [775, 201] on div "Preston View" at bounding box center [806, 198] width 137 height 18
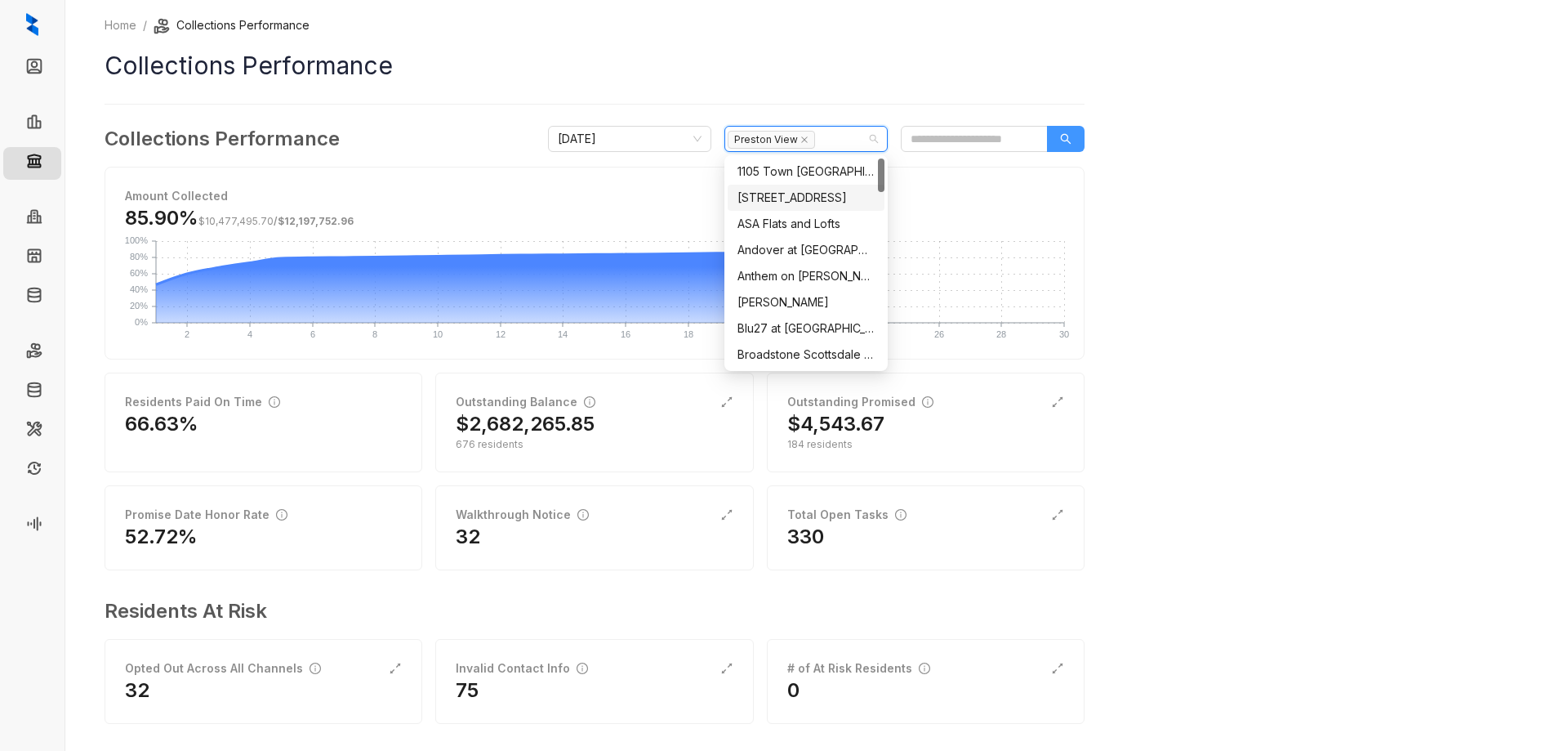
click at [1077, 136] on button "button" at bounding box center [1065, 139] width 38 height 26
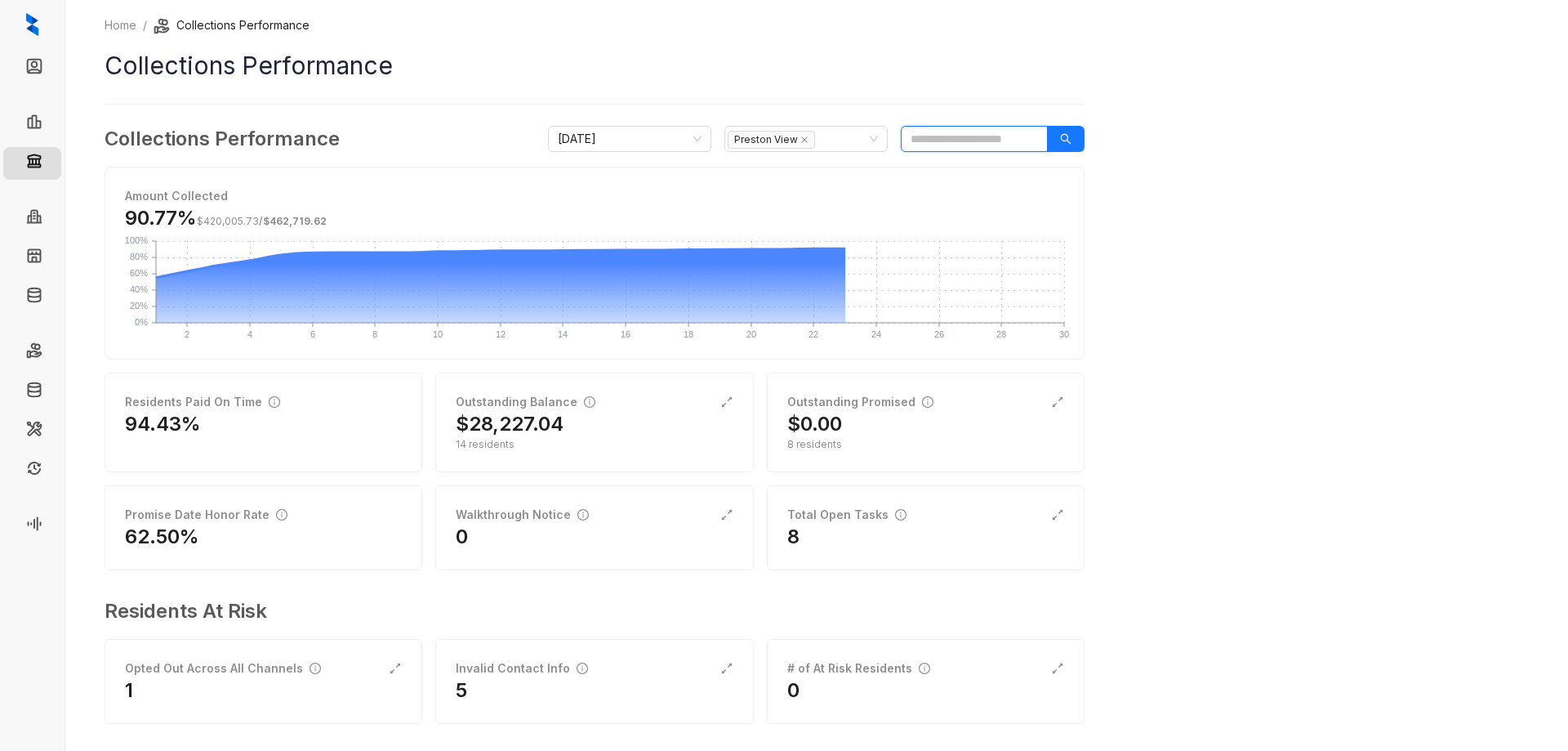
scroll to position [12, 0]
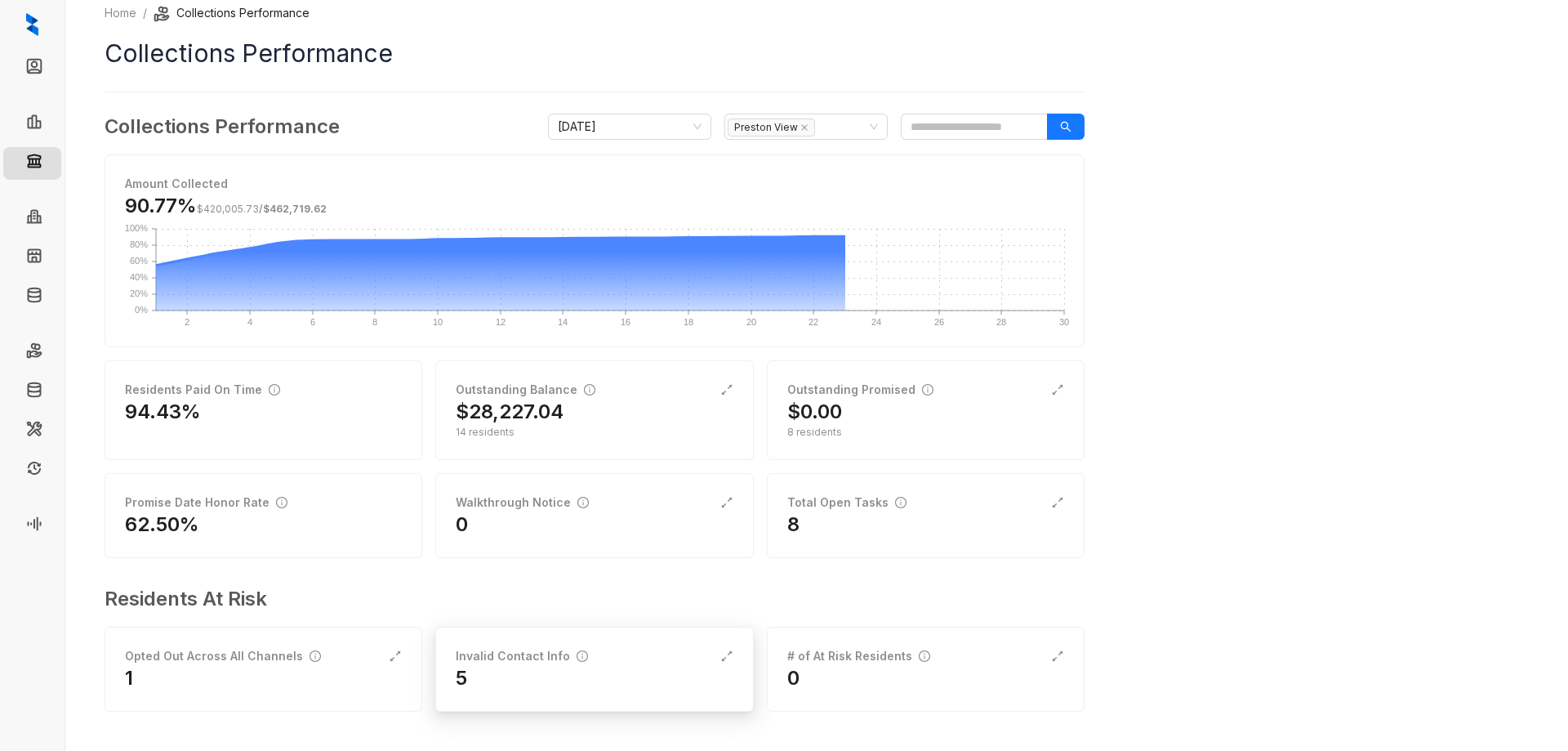
click at [568, 675] on div "5" at bounding box center [594, 678] width 277 height 26
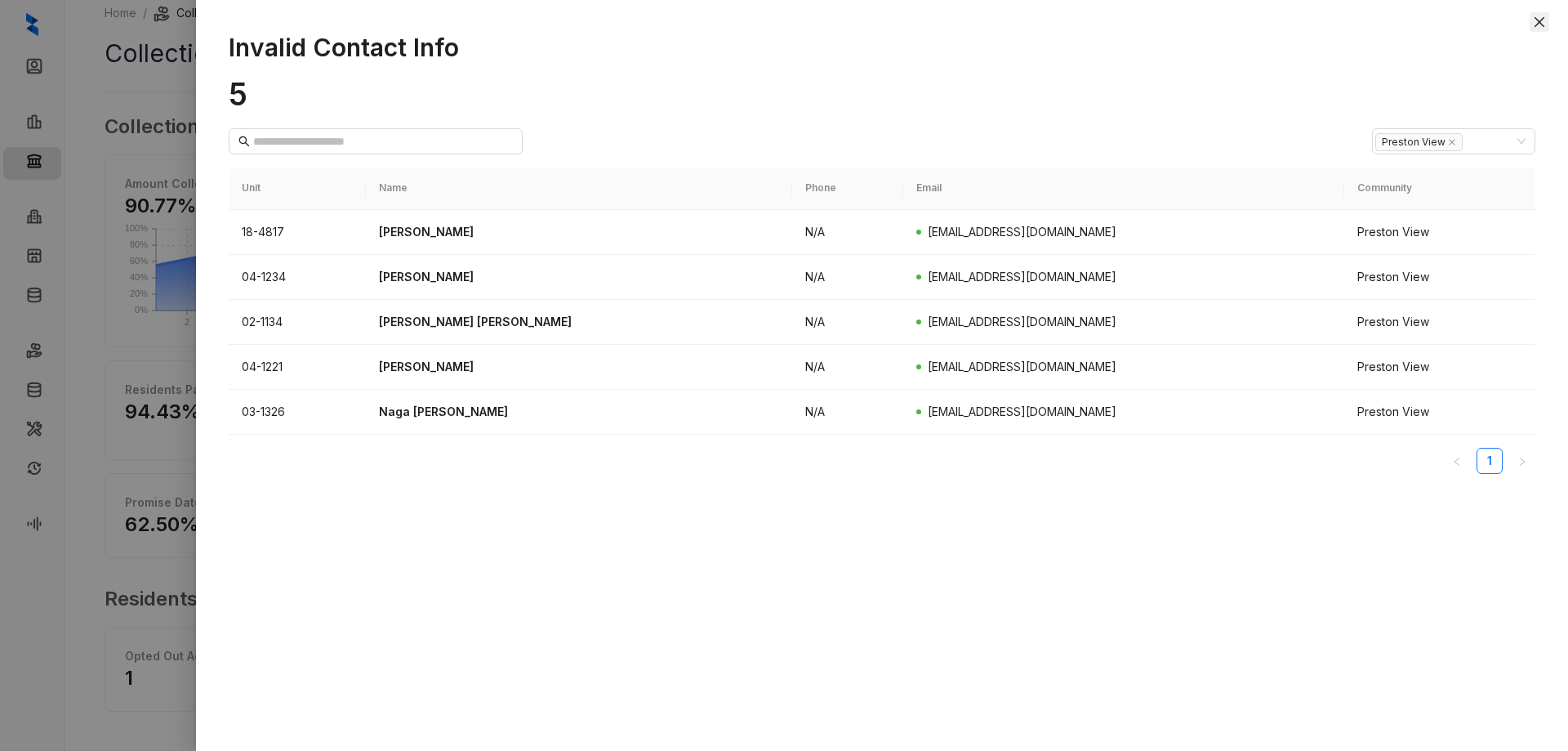
click at [1540, 22] on icon "close" at bounding box center [1539, 22] width 10 height 10
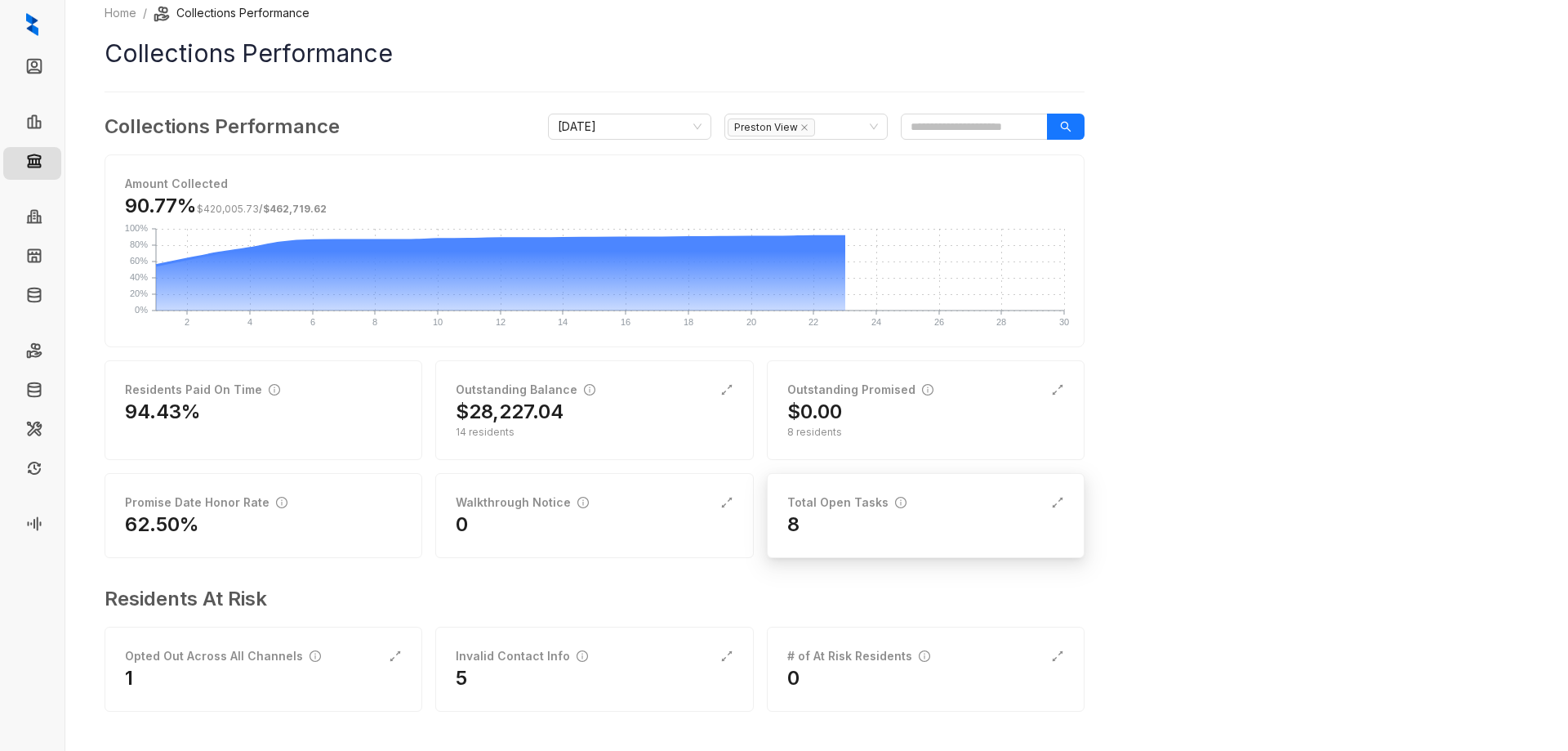
click at [952, 506] on div "Total Open Tasks" at bounding box center [925, 503] width 277 height 18
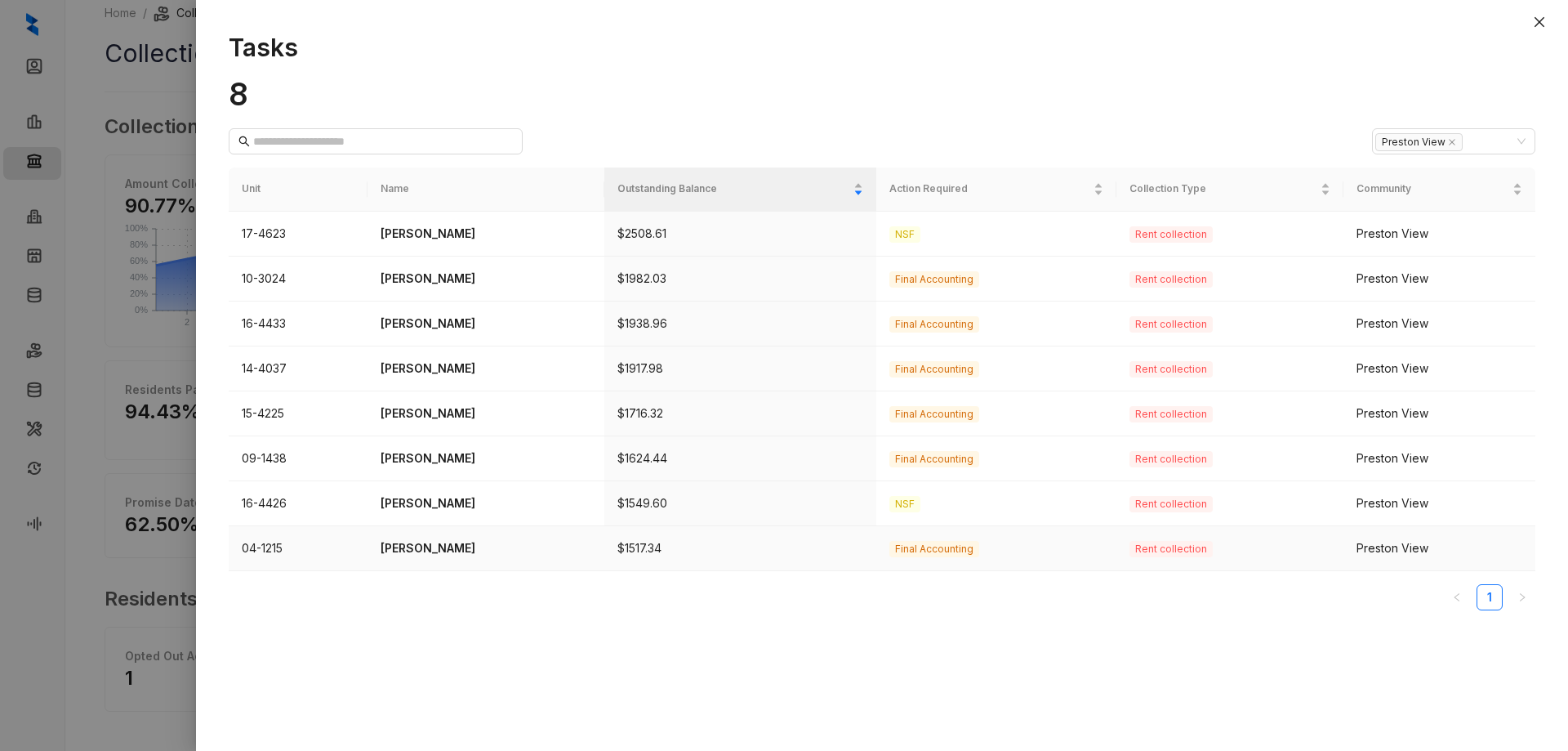
click at [421, 547] on p "[PERSON_NAME]" at bounding box center [486, 548] width 211 height 18
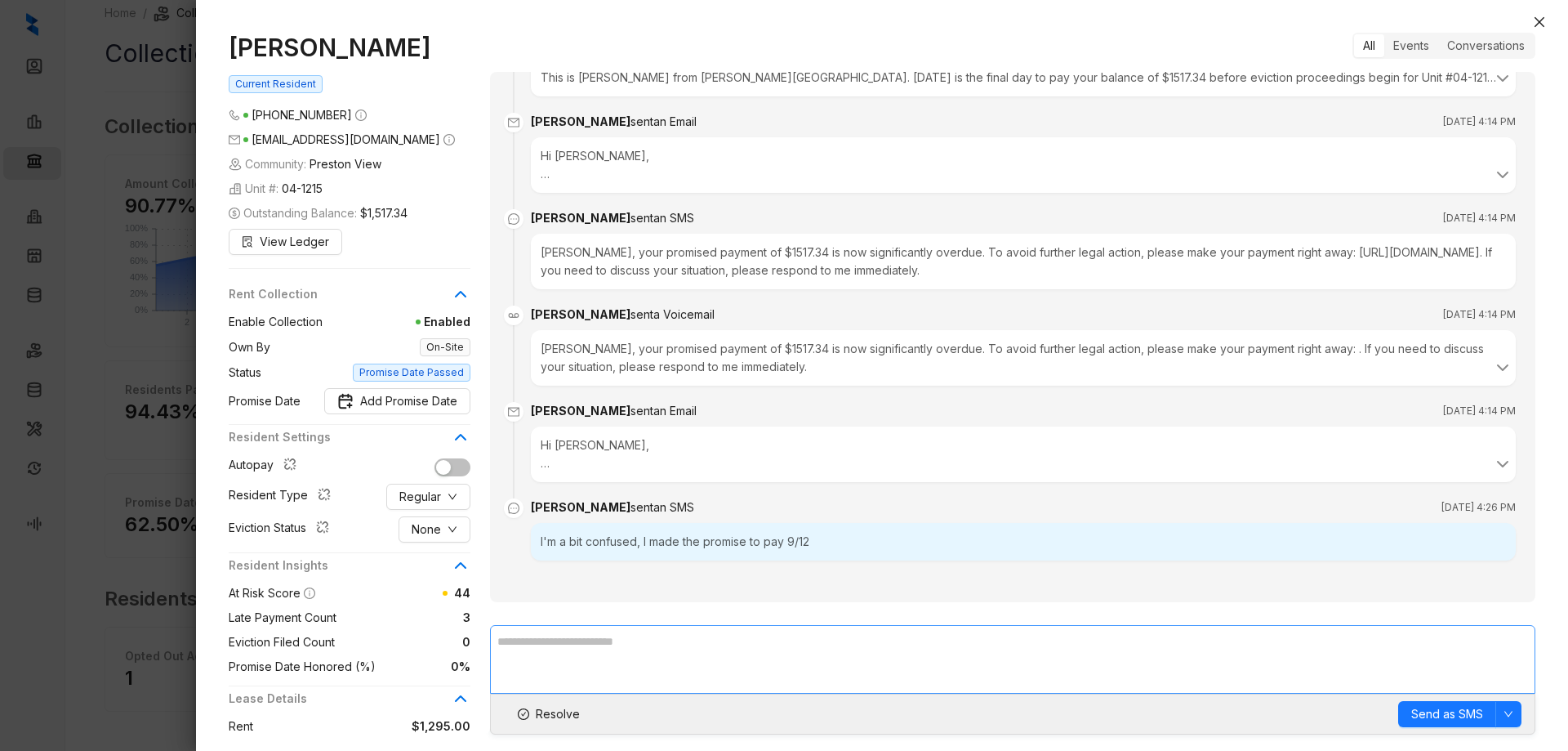
scroll to position [1205, 0]
